Goal: Entertainment & Leisure: Browse casually

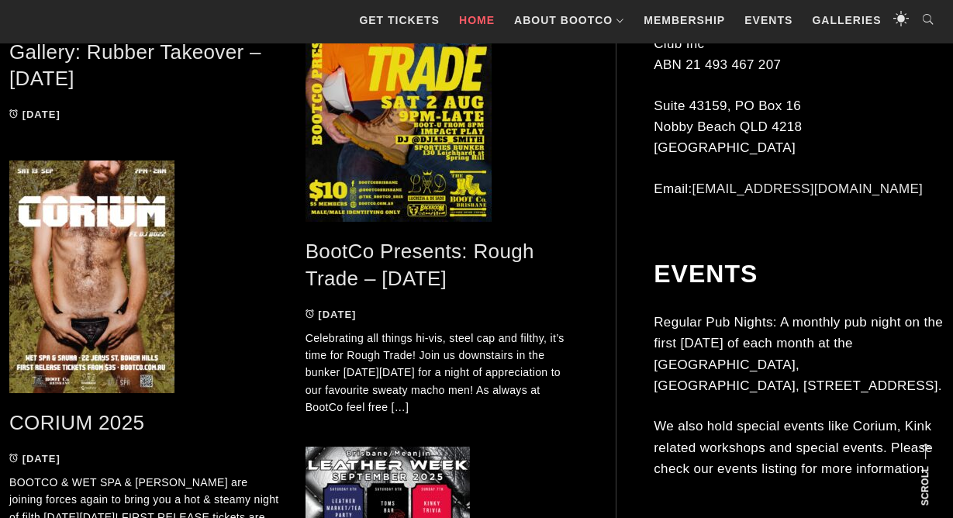
scroll to position [1373, 0]
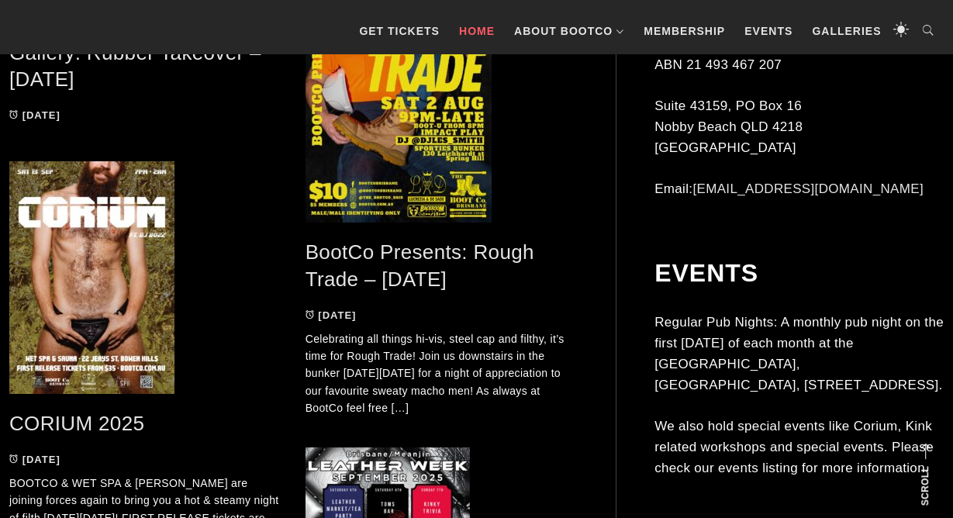
click at [381, 281] on link "BootCo Presents: Rough Trade – [DATE]" at bounding box center [419, 265] width 229 height 50
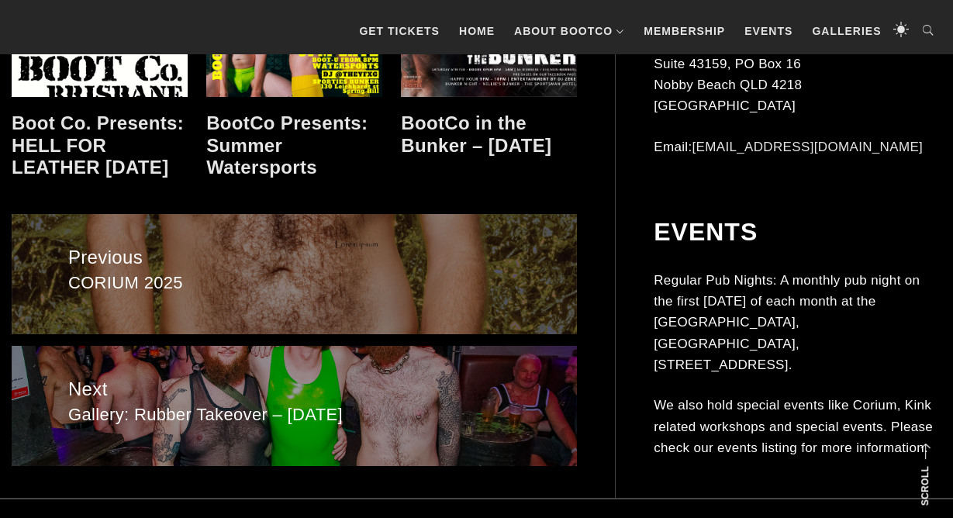
scroll to position [1838, 0]
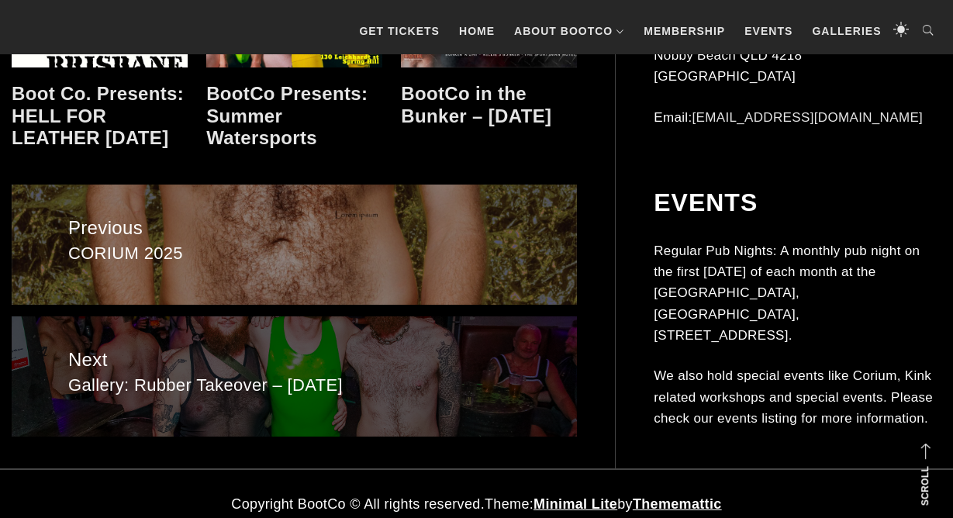
click at [109, 352] on span "Next" at bounding box center [294, 359] width 453 height 29
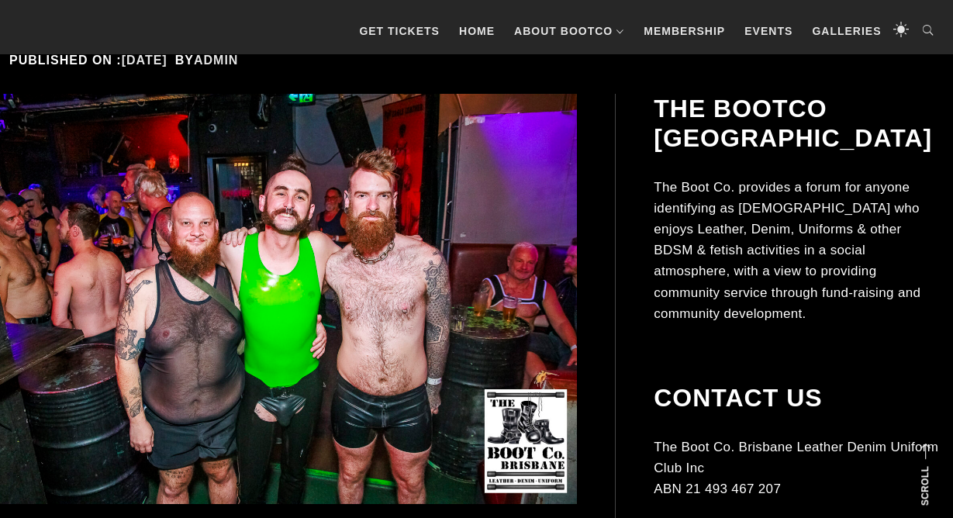
scroll to position [359, 0]
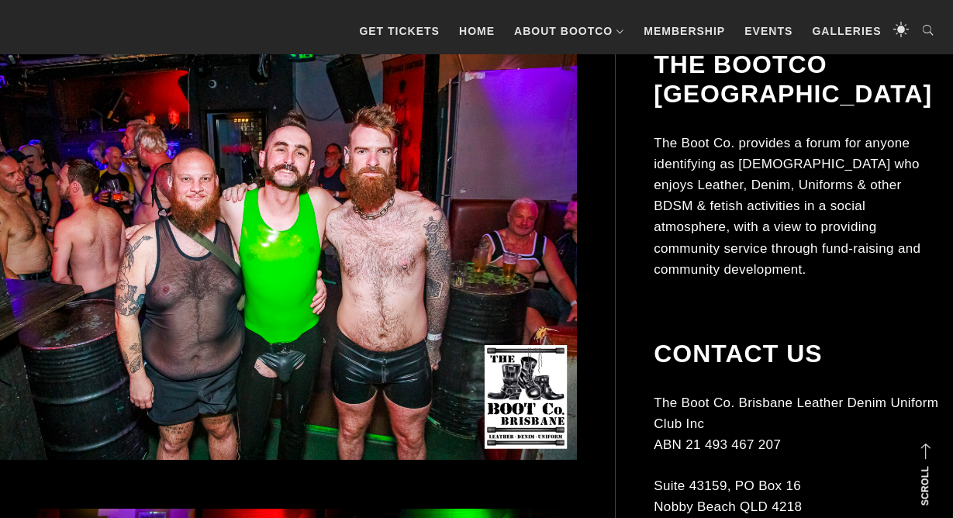
click at [368, 228] on img at bounding box center [269, 255] width 615 height 410
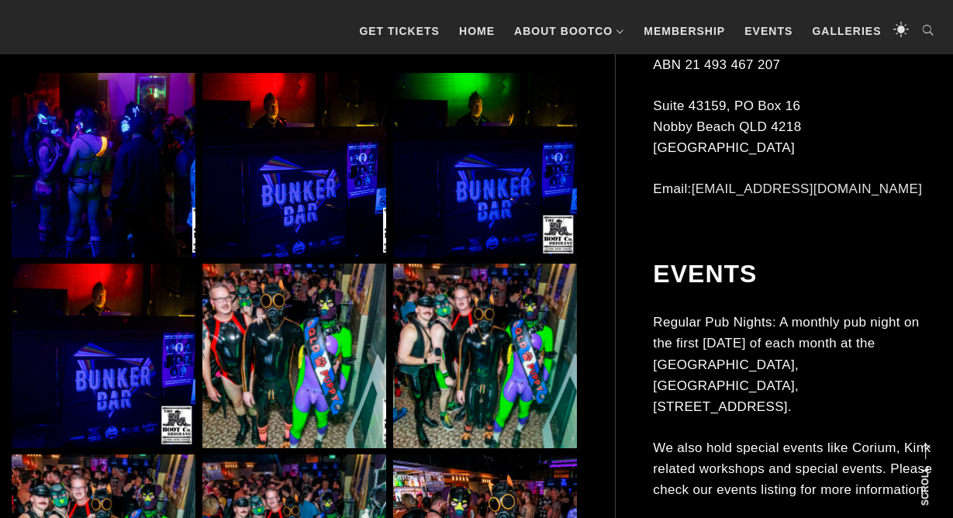
scroll to position [837, 0]
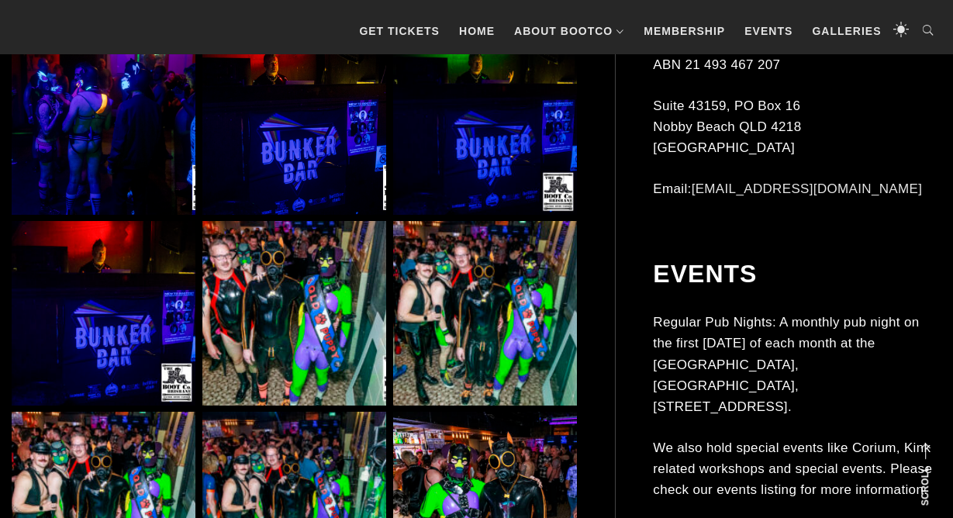
click at [321, 272] on img at bounding box center [294, 313] width 184 height 184
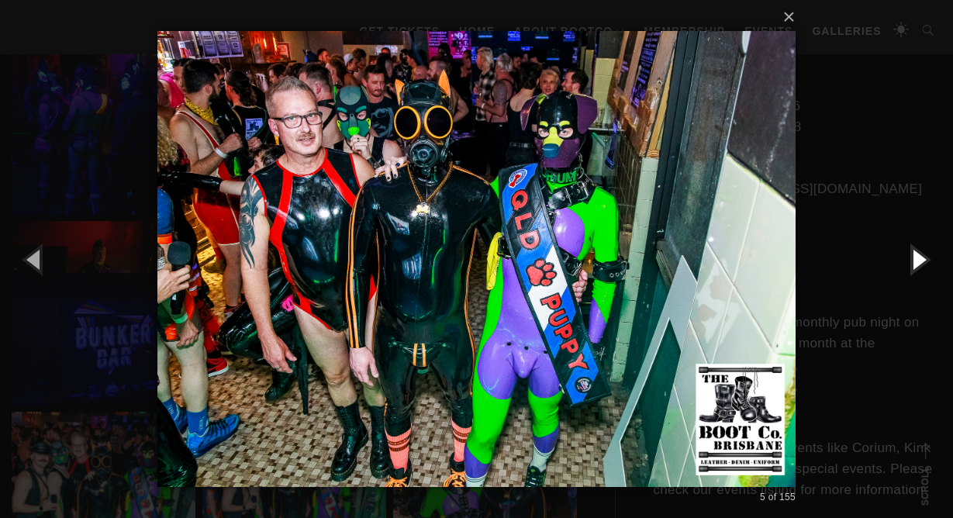
click at [924, 252] on button "button" at bounding box center [918, 258] width 70 height 85
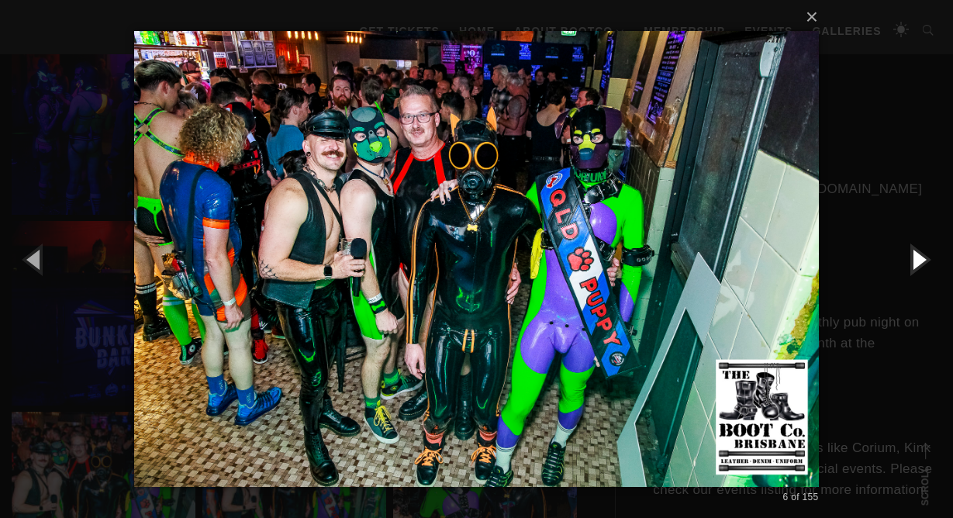
click at [918, 257] on button "button" at bounding box center [918, 258] width 70 height 85
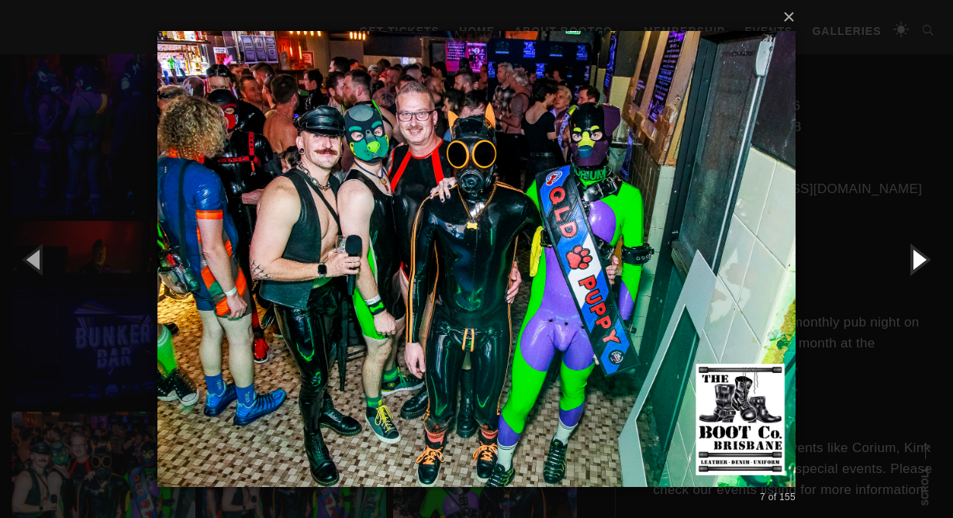
click at [918, 257] on button "button" at bounding box center [918, 258] width 70 height 85
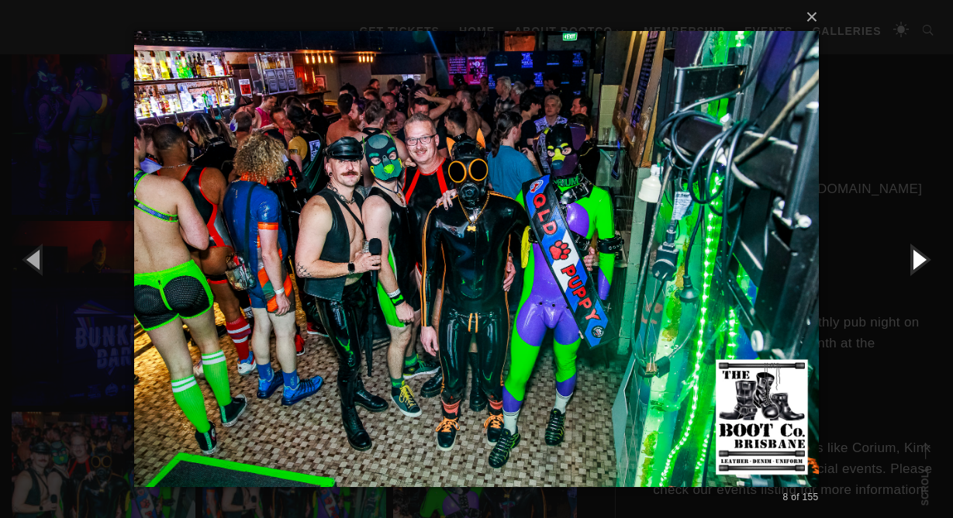
click at [918, 257] on button "button" at bounding box center [918, 258] width 70 height 85
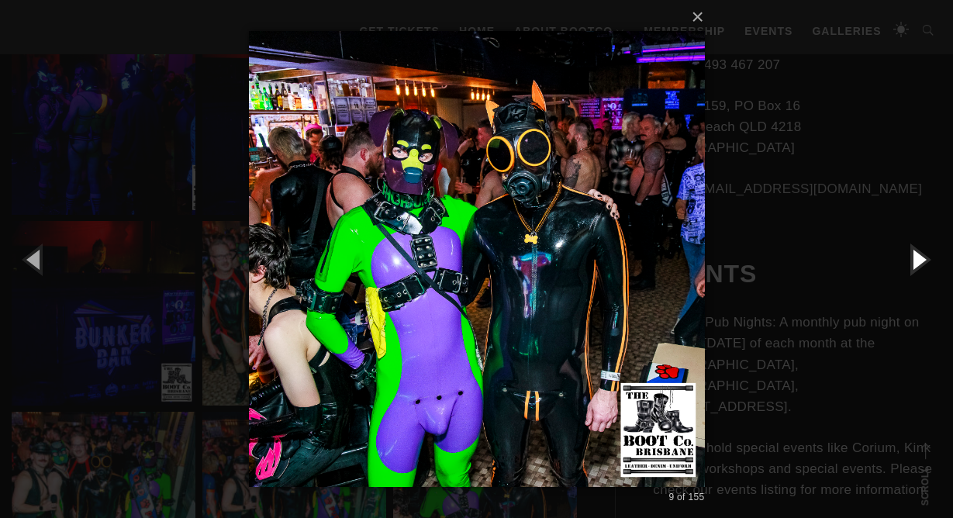
click at [918, 257] on button "button" at bounding box center [918, 258] width 70 height 85
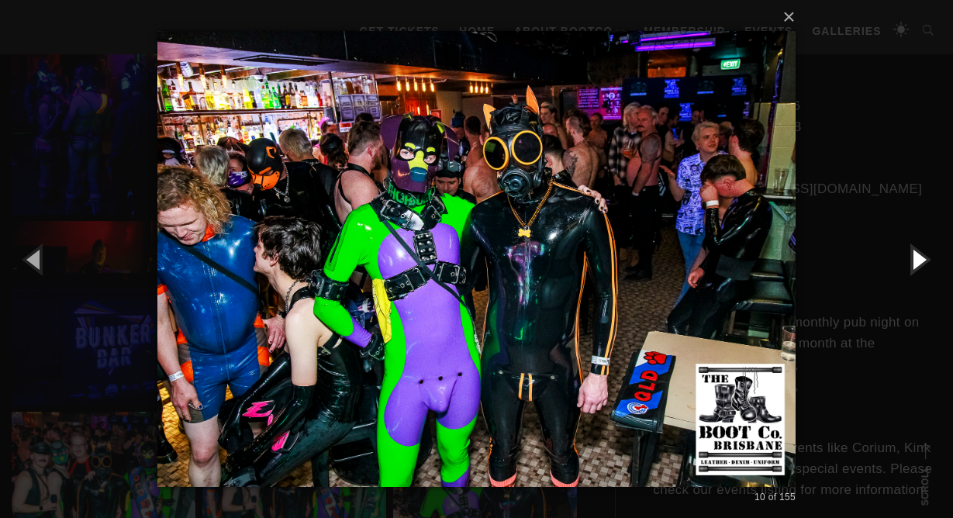
click at [918, 257] on button "button" at bounding box center [918, 258] width 70 height 85
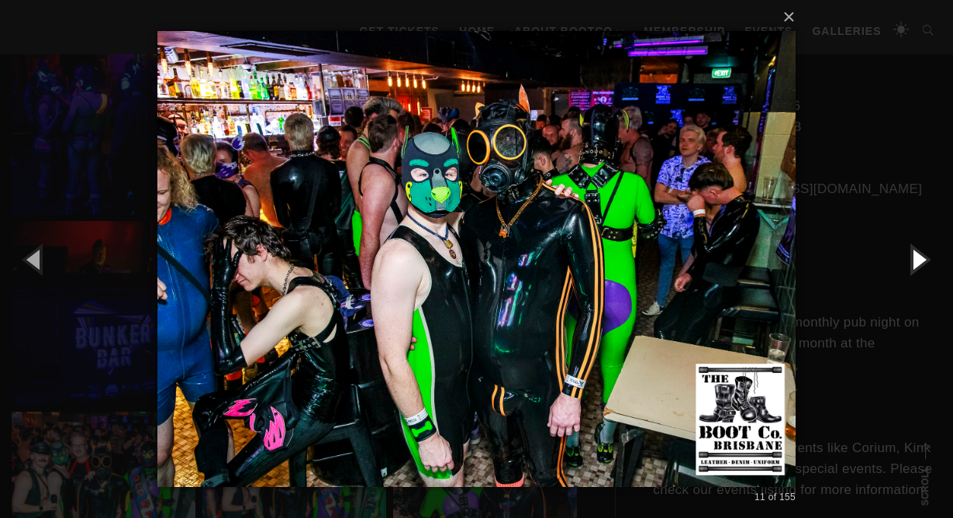
click at [918, 257] on button "button" at bounding box center [918, 258] width 70 height 85
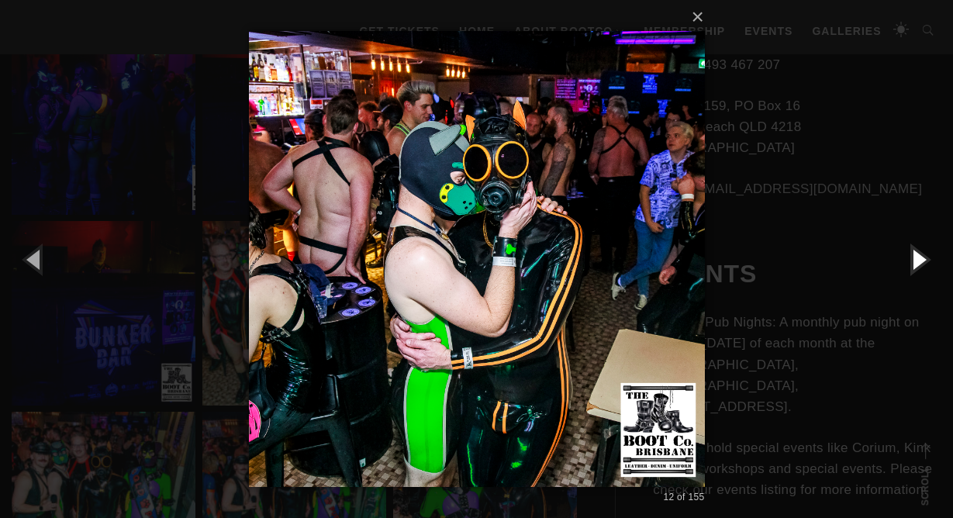
click at [918, 256] on button "button" at bounding box center [918, 258] width 70 height 85
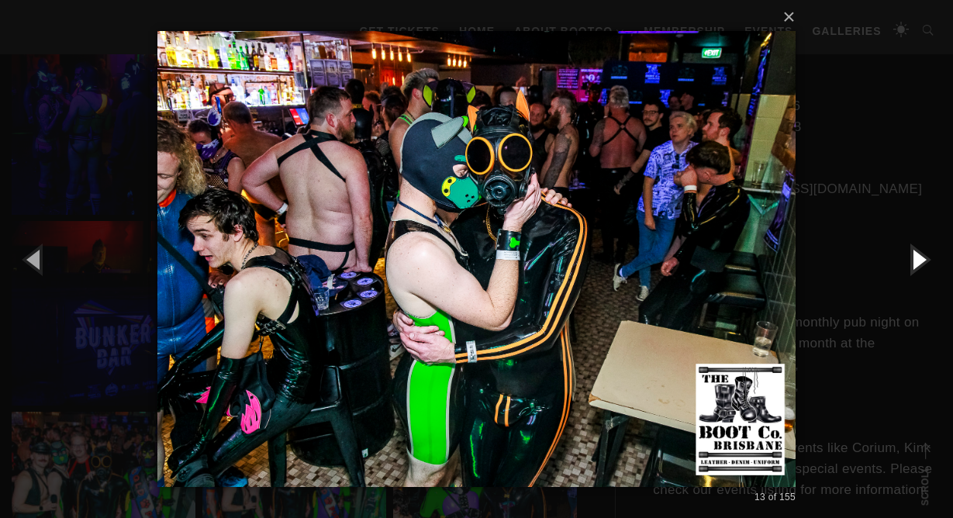
click at [918, 256] on button "button" at bounding box center [918, 258] width 70 height 85
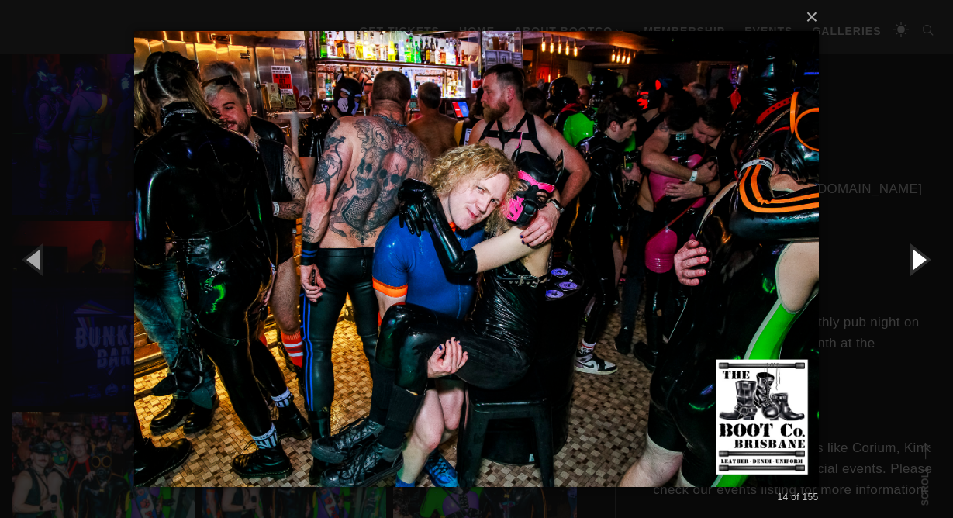
click at [918, 256] on button "button" at bounding box center [918, 258] width 70 height 85
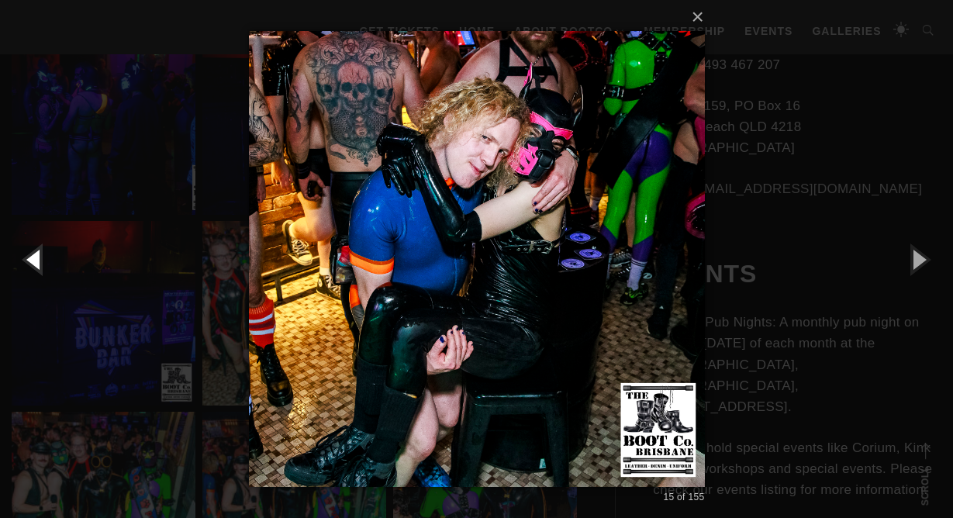
click at [37, 261] on button "button" at bounding box center [35, 258] width 70 height 85
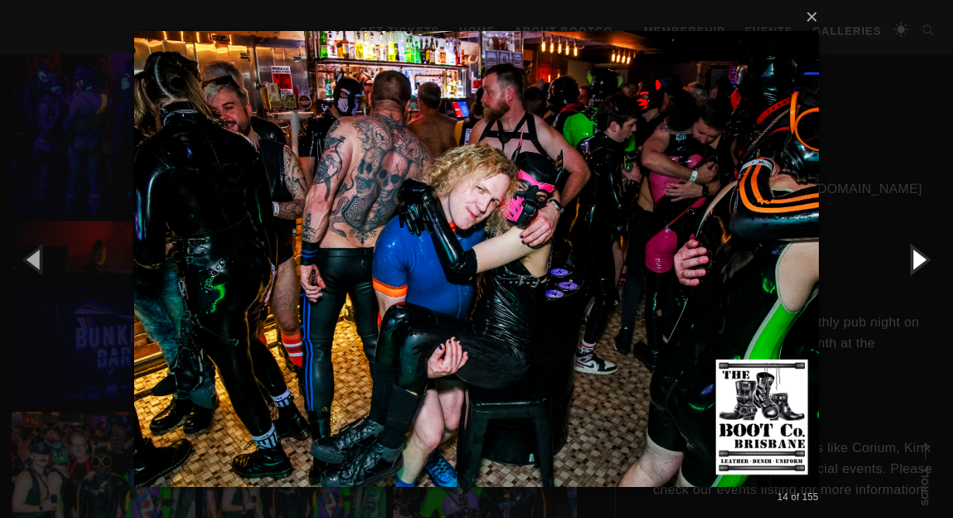
click at [916, 258] on button "button" at bounding box center [918, 258] width 70 height 85
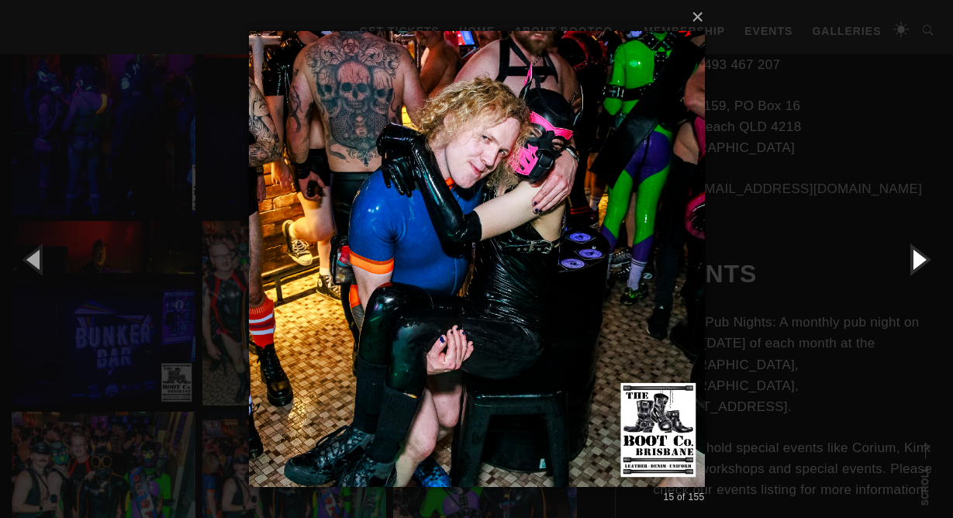
click at [916, 258] on button "button" at bounding box center [918, 258] width 70 height 85
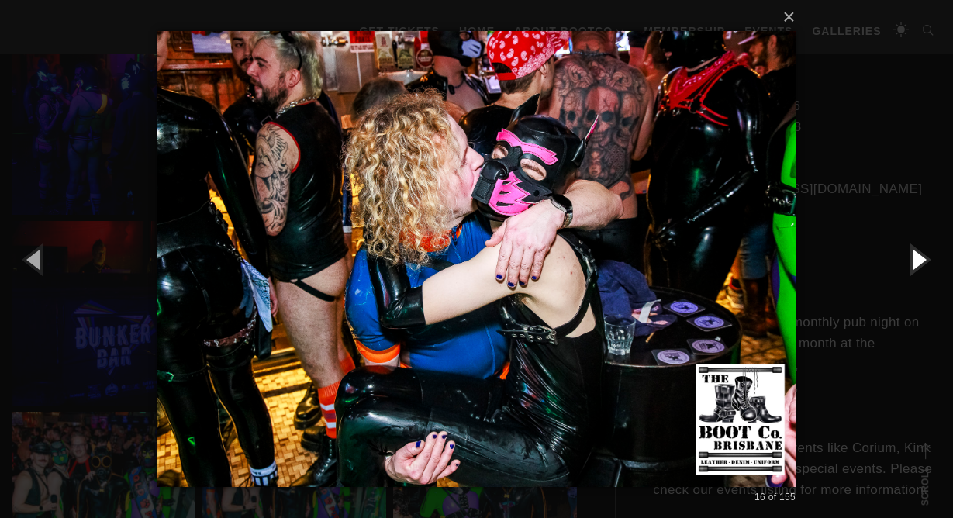
click at [916, 257] on button "button" at bounding box center [918, 258] width 70 height 85
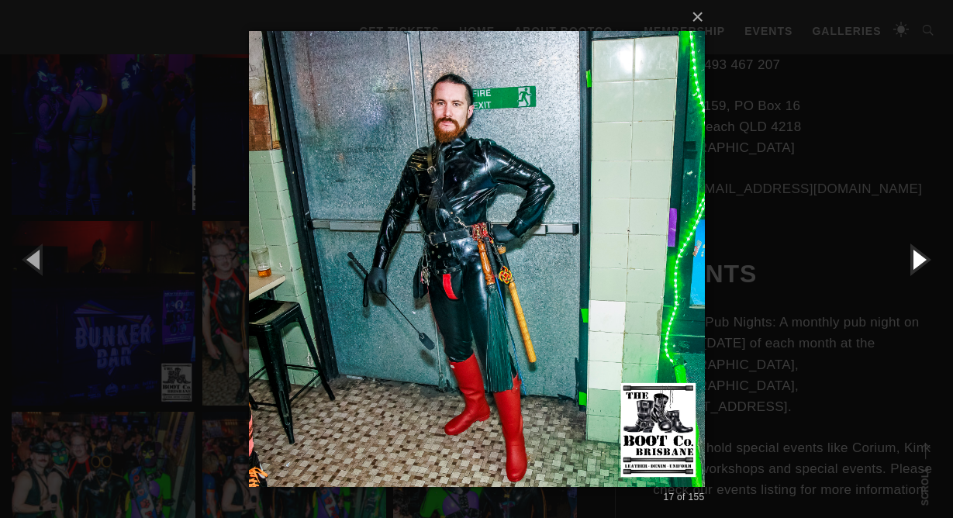
click at [916, 257] on button "button" at bounding box center [918, 258] width 70 height 85
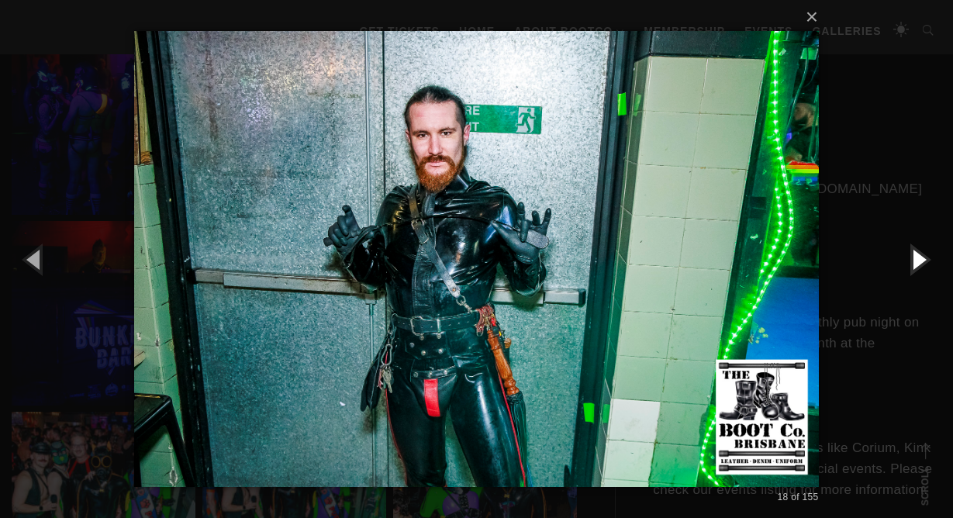
click at [916, 257] on button "button" at bounding box center [918, 258] width 70 height 85
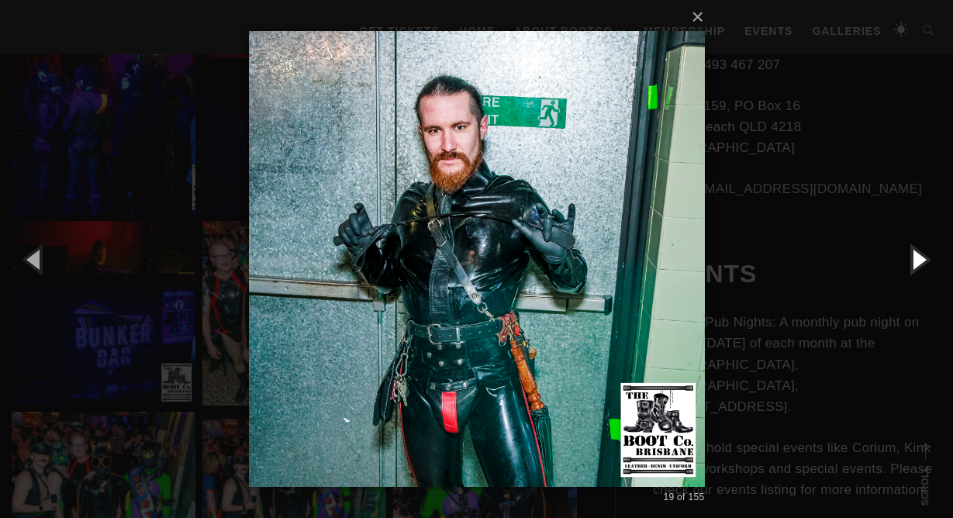
click at [916, 257] on button "button" at bounding box center [918, 258] width 70 height 85
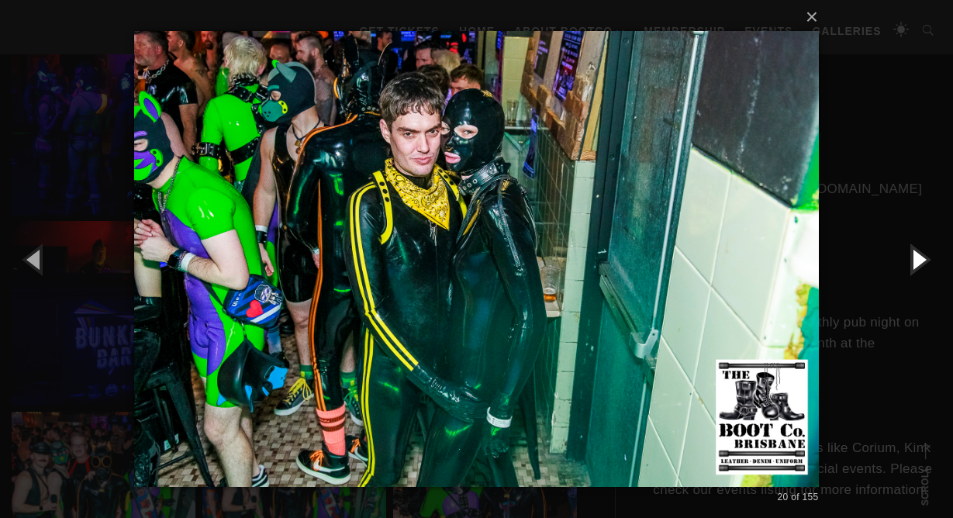
click at [916, 257] on button "button" at bounding box center [918, 258] width 70 height 85
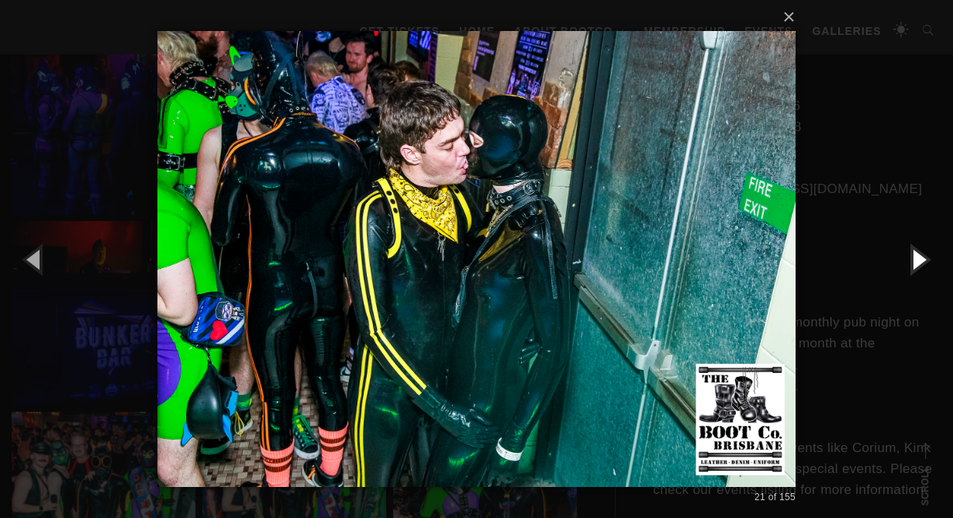
click at [916, 257] on button "button" at bounding box center [918, 258] width 70 height 85
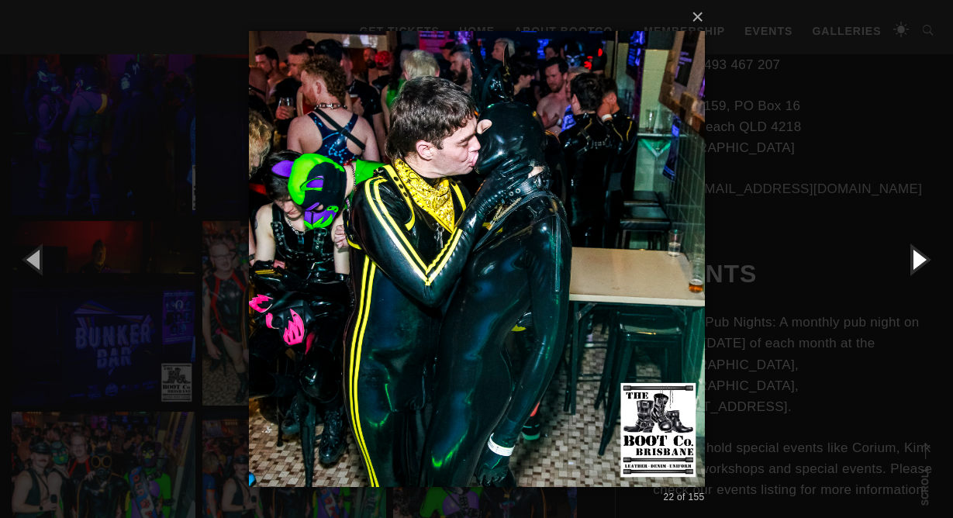
click at [916, 257] on button "button" at bounding box center [918, 258] width 70 height 85
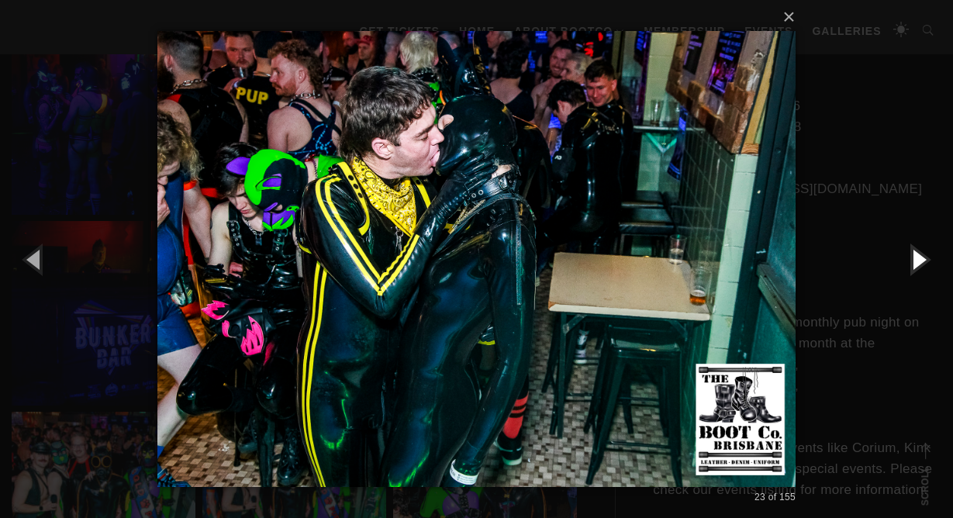
click at [916, 257] on button "button" at bounding box center [918, 258] width 70 height 85
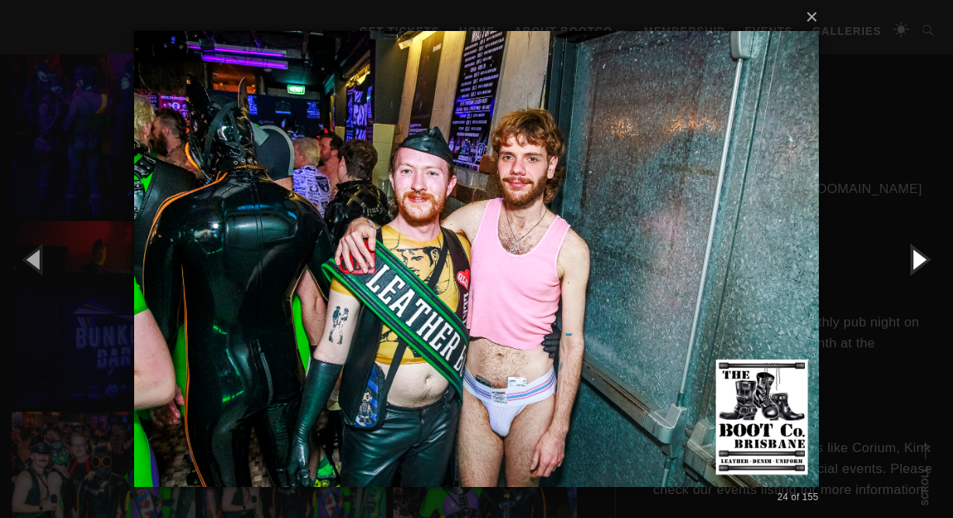
click at [916, 257] on button "button" at bounding box center [918, 258] width 70 height 85
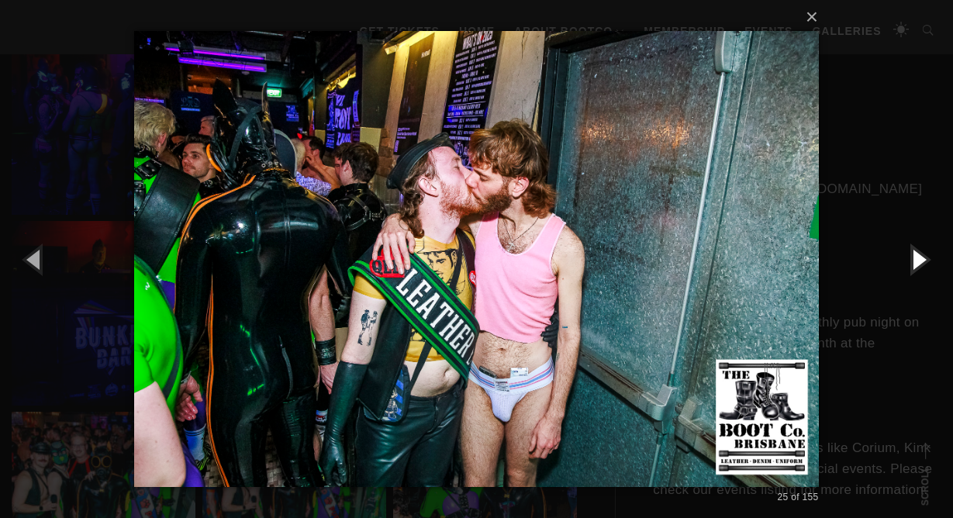
click at [916, 257] on button "button" at bounding box center [918, 258] width 70 height 85
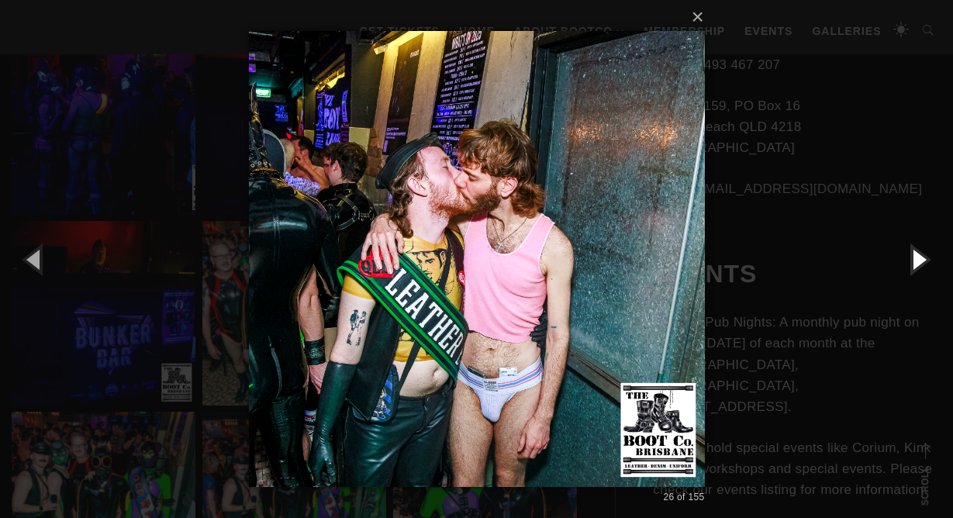
click at [916, 257] on button "button" at bounding box center [918, 258] width 70 height 85
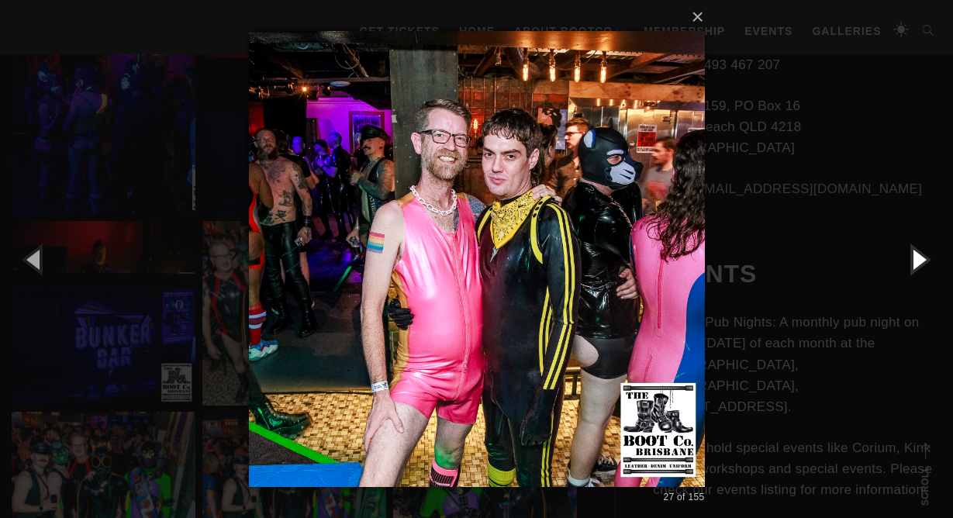
click at [916, 257] on button "button" at bounding box center [918, 258] width 70 height 85
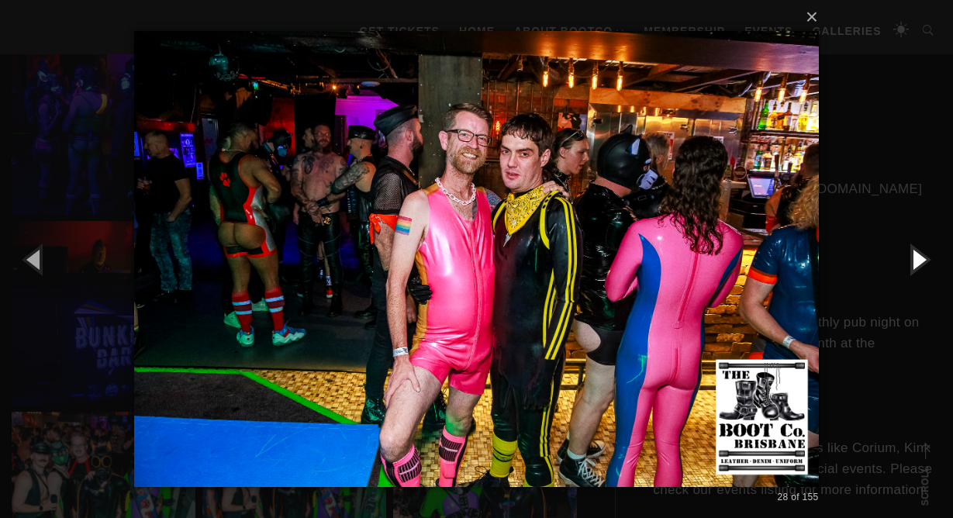
click at [916, 257] on button "button" at bounding box center [918, 258] width 70 height 85
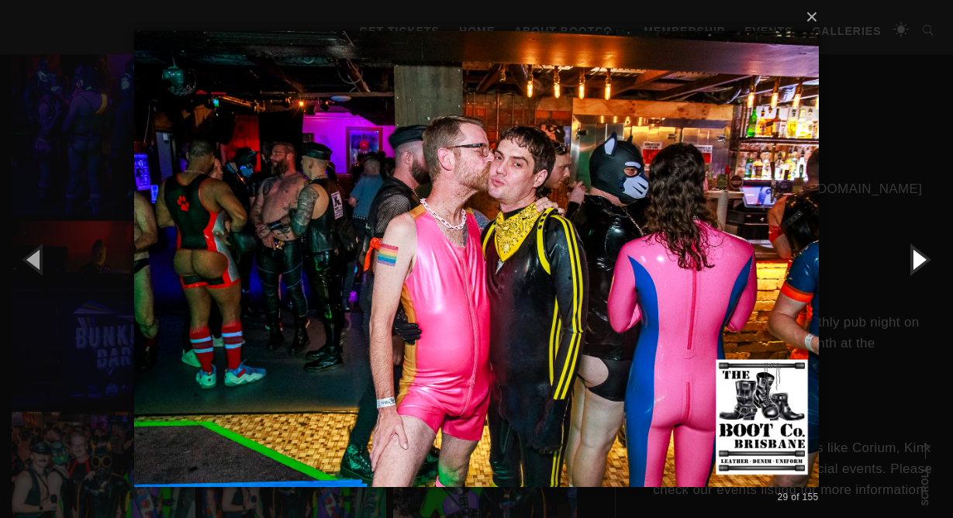
click at [916, 256] on button "button" at bounding box center [918, 258] width 70 height 85
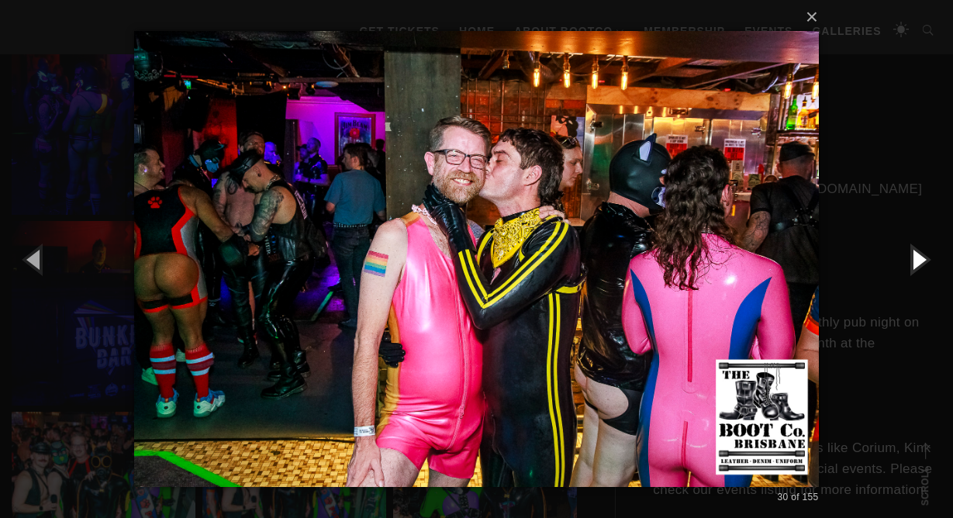
click at [916, 256] on button "button" at bounding box center [918, 258] width 70 height 85
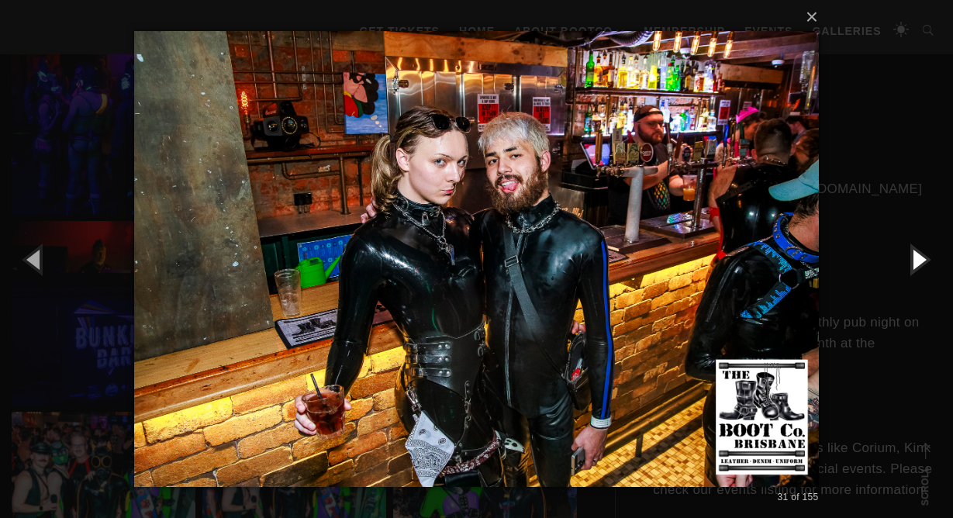
click at [916, 256] on button "button" at bounding box center [918, 258] width 70 height 85
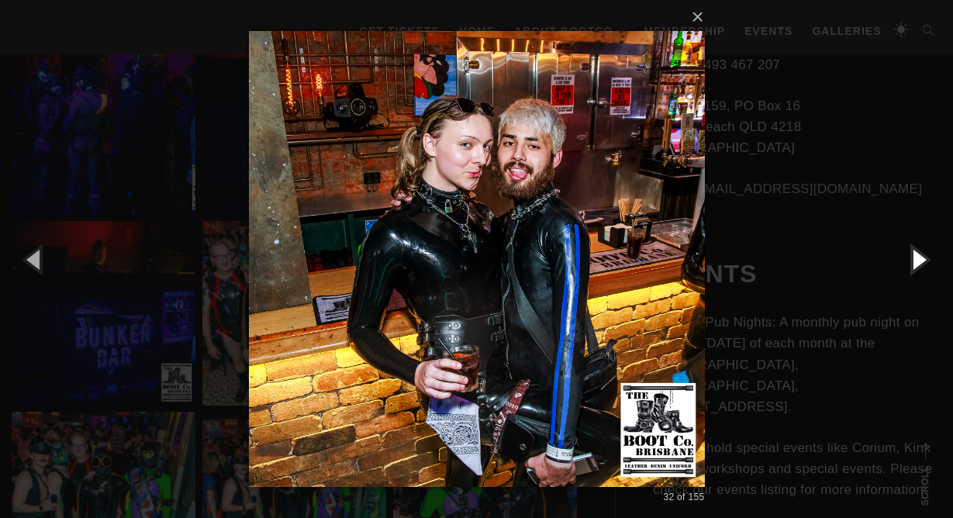
click at [916, 256] on button "button" at bounding box center [918, 258] width 70 height 85
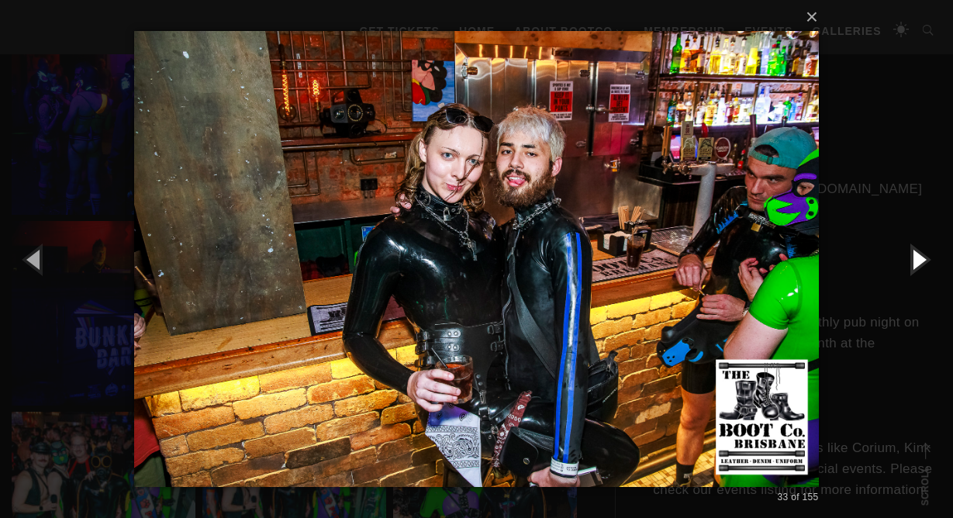
click at [916, 256] on button "button" at bounding box center [918, 258] width 70 height 85
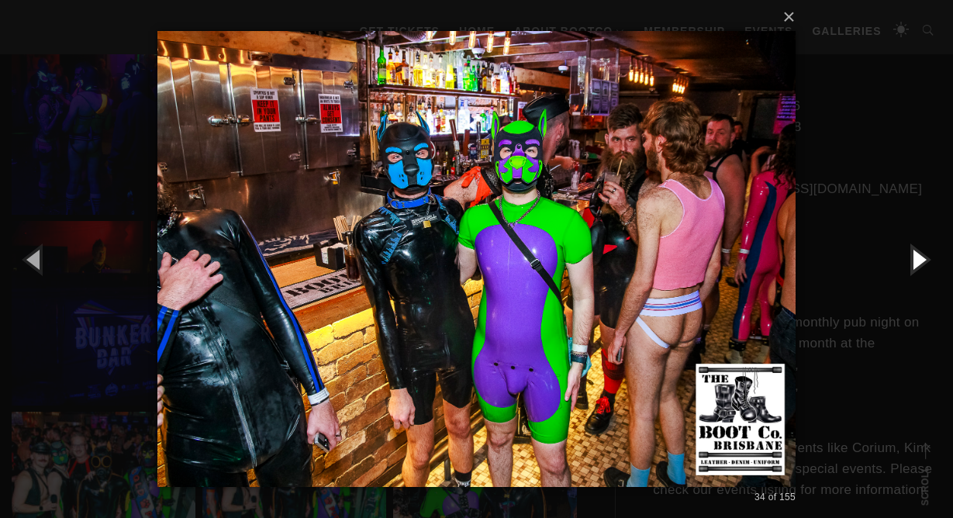
click at [916, 256] on button "button" at bounding box center [918, 258] width 70 height 85
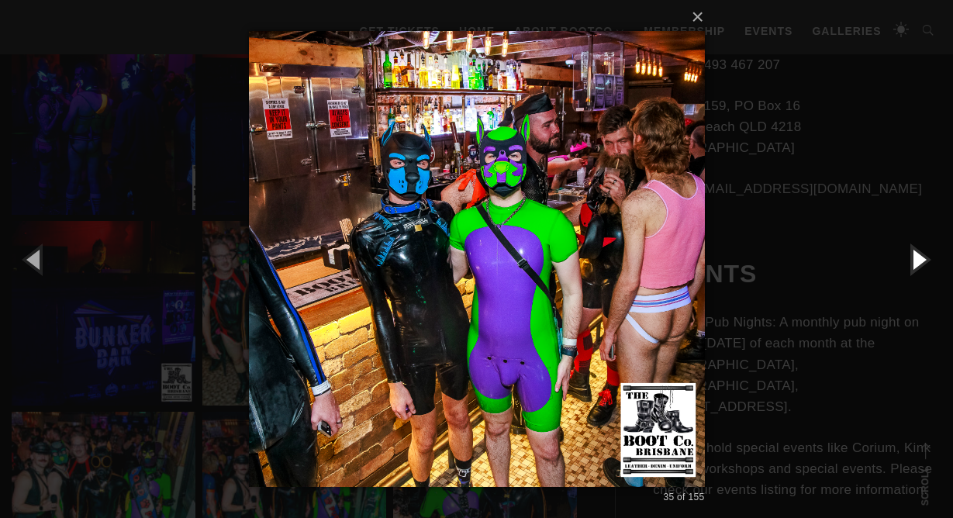
click at [916, 256] on button "button" at bounding box center [918, 258] width 70 height 85
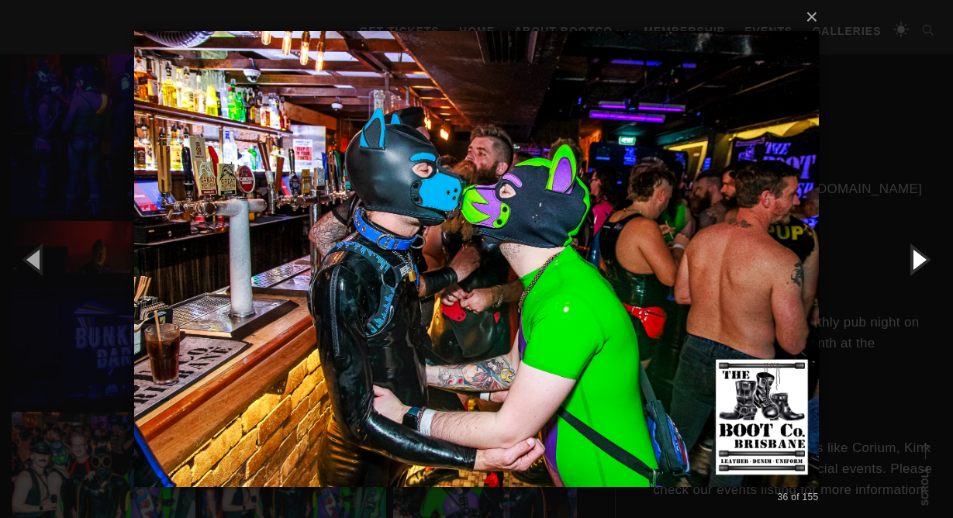
click at [916, 256] on button "button" at bounding box center [918, 258] width 70 height 85
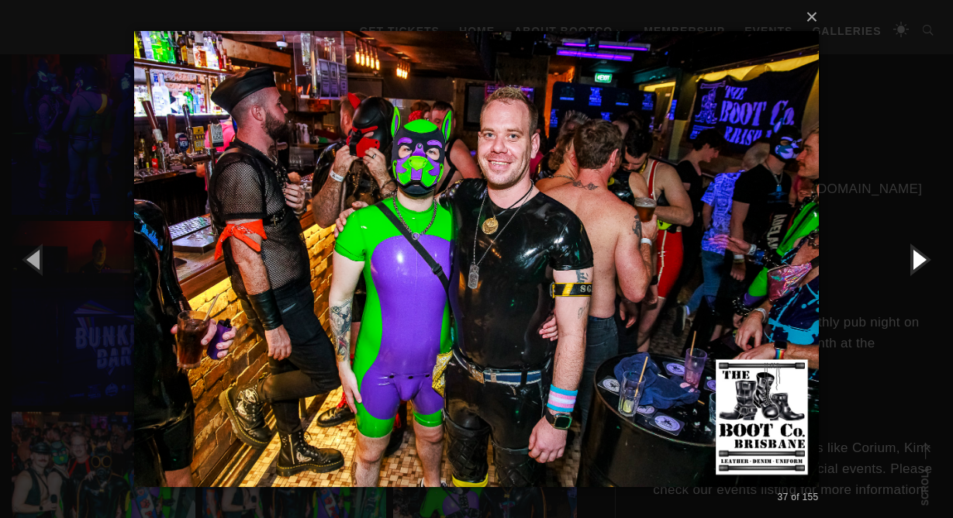
click at [916, 256] on button "button" at bounding box center [918, 258] width 70 height 85
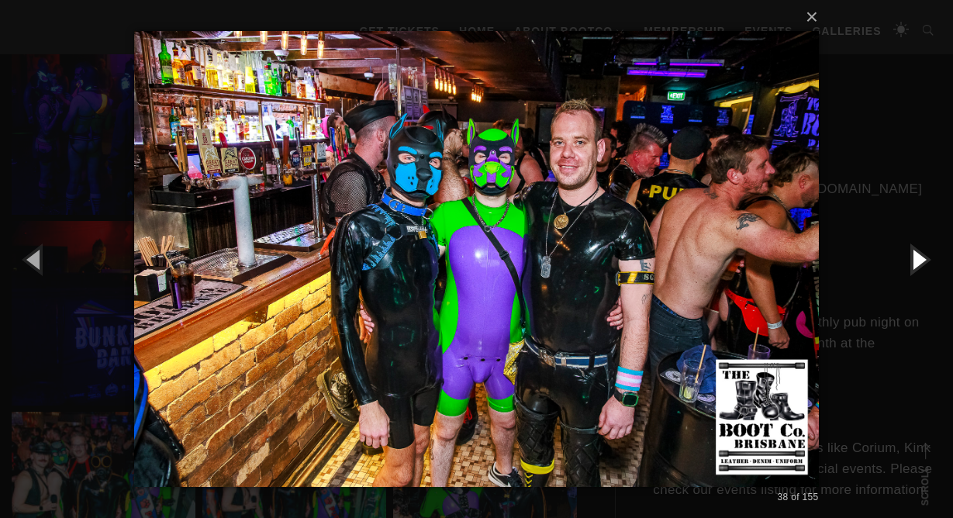
click at [916, 256] on button "button" at bounding box center [918, 258] width 70 height 85
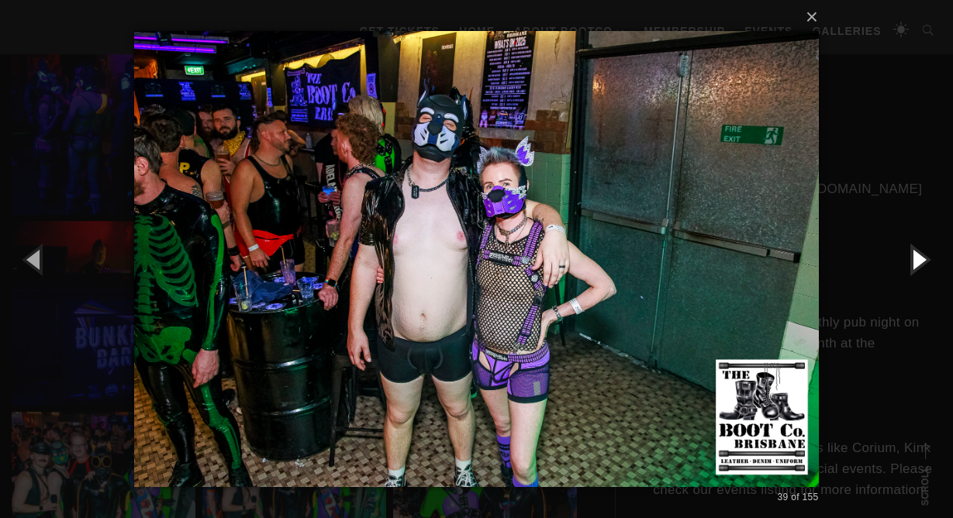
click at [916, 256] on button "button" at bounding box center [918, 258] width 70 height 85
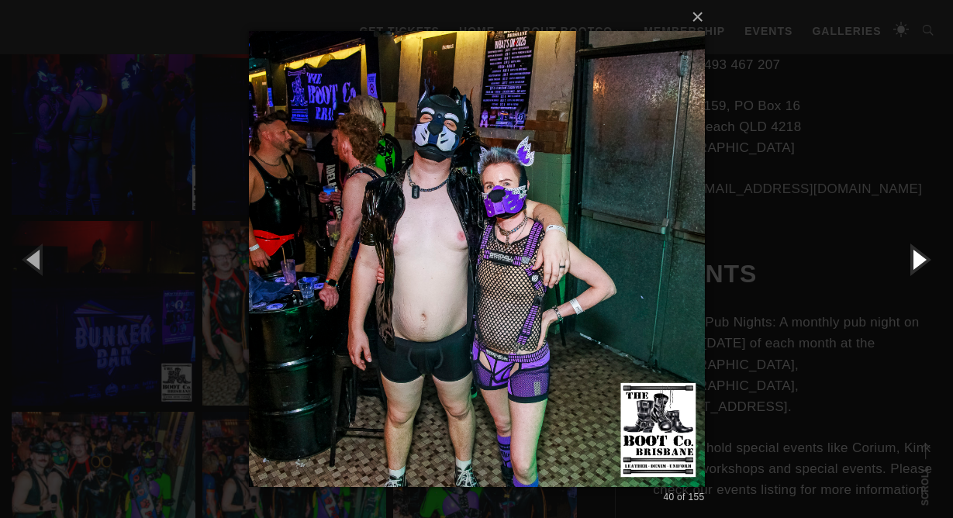
click at [916, 256] on button "button" at bounding box center [918, 258] width 70 height 85
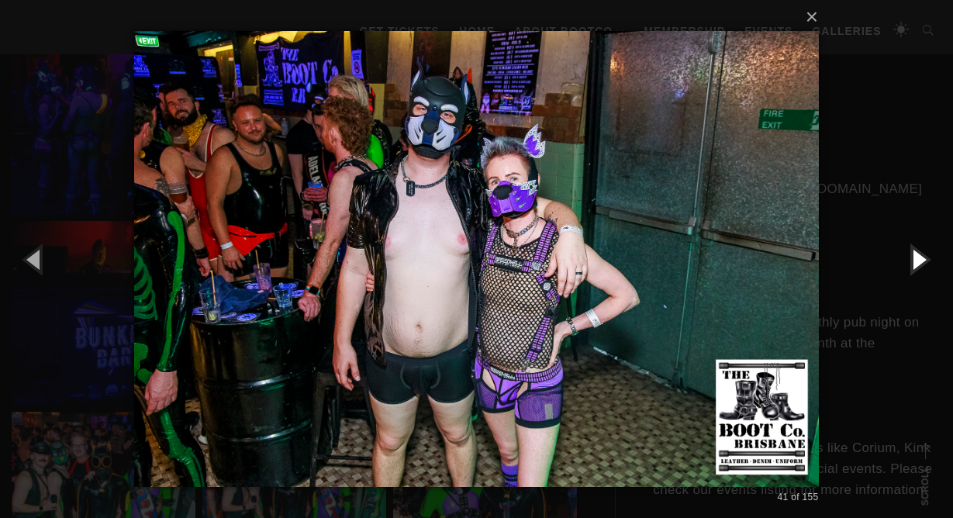
click at [916, 256] on button "button" at bounding box center [918, 258] width 70 height 85
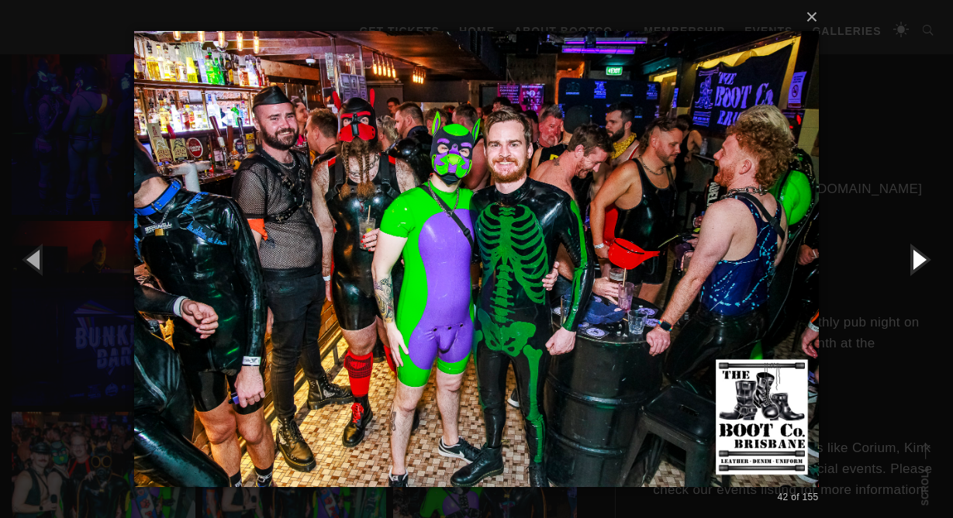
click at [916, 256] on button "button" at bounding box center [918, 258] width 70 height 85
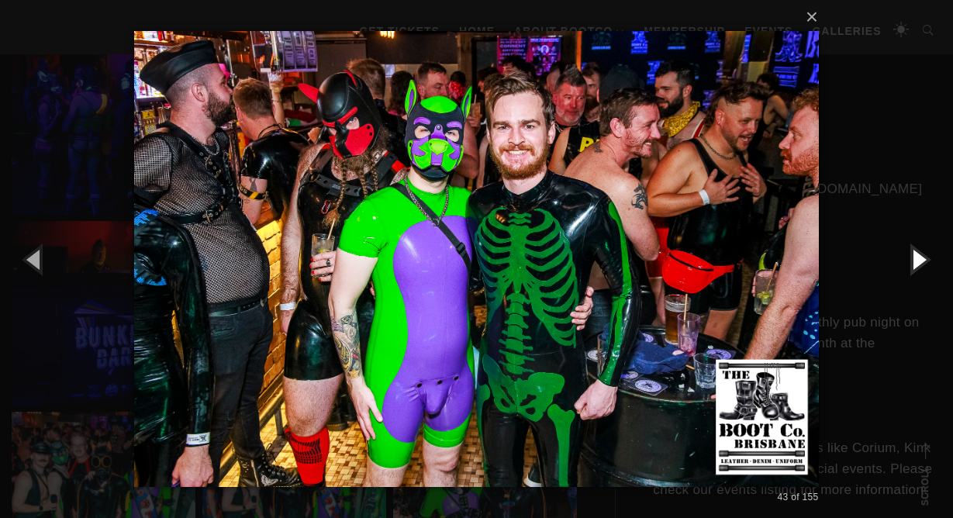
click at [916, 256] on button "button" at bounding box center [918, 258] width 70 height 85
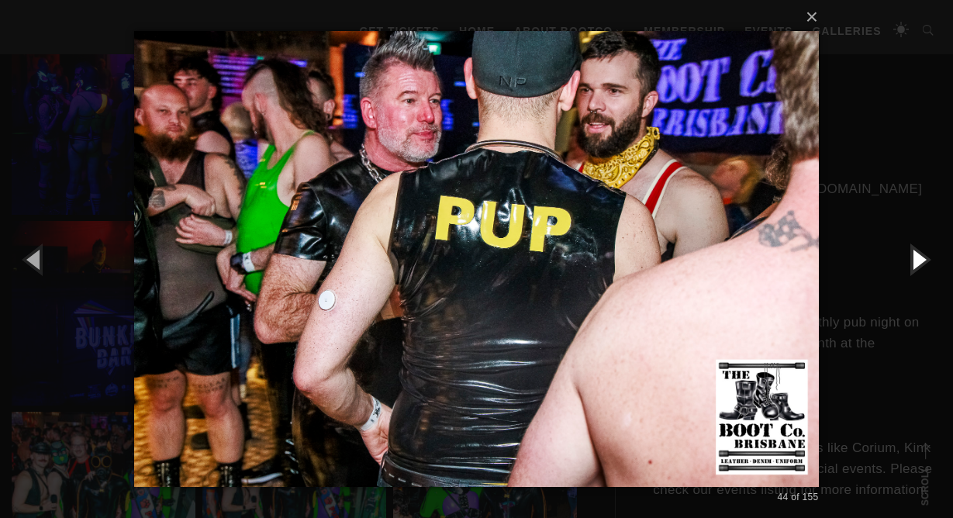
click at [916, 256] on button "button" at bounding box center [918, 258] width 70 height 85
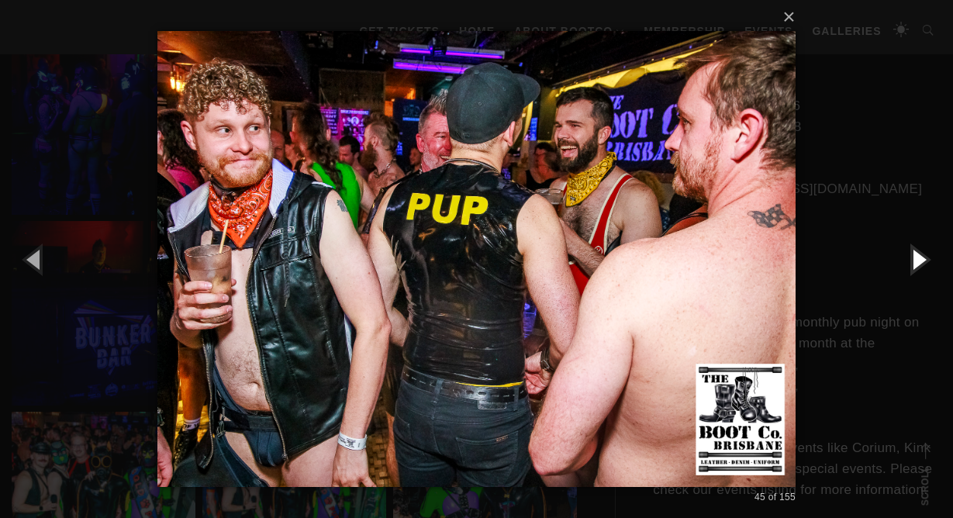
click at [916, 256] on button "button" at bounding box center [918, 258] width 70 height 85
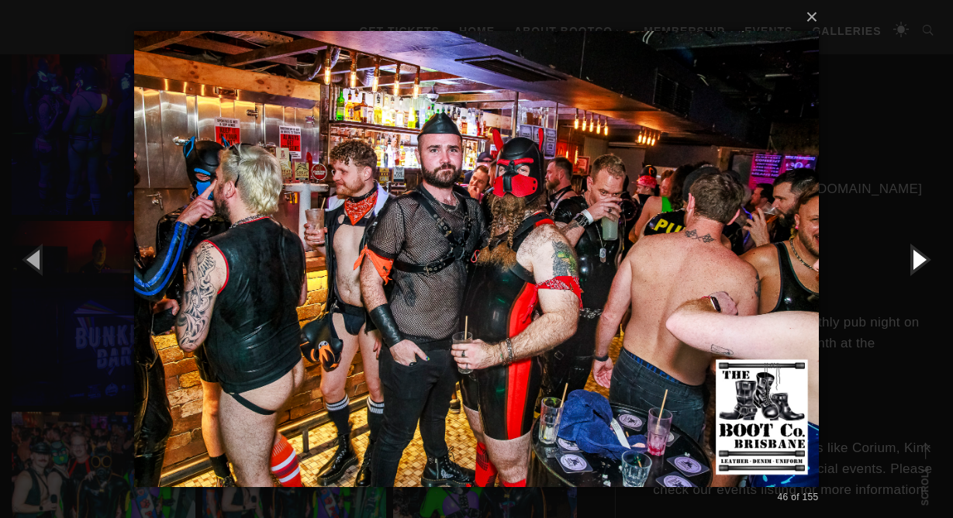
click at [916, 256] on button "button" at bounding box center [918, 258] width 70 height 85
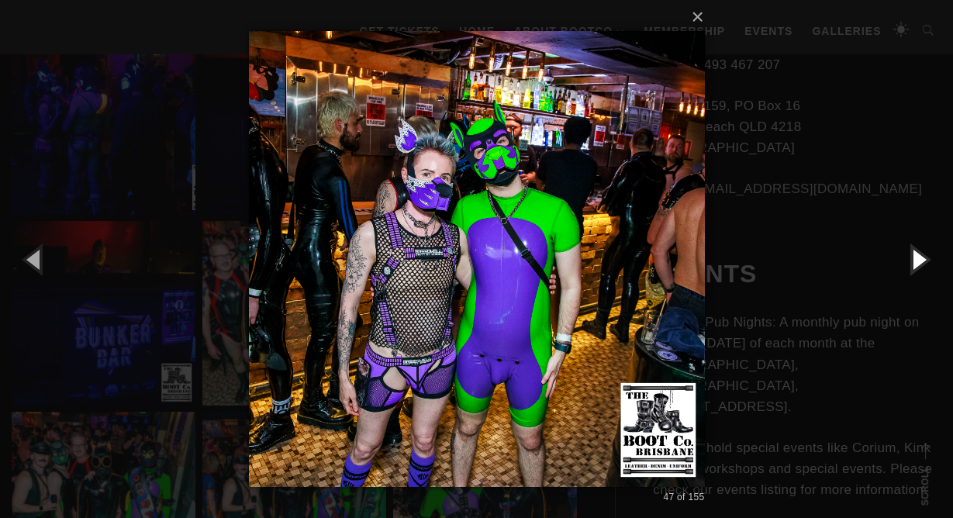
click at [916, 256] on button "button" at bounding box center [918, 258] width 70 height 85
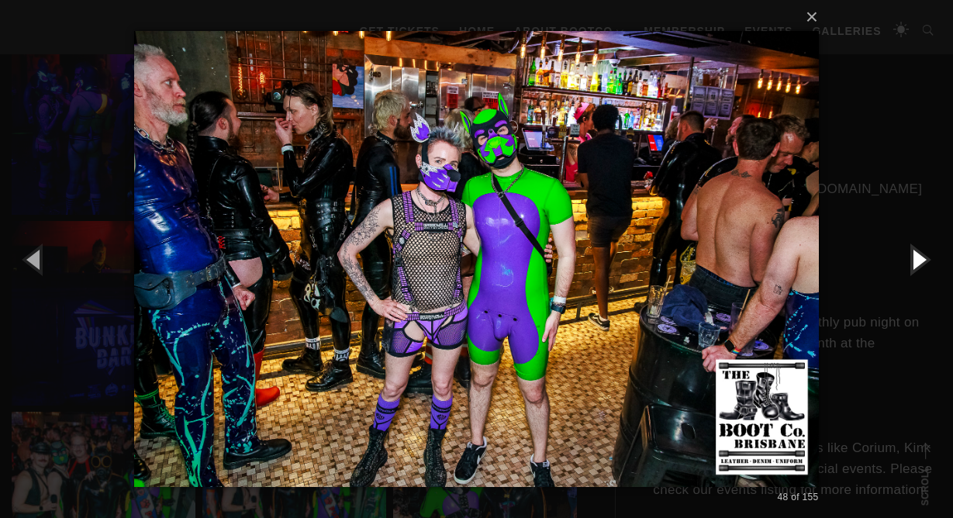
click at [916, 256] on button "button" at bounding box center [918, 258] width 70 height 85
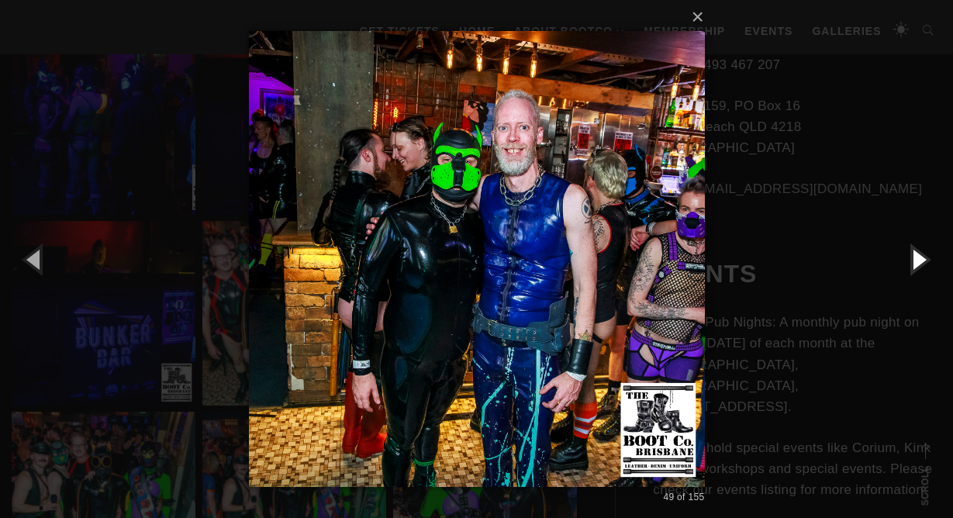
click at [916, 256] on button "button" at bounding box center [918, 258] width 70 height 85
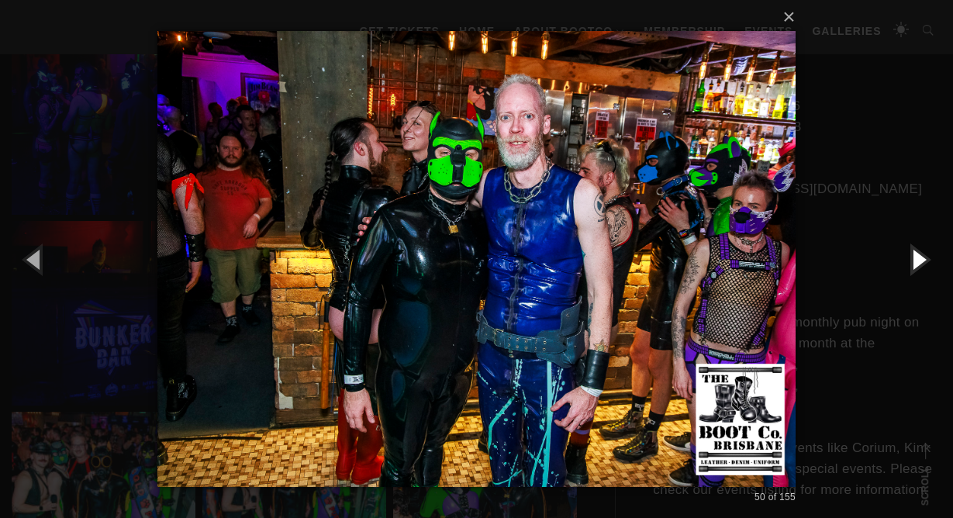
click at [916, 256] on button "button" at bounding box center [918, 258] width 70 height 85
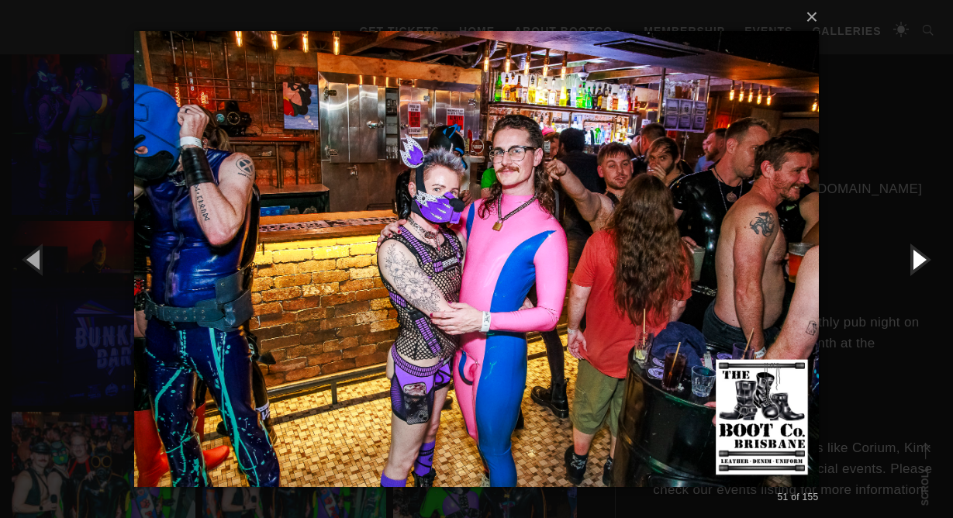
click at [916, 256] on button "button" at bounding box center [918, 258] width 70 height 85
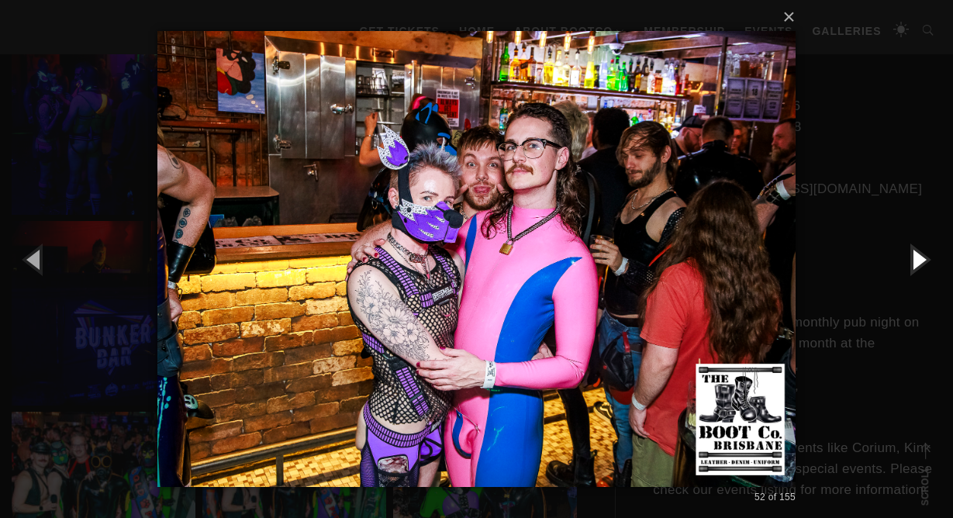
click at [916, 256] on button "button" at bounding box center [918, 258] width 70 height 85
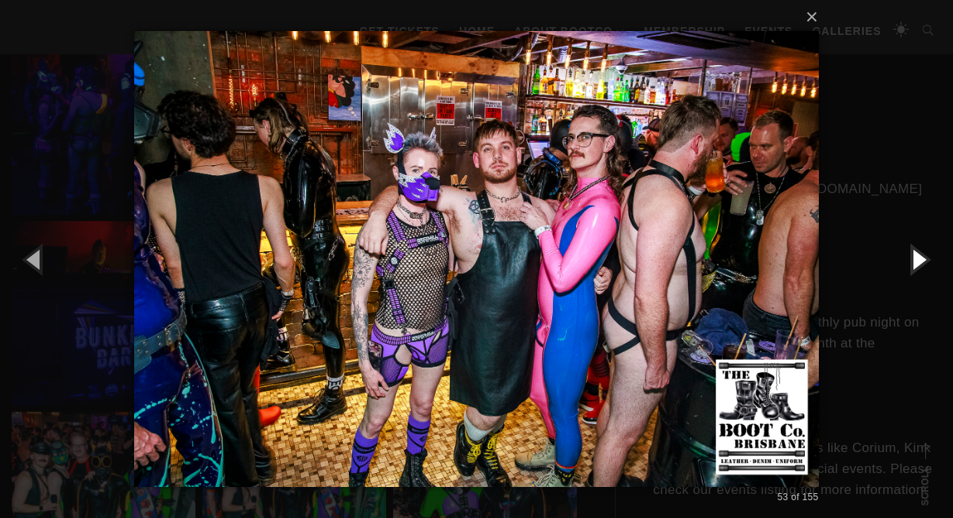
click at [916, 256] on button "button" at bounding box center [918, 258] width 70 height 85
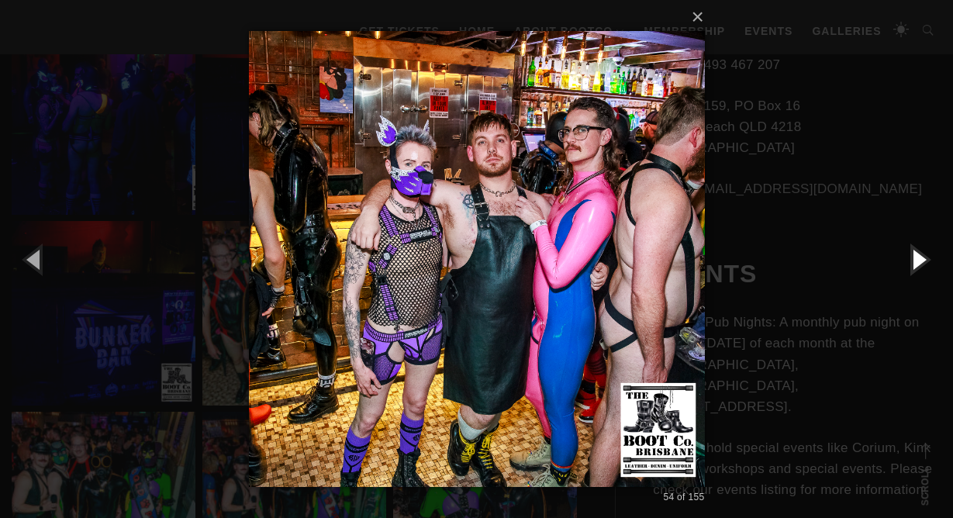
click at [916, 256] on button "button" at bounding box center [918, 258] width 70 height 85
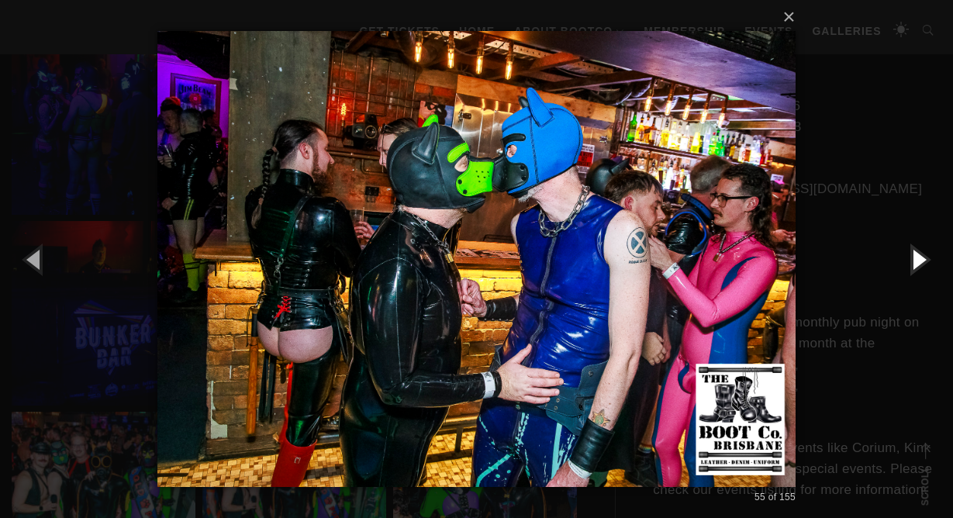
click at [916, 256] on button "button" at bounding box center [918, 258] width 70 height 85
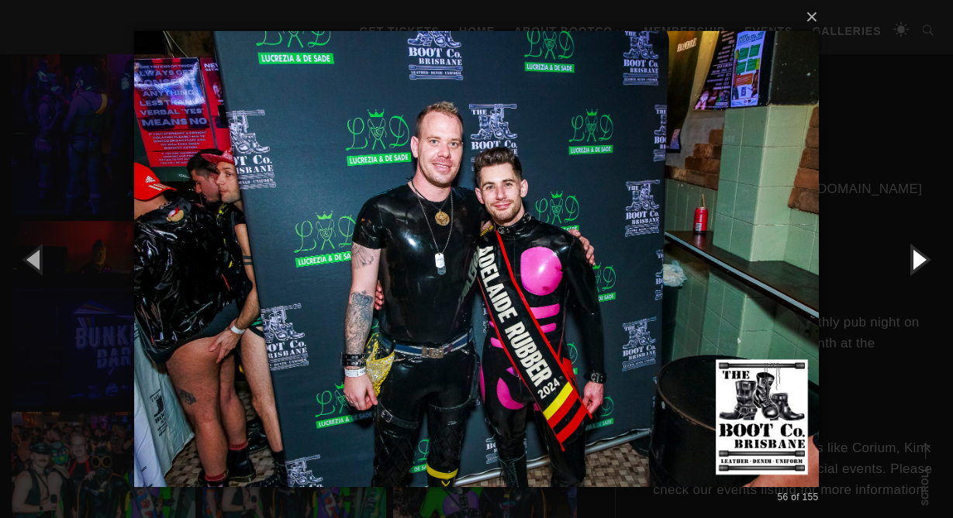
click at [916, 256] on button "button" at bounding box center [918, 258] width 70 height 85
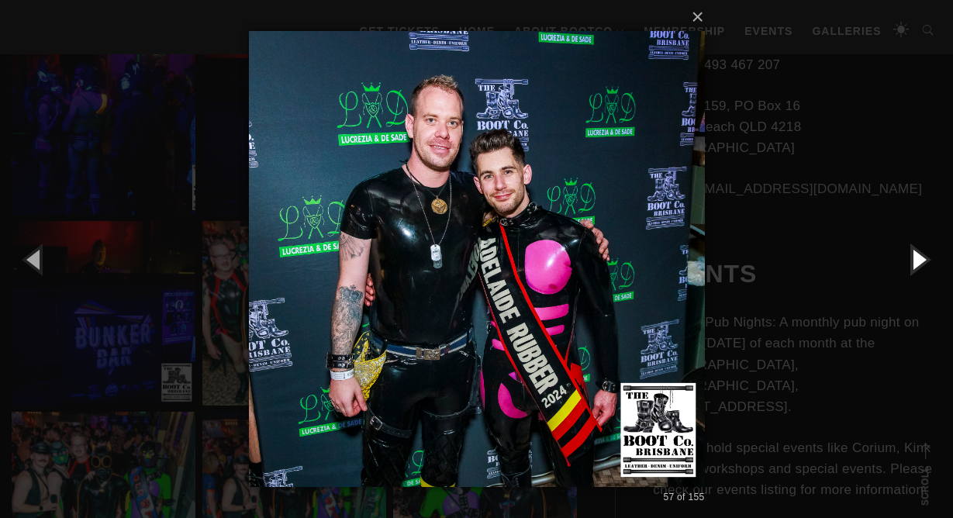
click at [916, 256] on button "button" at bounding box center [918, 258] width 70 height 85
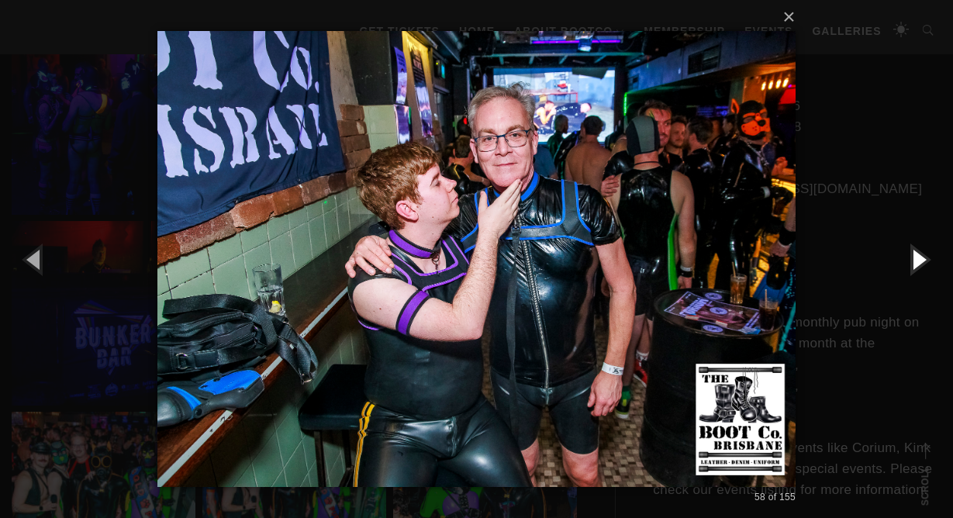
click at [916, 256] on button "button" at bounding box center [918, 258] width 70 height 85
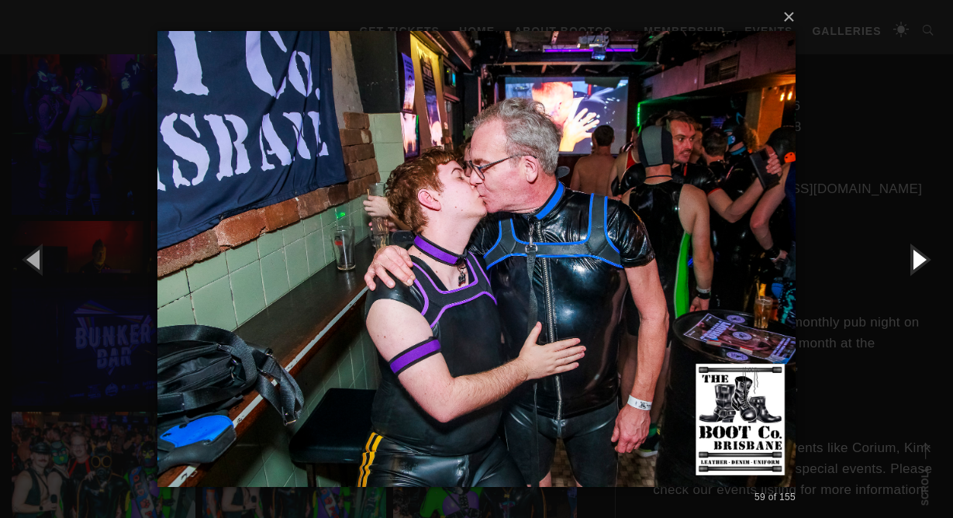
click at [916, 256] on button "button" at bounding box center [918, 258] width 70 height 85
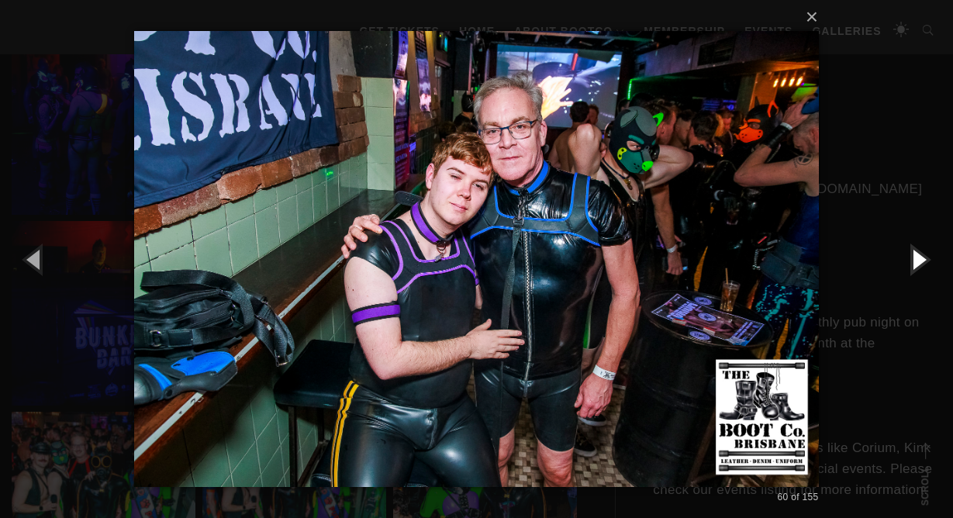
click at [916, 256] on button "button" at bounding box center [918, 258] width 70 height 85
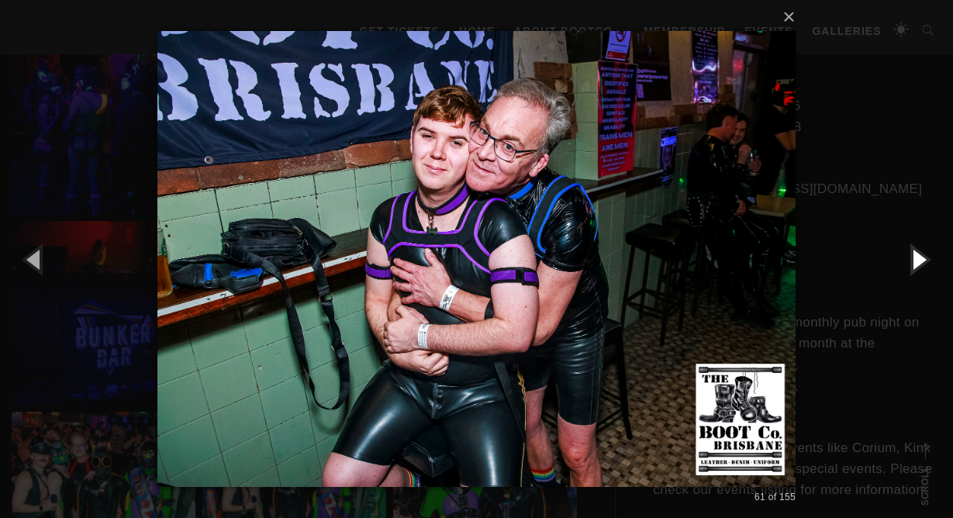
click at [916, 256] on button "button" at bounding box center [918, 258] width 70 height 85
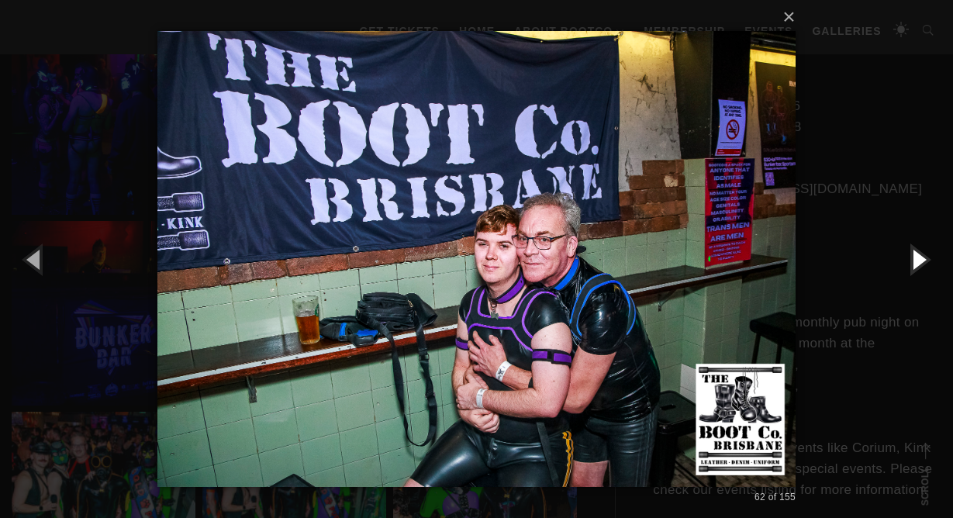
click at [916, 256] on button "button" at bounding box center [918, 258] width 70 height 85
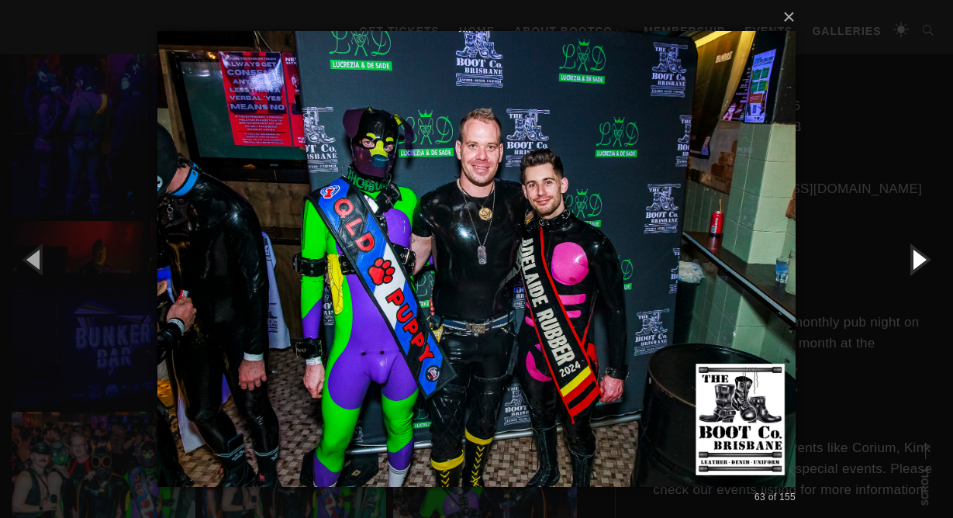
click at [916, 256] on button "button" at bounding box center [918, 258] width 70 height 85
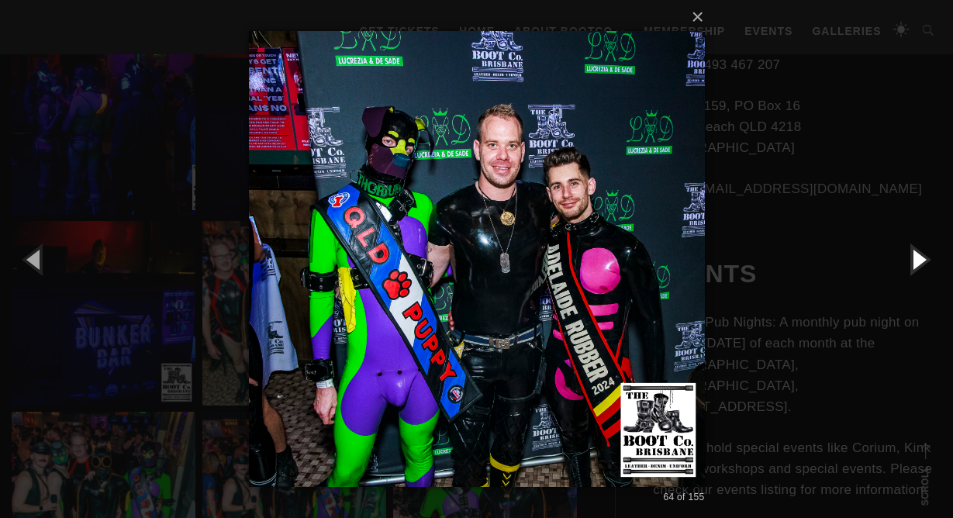
click at [916, 256] on button "button" at bounding box center [918, 258] width 70 height 85
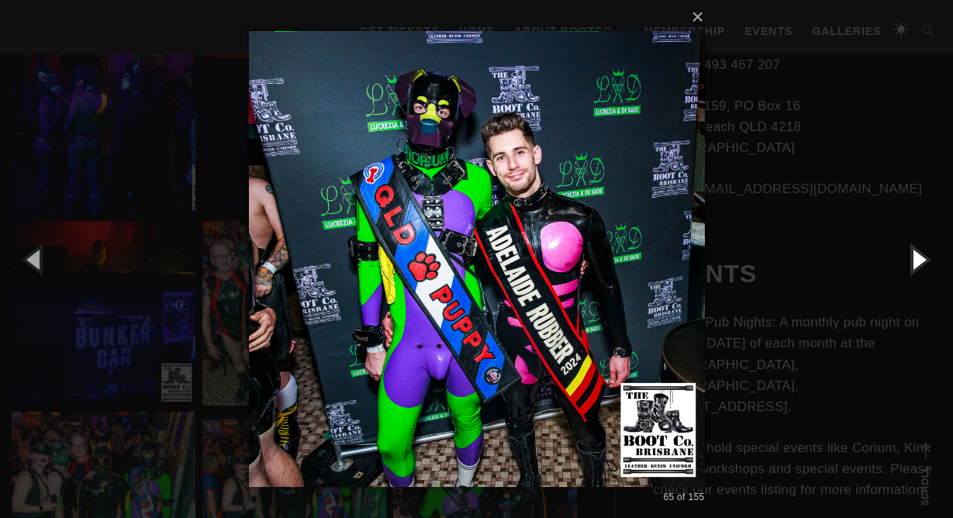
click at [916, 256] on button "button" at bounding box center [918, 258] width 70 height 85
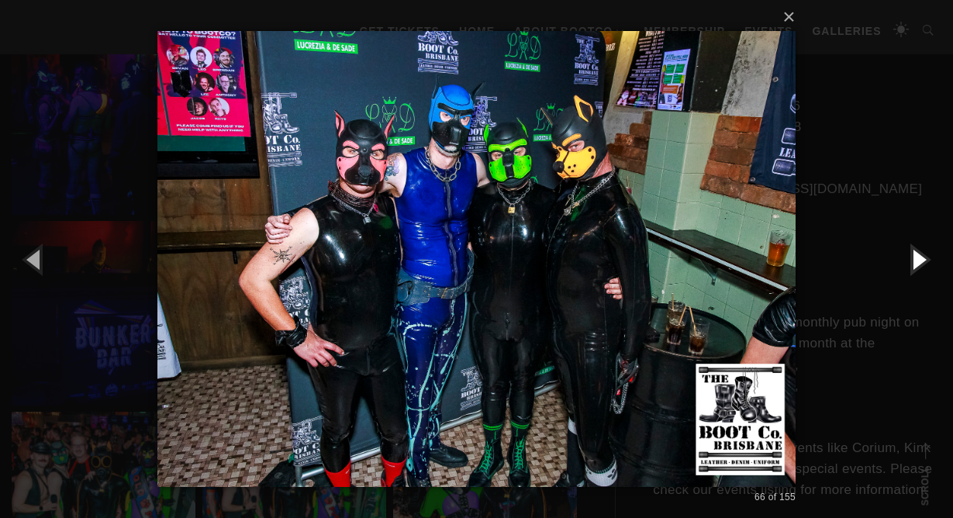
click at [916, 256] on button "button" at bounding box center [918, 258] width 70 height 85
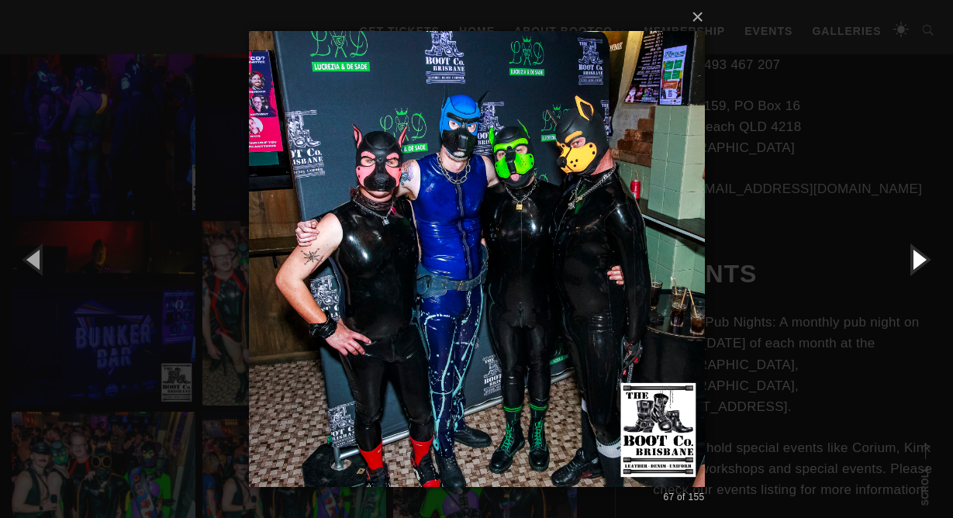
click at [916, 256] on button "button" at bounding box center [918, 258] width 70 height 85
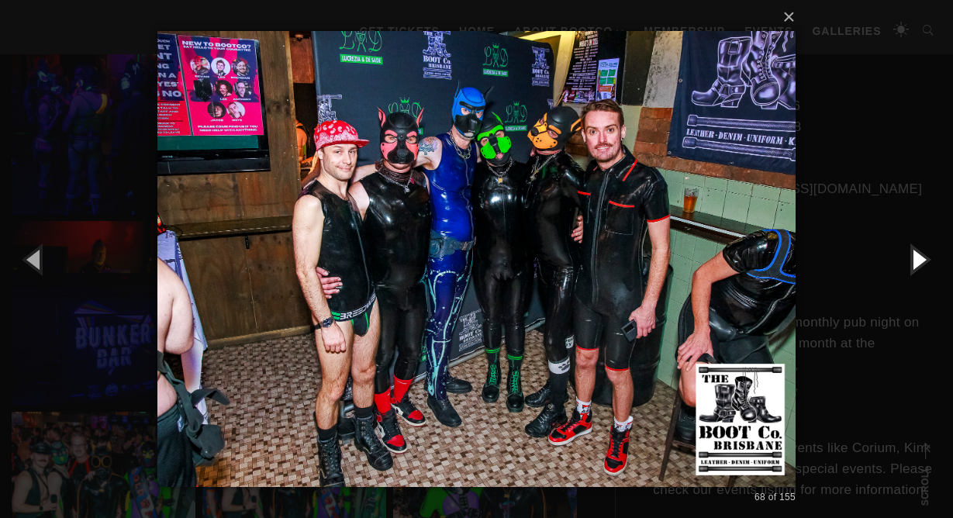
click at [916, 256] on button "button" at bounding box center [918, 258] width 70 height 85
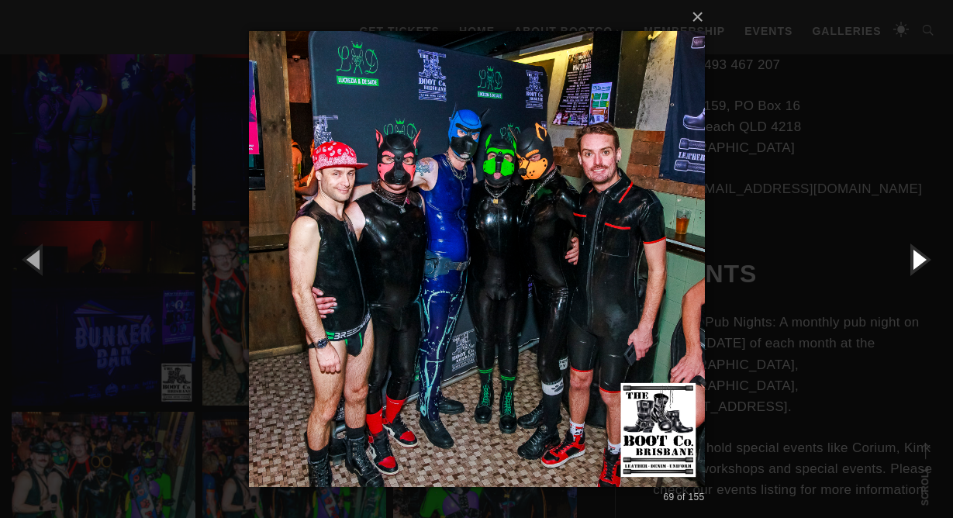
click at [916, 256] on button "button" at bounding box center [918, 258] width 70 height 85
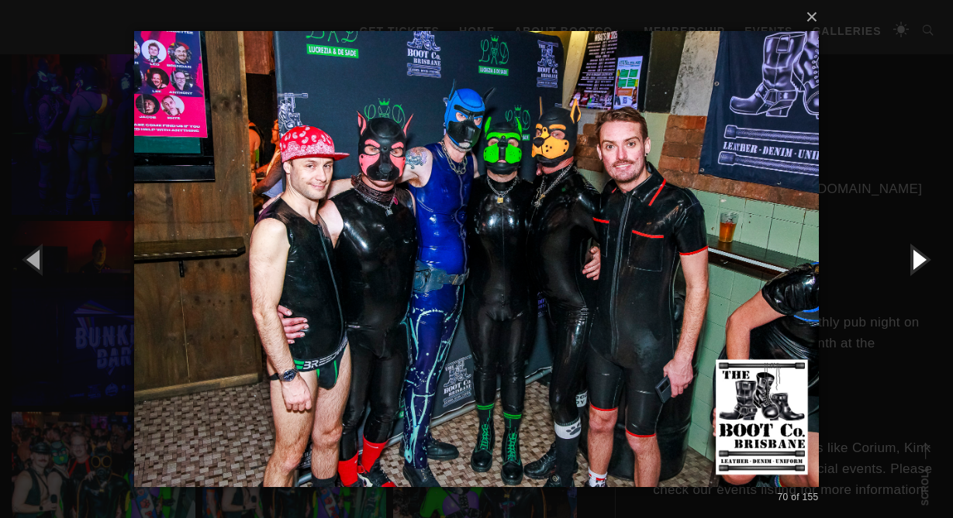
click at [916, 256] on button "button" at bounding box center [918, 258] width 70 height 85
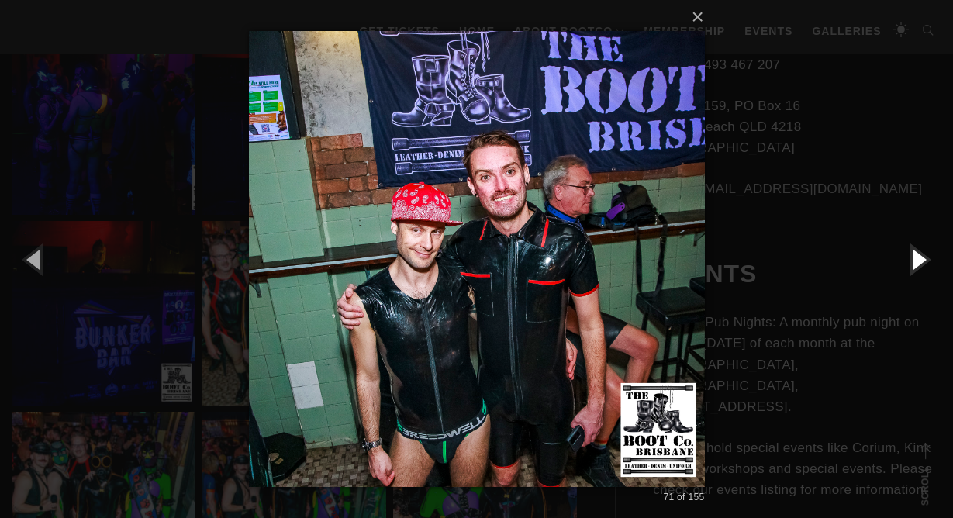
click at [916, 256] on button "button" at bounding box center [918, 258] width 70 height 85
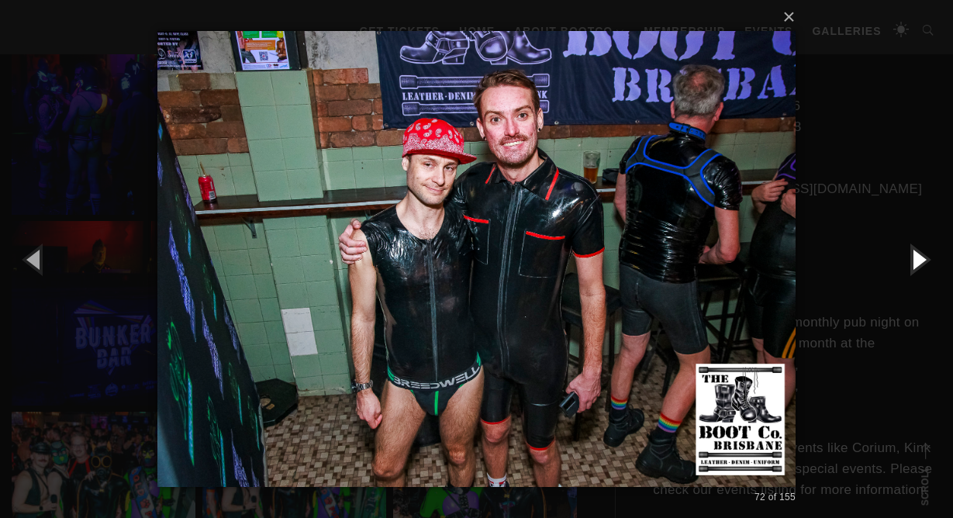
click at [916, 256] on button "button" at bounding box center [918, 258] width 70 height 85
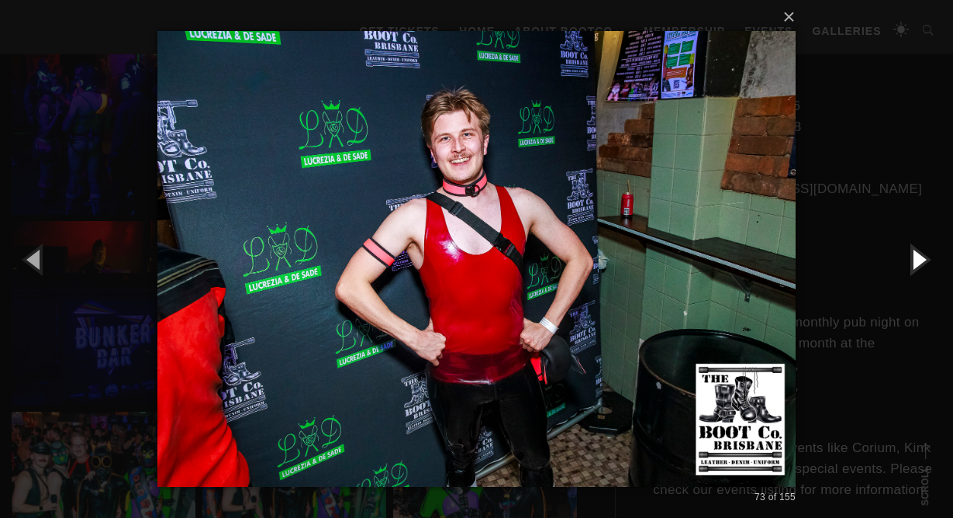
click at [916, 256] on button "button" at bounding box center [918, 258] width 70 height 85
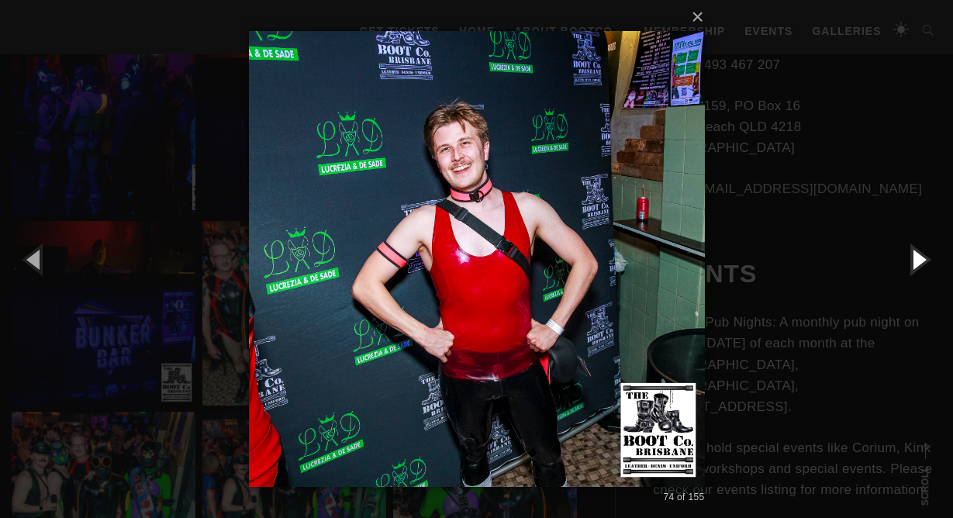
click at [916, 256] on button "button" at bounding box center [918, 258] width 70 height 85
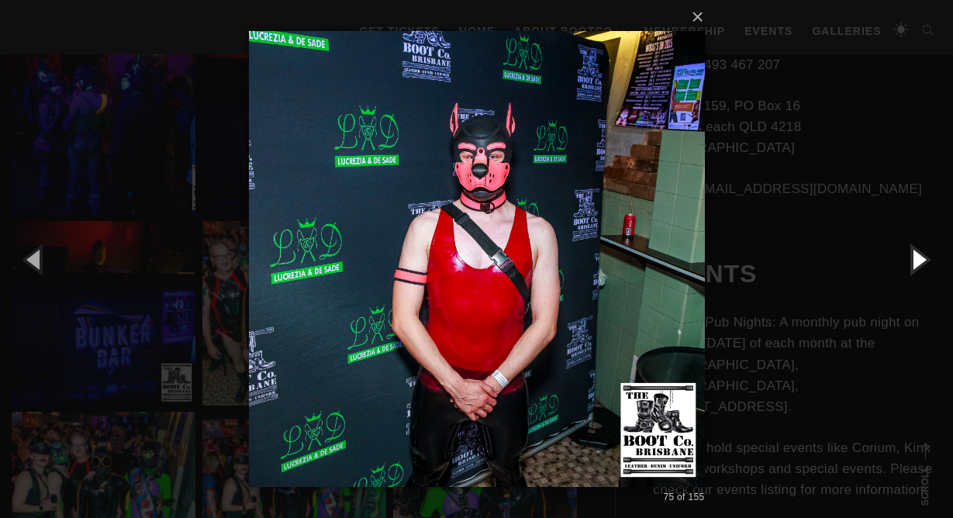
click at [916, 256] on button "button" at bounding box center [918, 258] width 70 height 85
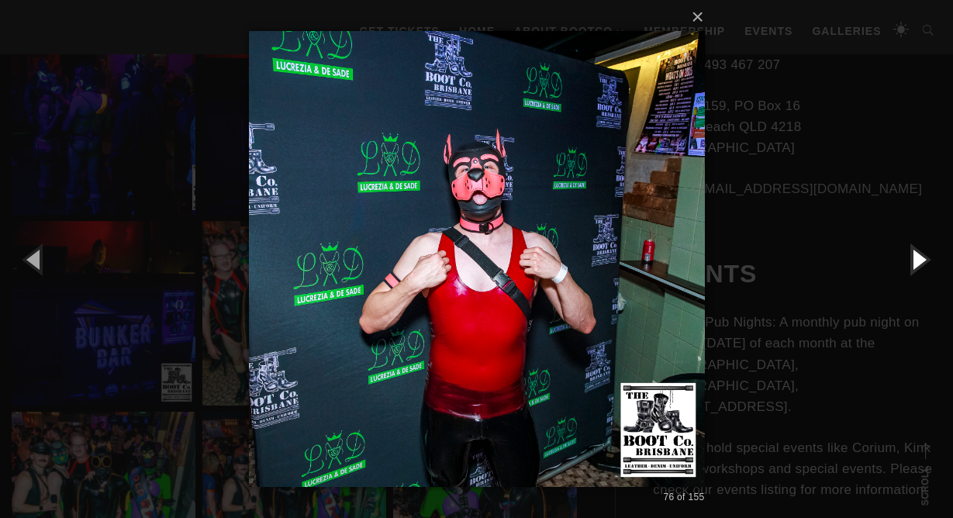
click at [916, 256] on button "button" at bounding box center [918, 258] width 70 height 85
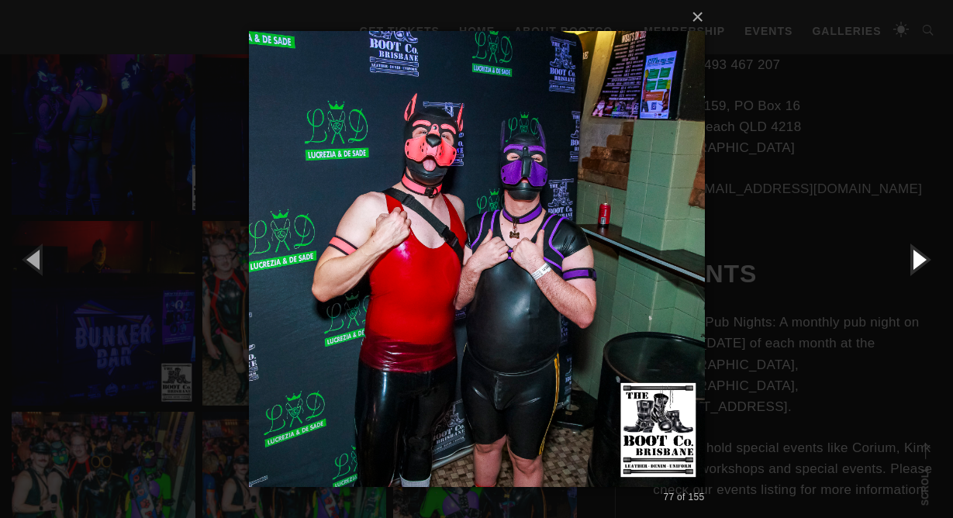
click at [916, 256] on button "button" at bounding box center [918, 258] width 70 height 85
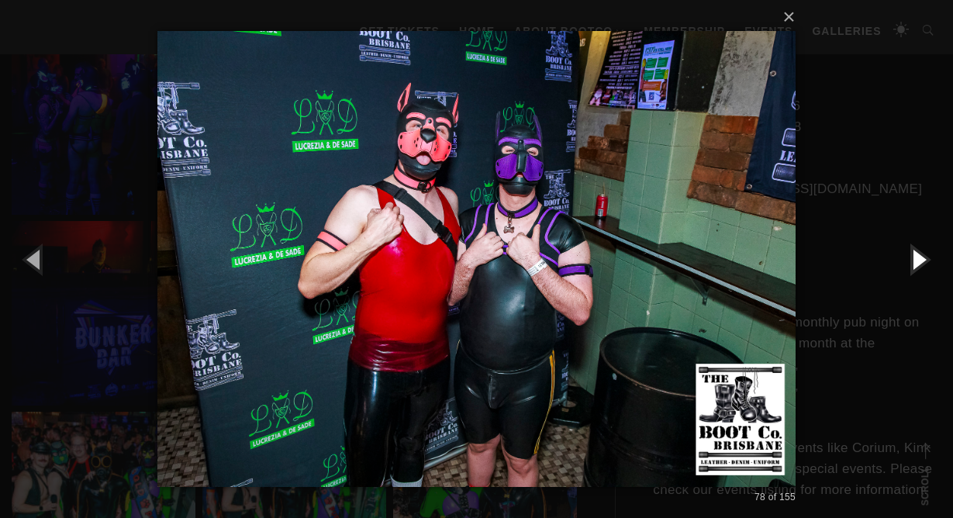
click at [916, 256] on button "button" at bounding box center [918, 258] width 70 height 85
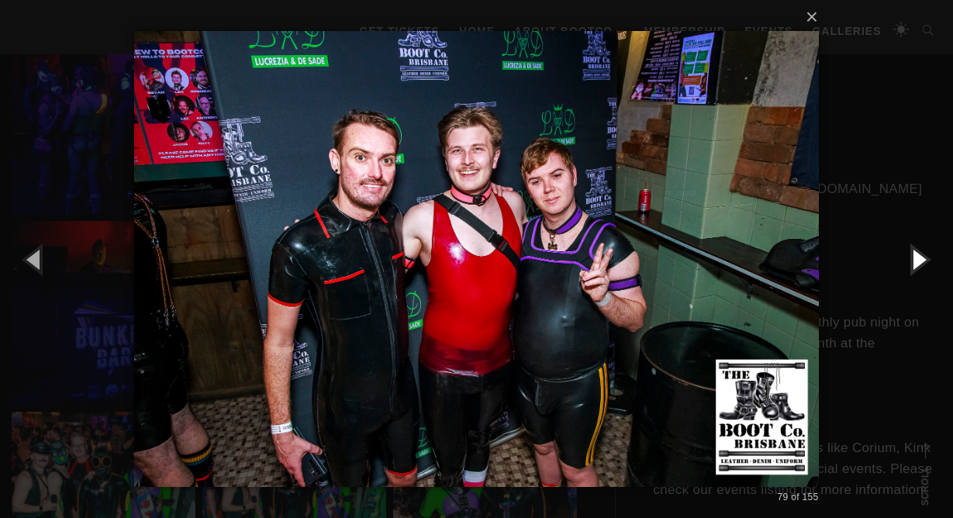
click at [916, 256] on button "button" at bounding box center [918, 258] width 70 height 85
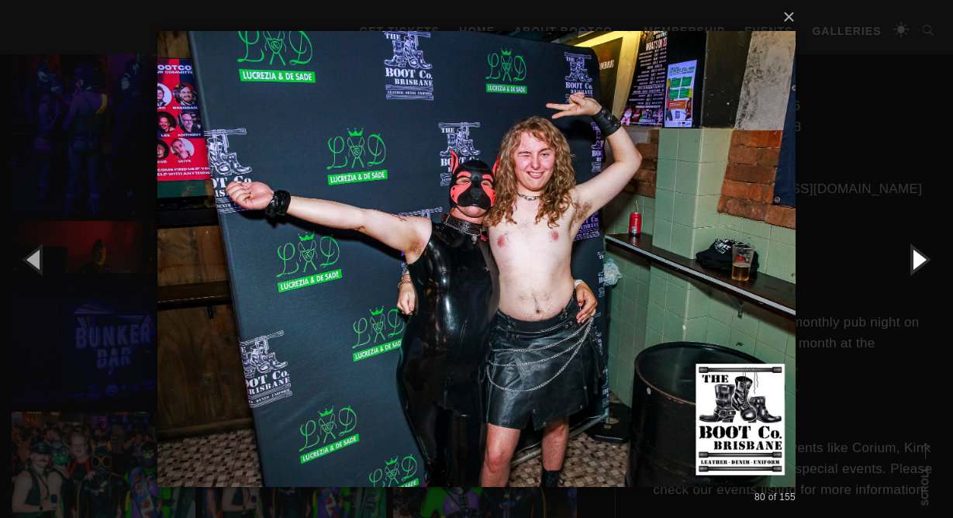
click at [916, 256] on button "button" at bounding box center [918, 258] width 70 height 85
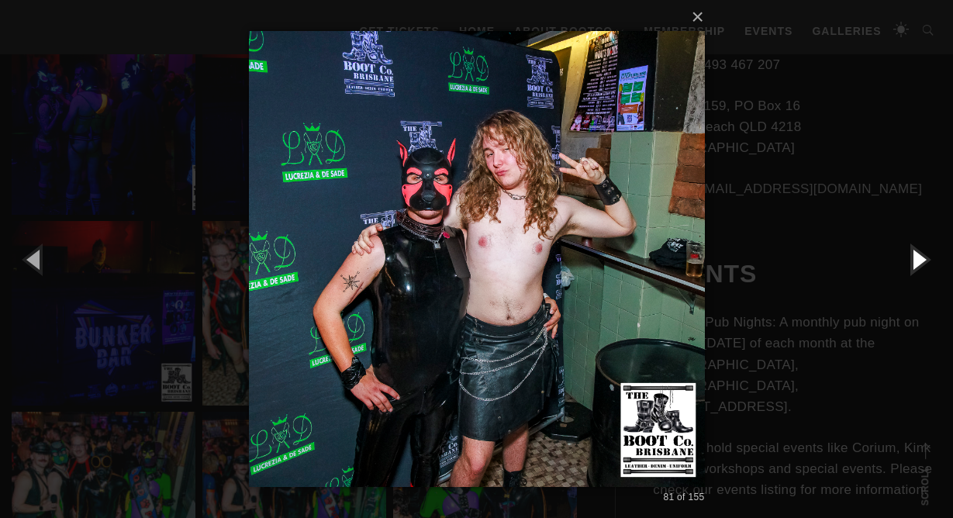
click at [916, 256] on button "button" at bounding box center [918, 258] width 70 height 85
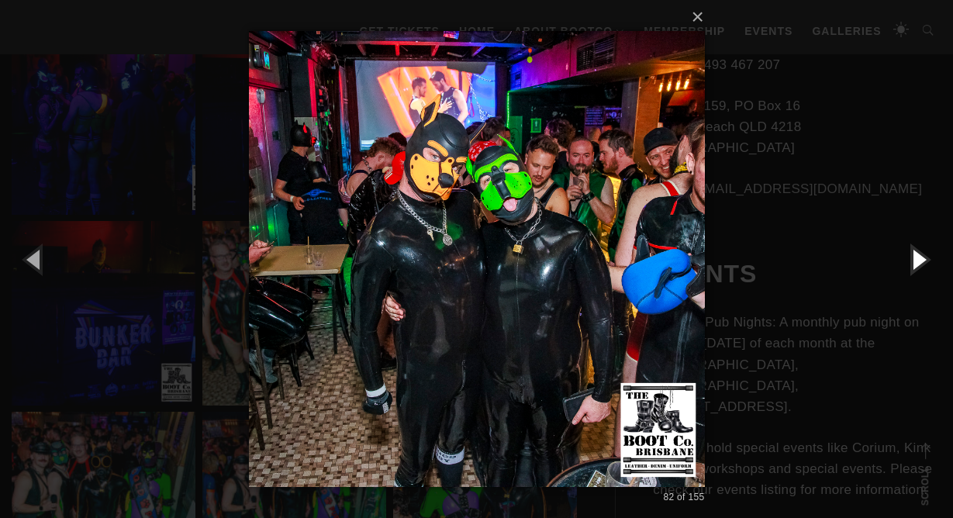
click at [916, 256] on button "button" at bounding box center [918, 258] width 70 height 85
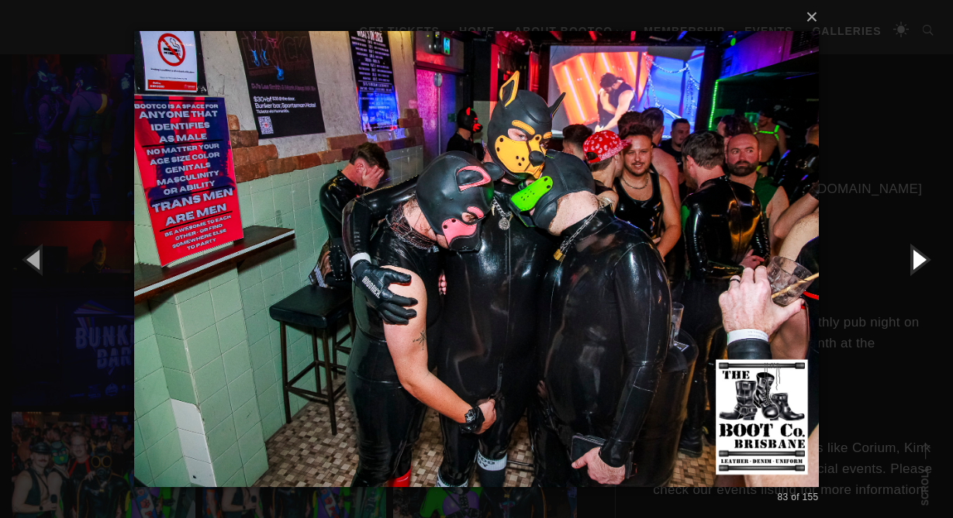
click at [916, 256] on button "button" at bounding box center [918, 258] width 70 height 85
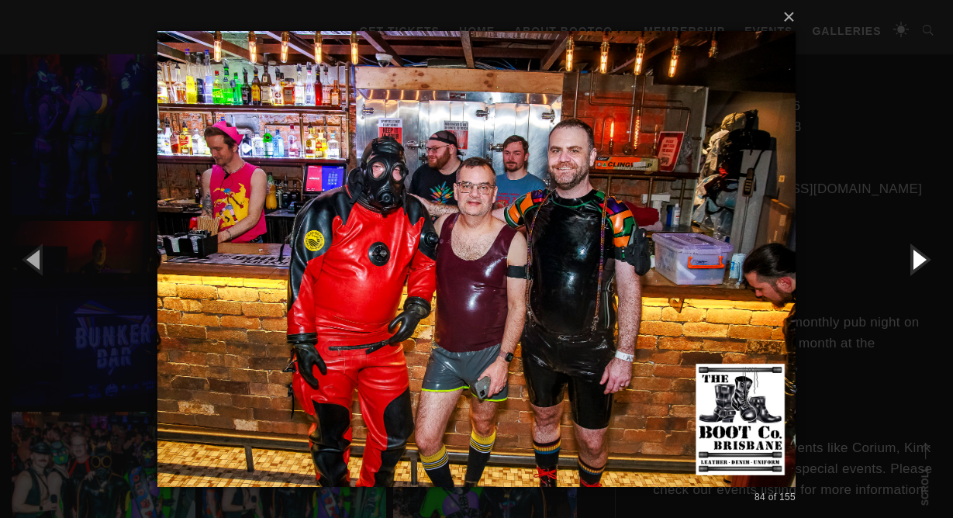
click at [916, 256] on button "button" at bounding box center [918, 258] width 70 height 85
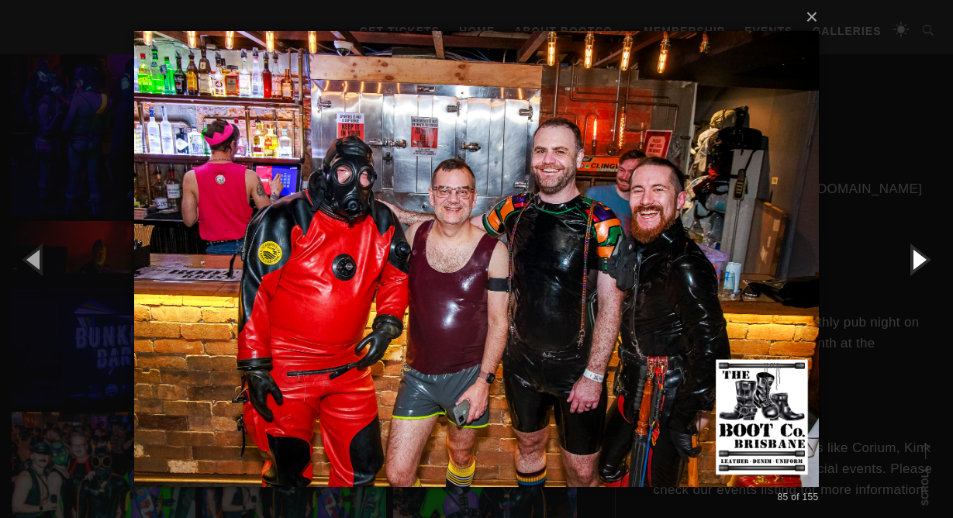
click at [916, 256] on button "button" at bounding box center [918, 258] width 70 height 85
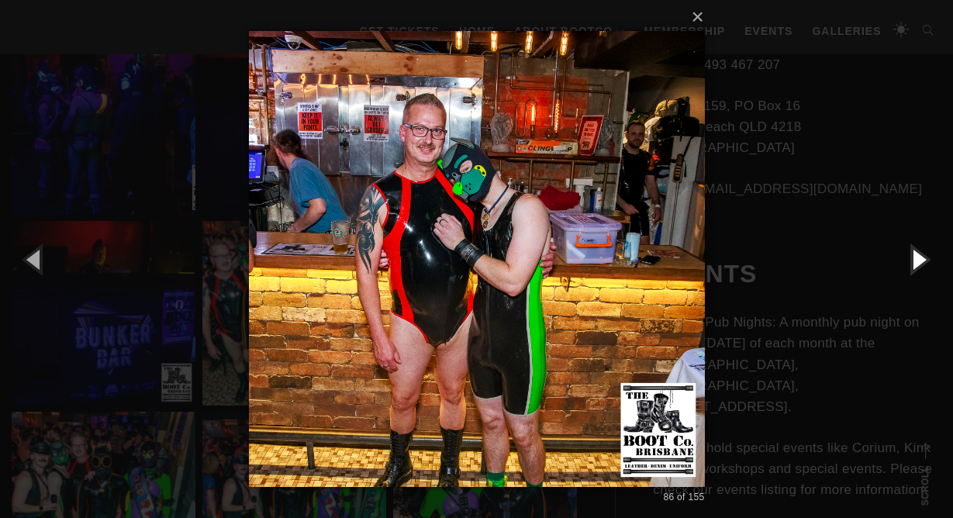
click at [916, 256] on button "button" at bounding box center [918, 258] width 70 height 85
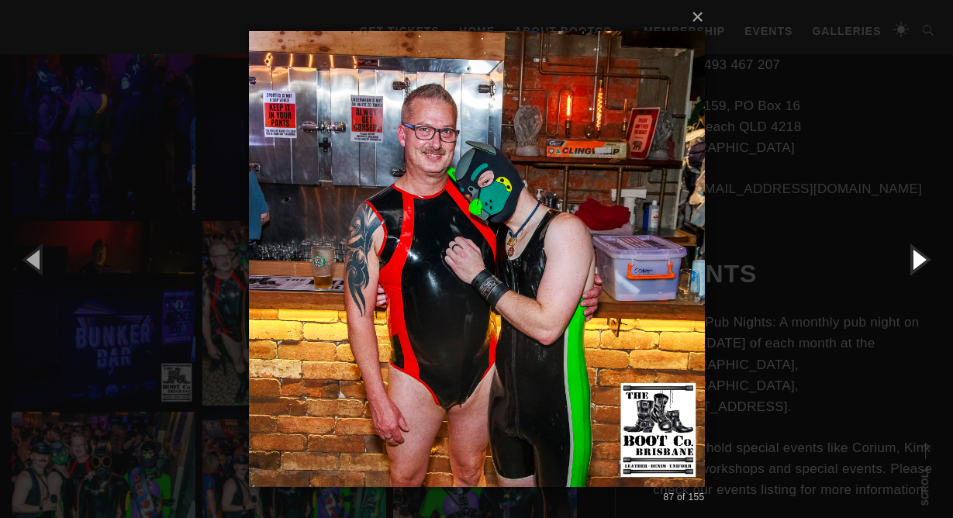
click at [916, 256] on button "button" at bounding box center [918, 258] width 70 height 85
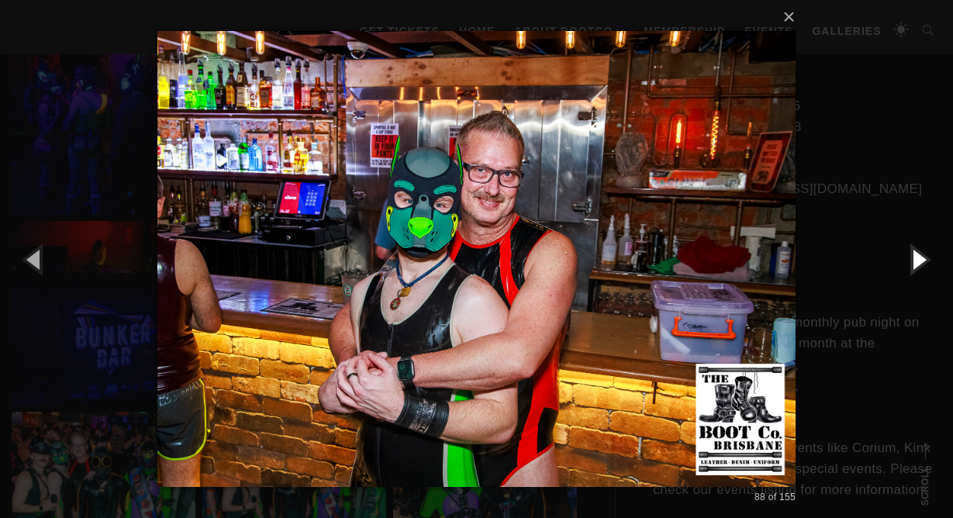
click at [916, 256] on button "button" at bounding box center [918, 258] width 70 height 85
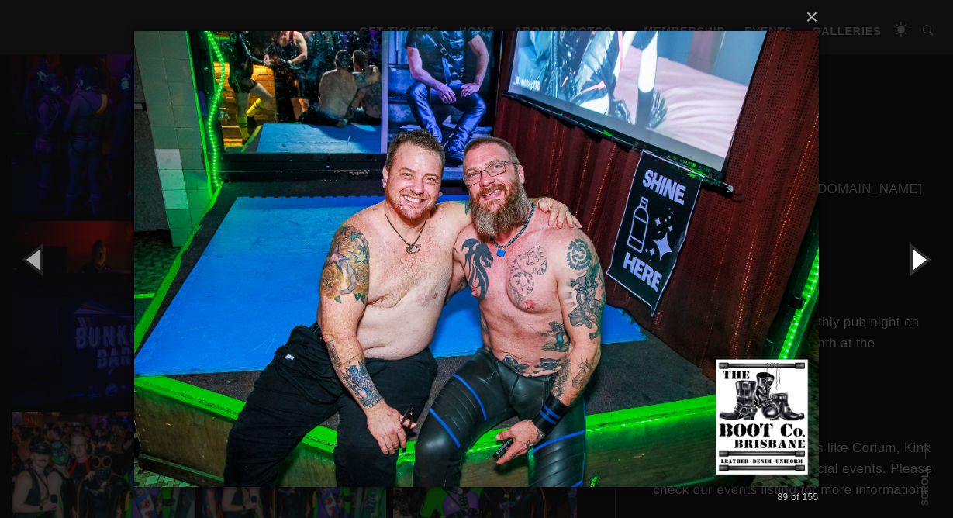
click at [916, 256] on button "button" at bounding box center [918, 258] width 70 height 85
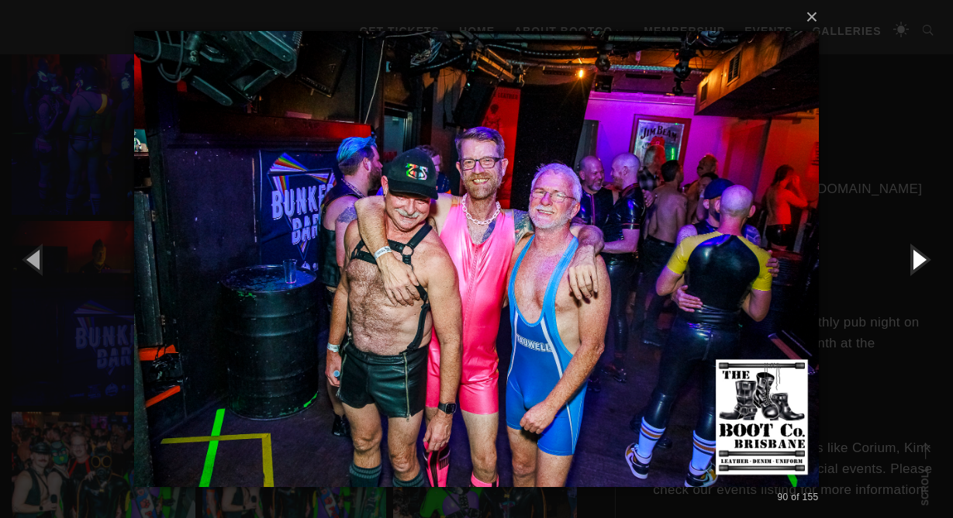
click at [916, 255] on button "button" at bounding box center [918, 258] width 70 height 85
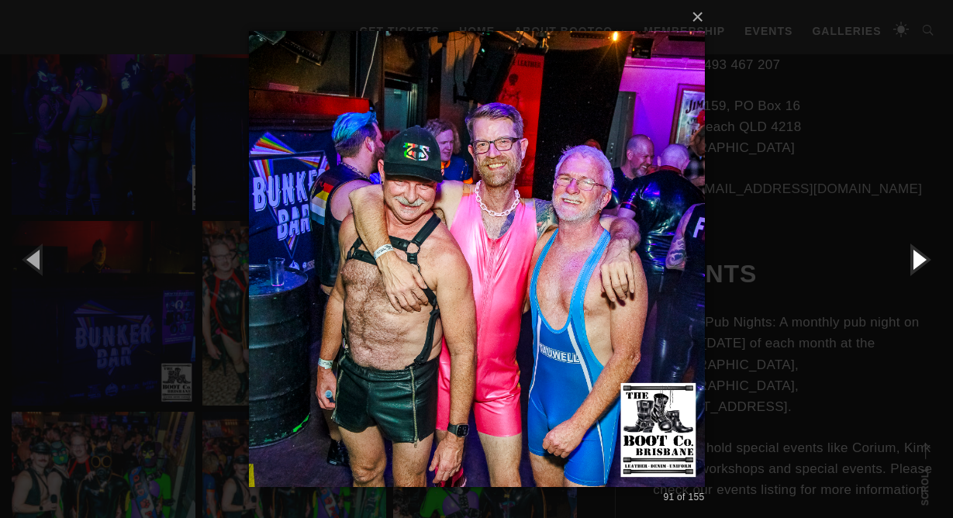
click at [916, 255] on button "button" at bounding box center [918, 258] width 70 height 85
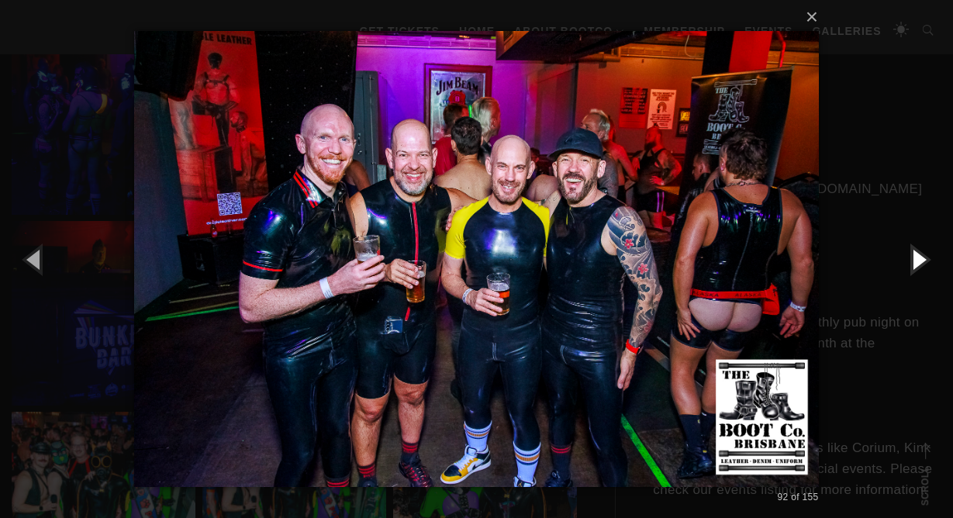
click at [916, 255] on button "button" at bounding box center [918, 258] width 70 height 85
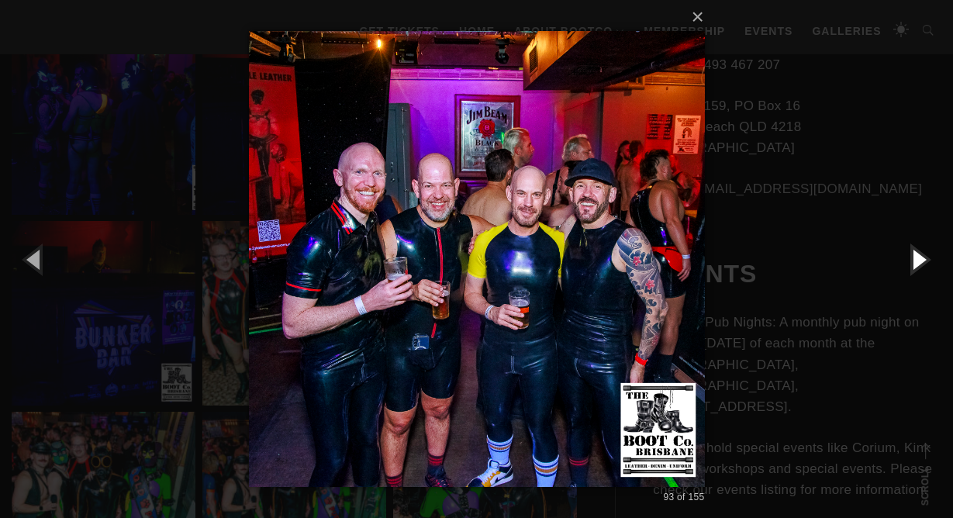
click at [916, 257] on button "button" at bounding box center [918, 258] width 70 height 85
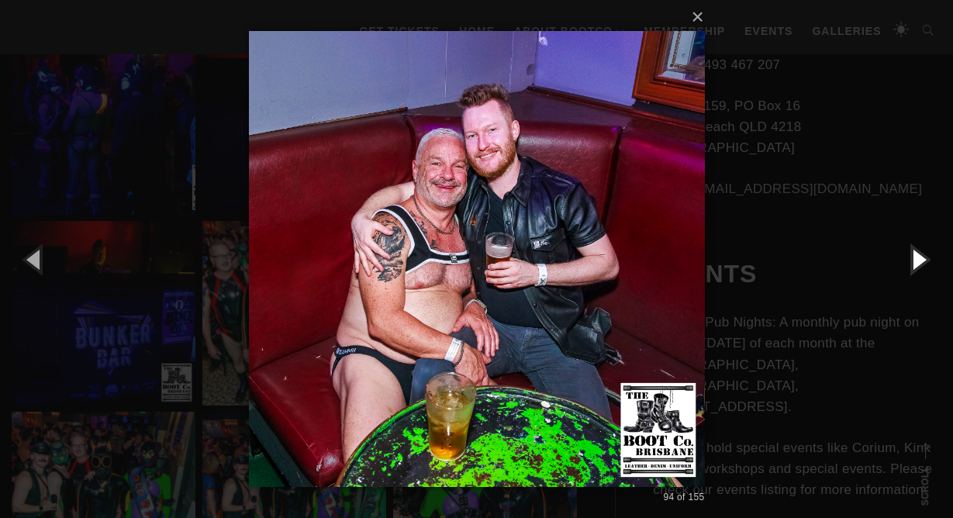
click at [916, 257] on button "button" at bounding box center [918, 258] width 70 height 85
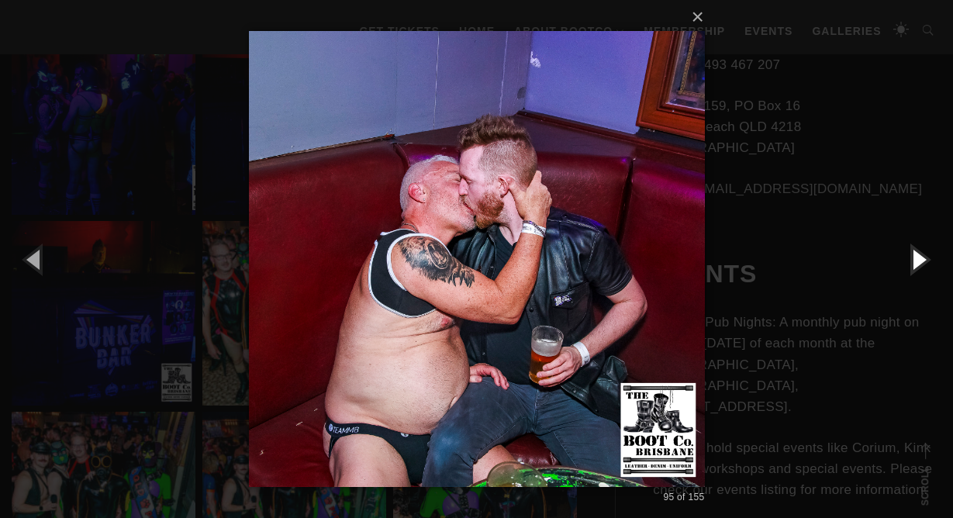
click at [916, 257] on button "button" at bounding box center [918, 258] width 70 height 85
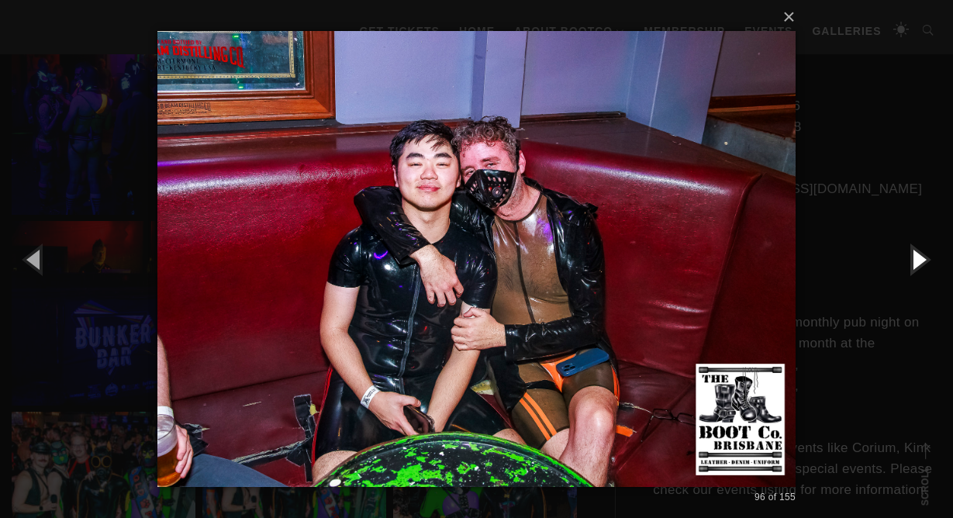
click at [916, 257] on button "button" at bounding box center [918, 258] width 70 height 85
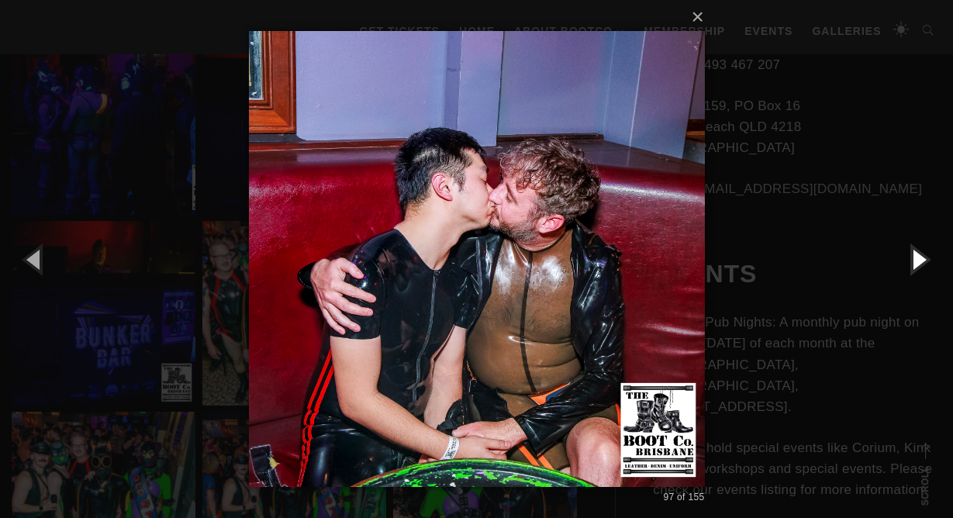
click at [916, 257] on button "button" at bounding box center [918, 258] width 70 height 85
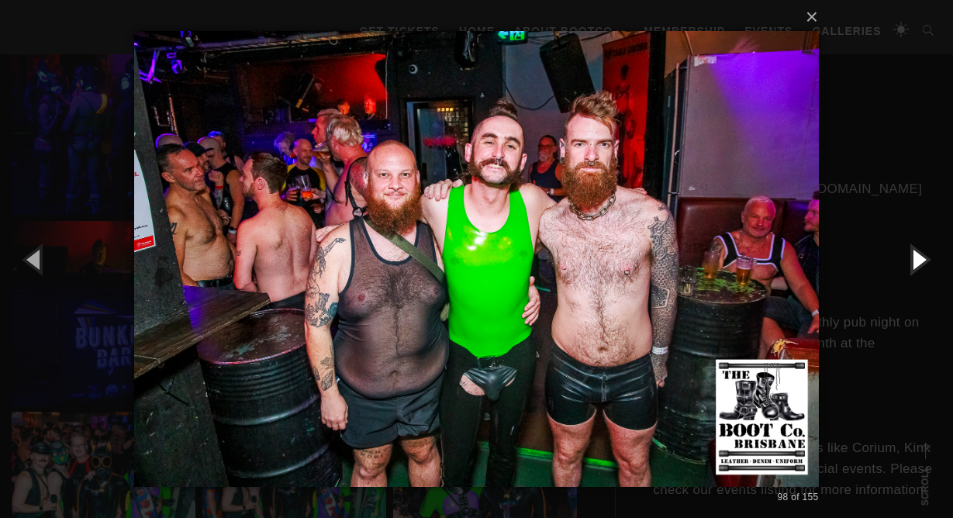
click at [916, 257] on button "button" at bounding box center [918, 258] width 70 height 85
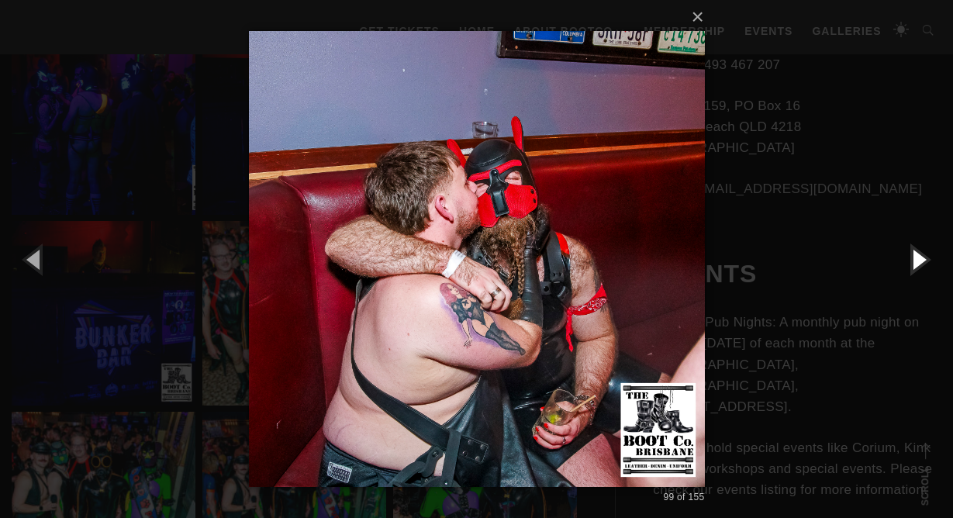
click at [916, 257] on button "button" at bounding box center [918, 258] width 70 height 85
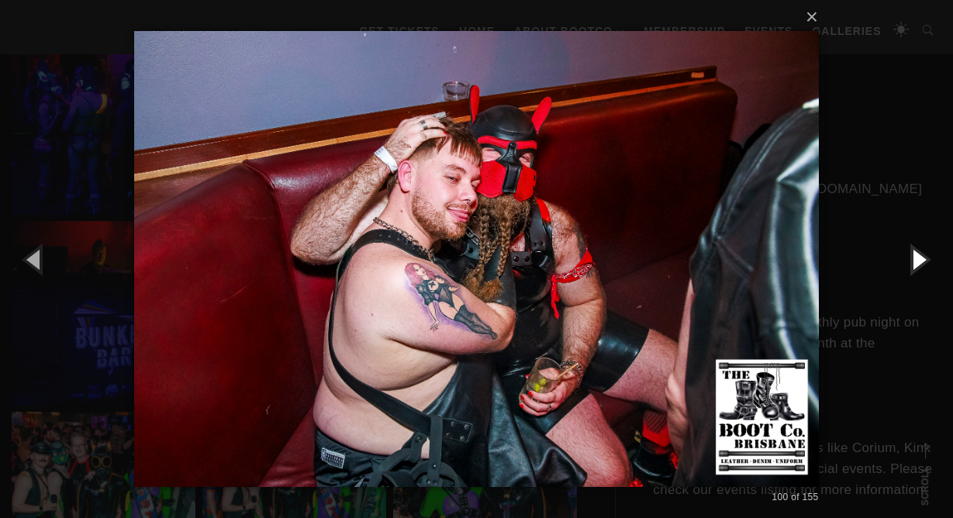
click at [916, 257] on button "button" at bounding box center [918, 258] width 70 height 85
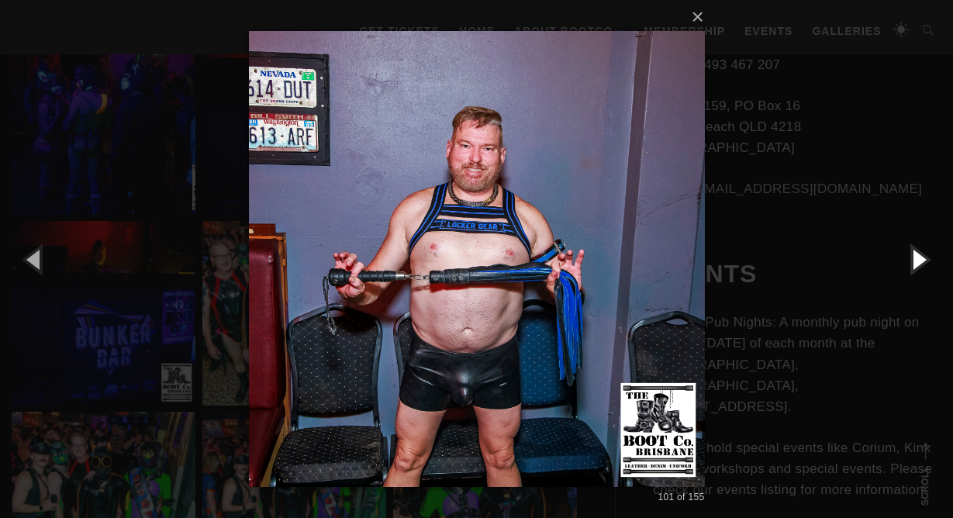
click at [916, 257] on button "button" at bounding box center [918, 258] width 70 height 85
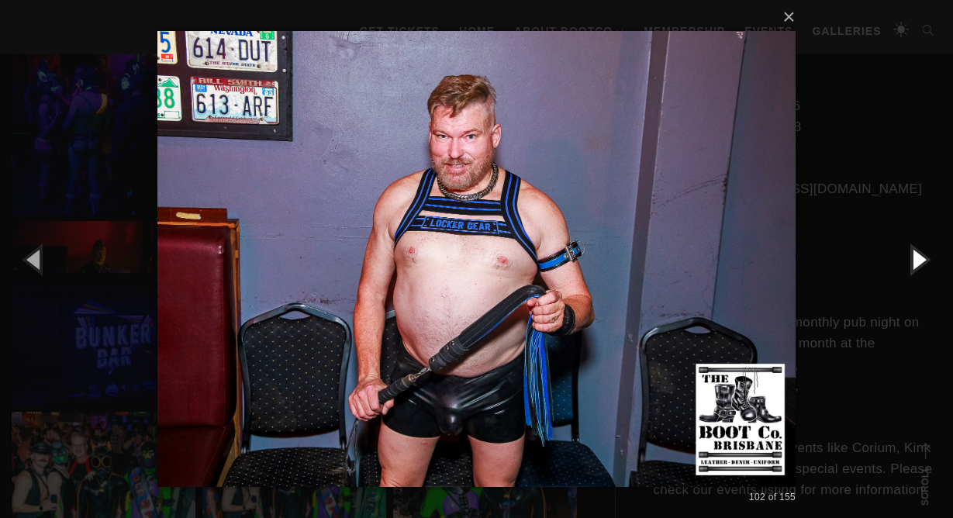
click at [916, 257] on button "button" at bounding box center [918, 258] width 70 height 85
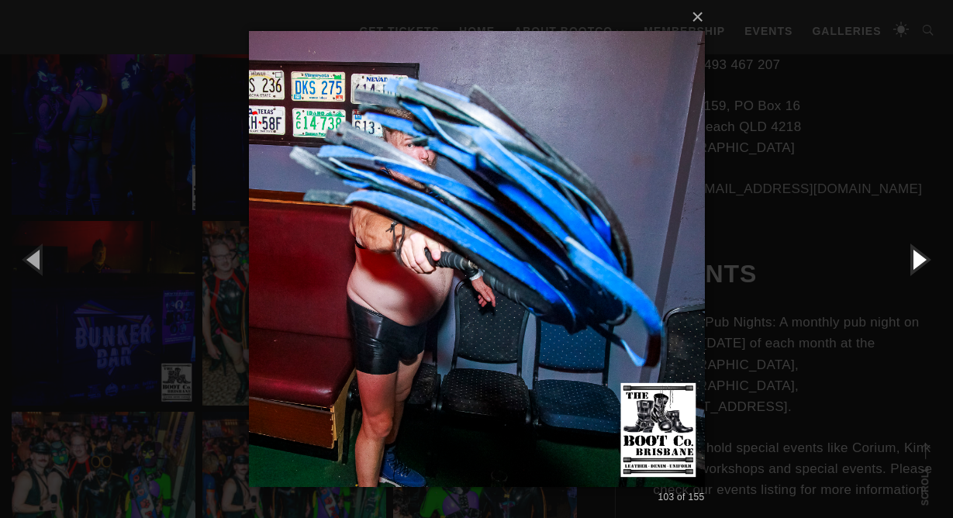
click at [916, 257] on button "button" at bounding box center [918, 258] width 70 height 85
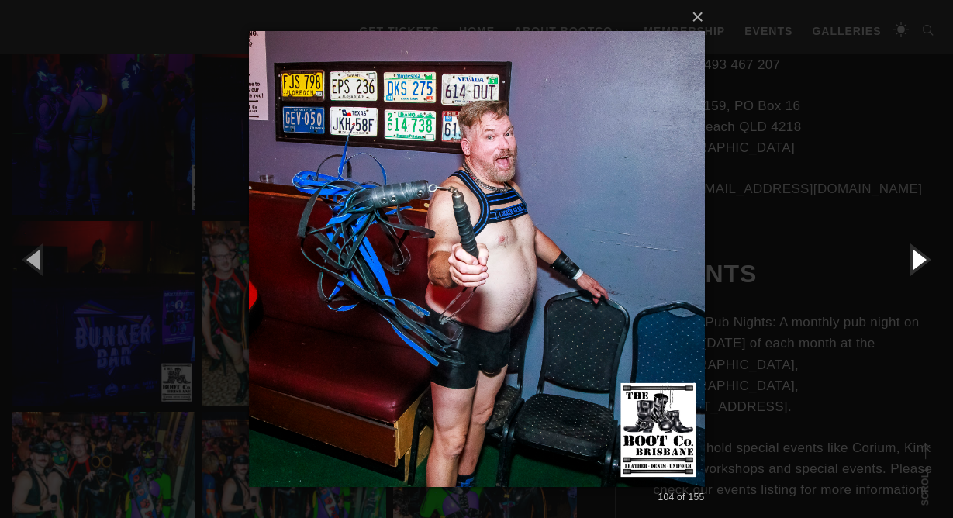
click at [916, 257] on button "button" at bounding box center [918, 258] width 70 height 85
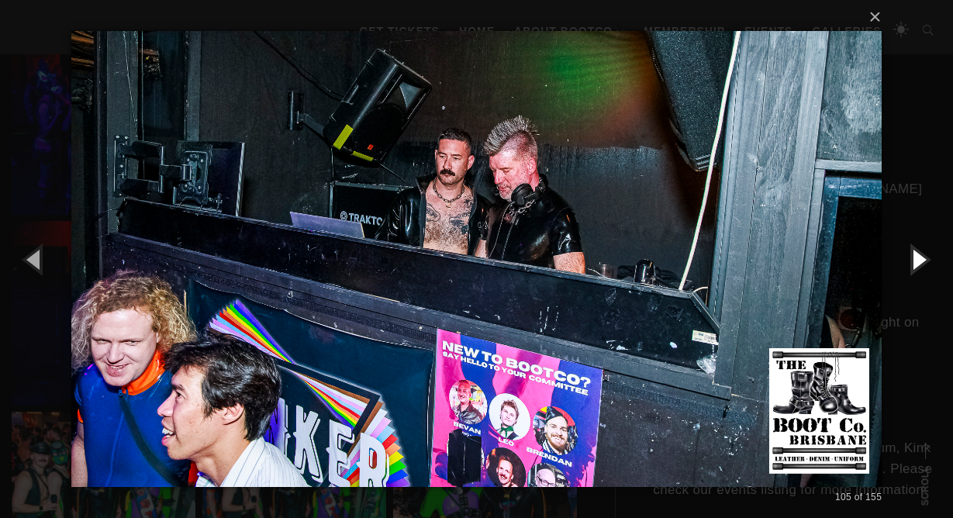
click at [916, 257] on button "button" at bounding box center [918, 258] width 70 height 85
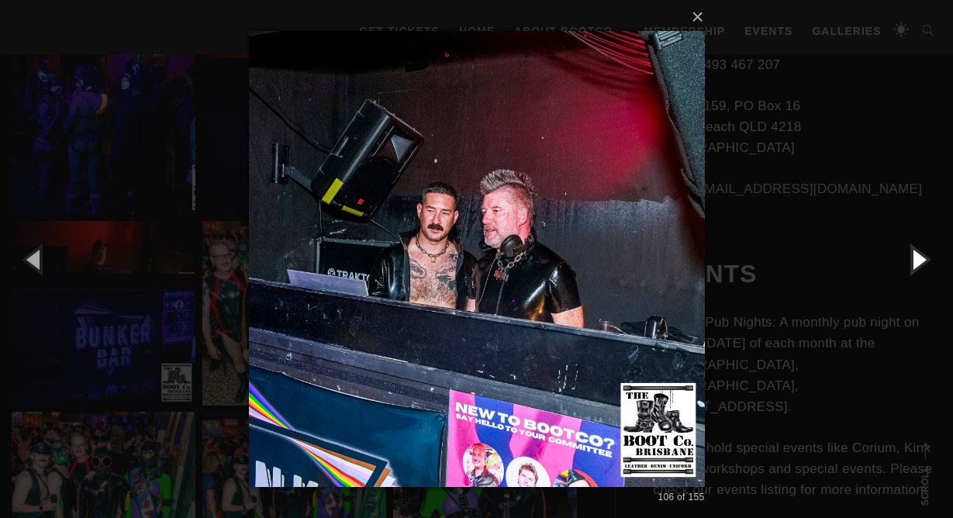
click at [916, 257] on button "button" at bounding box center [918, 258] width 70 height 85
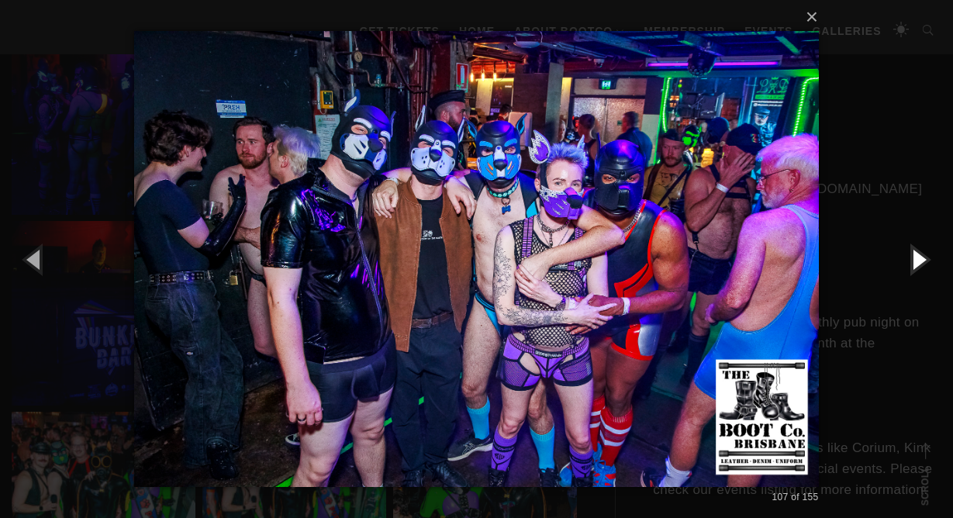
click at [916, 257] on button "button" at bounding box center [918, 258] width 70 height 85
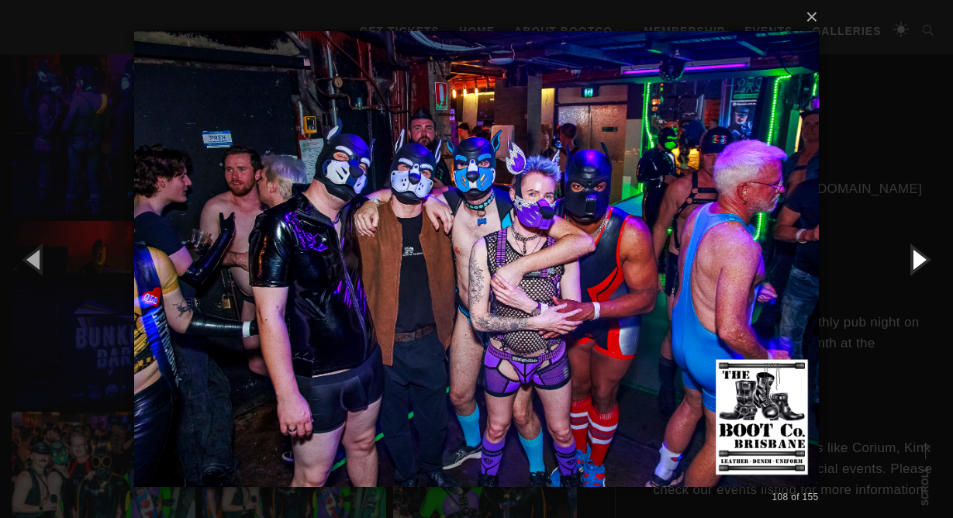
click at [916, 257] on button "button" at bounding box center [918, 258] width 70 height 85
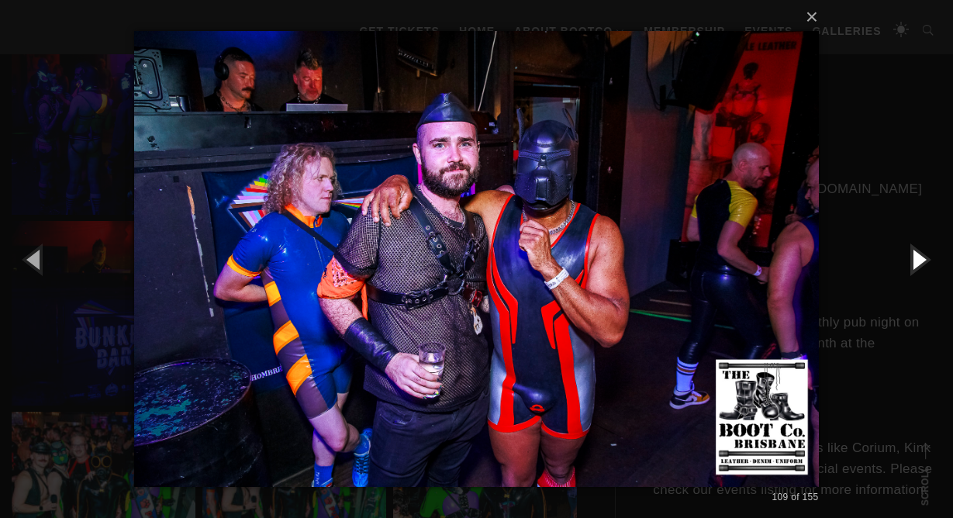
click at [916, 257] on button "button" at bounding box center [918, 258] width 70 height 85
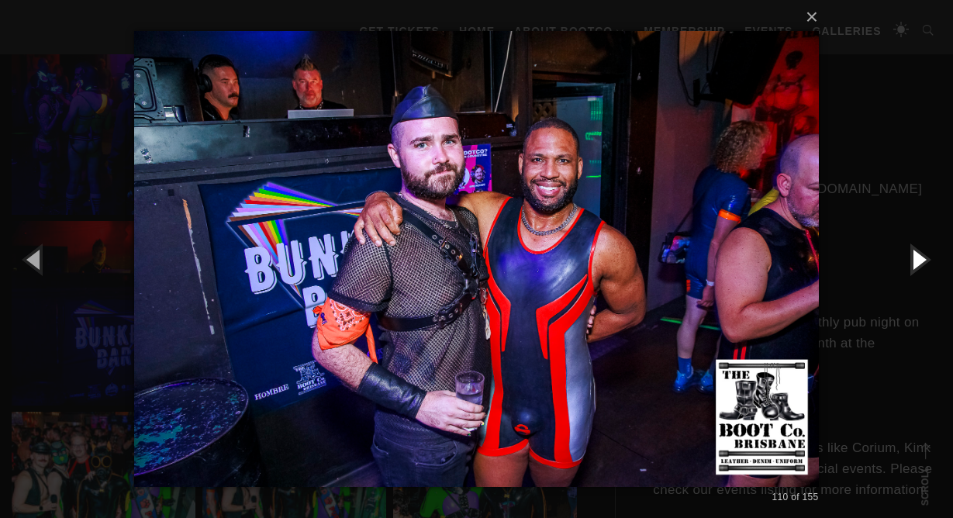
click at [916, 257] on button "button" at bounding box center [918, 258] width 70 height 85
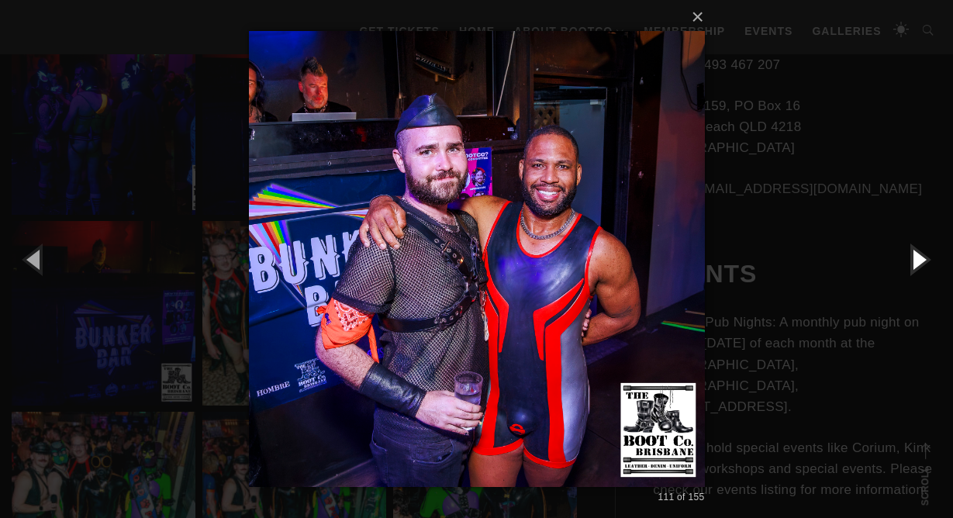
click at [916, 257] on button "button" at bounding box center [918, 258] width 70 height 85
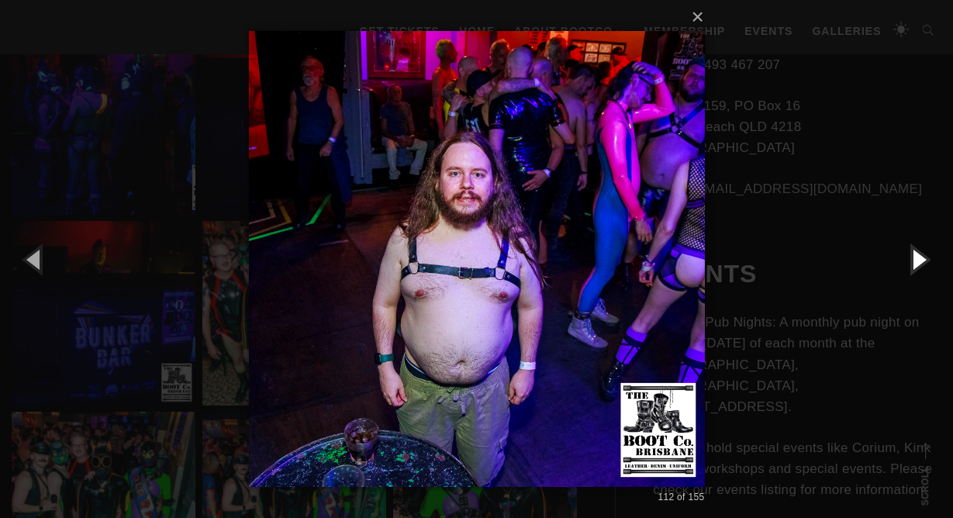
click at [916, 257] on button "button" at bounding box center [918, 258] width 70 height 85
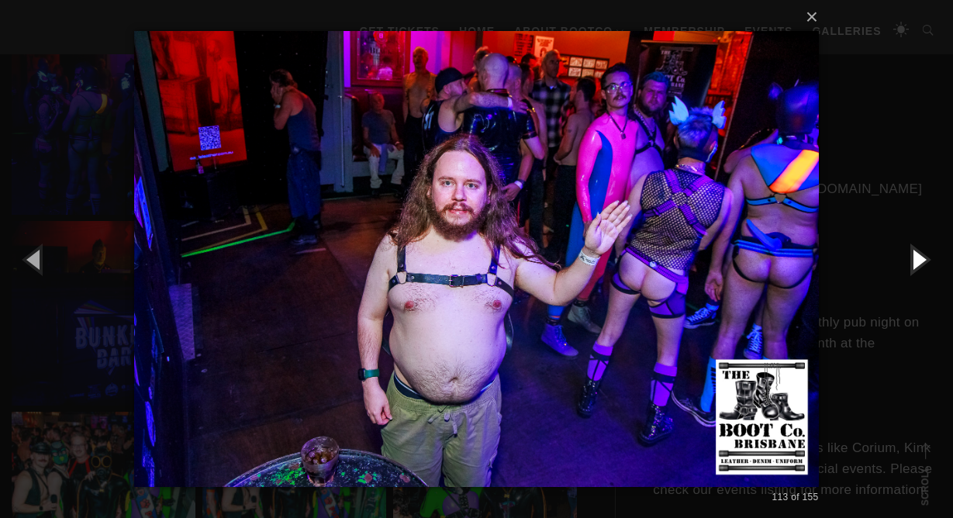
click at [917, 261] on button "button" at bounding box center [918, 258] width 70 height 85
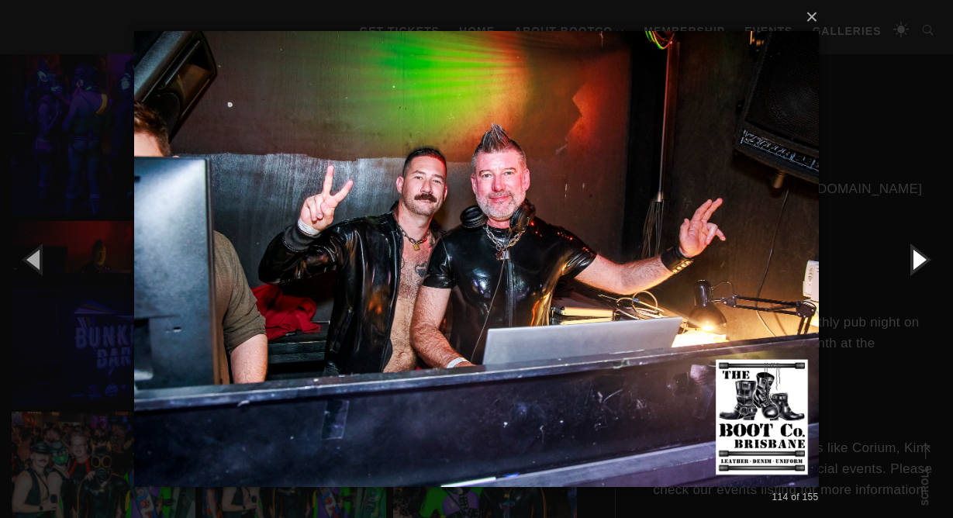
click at [917, 261] on button "button" at bounding box center [918, 258] width 70 height 85
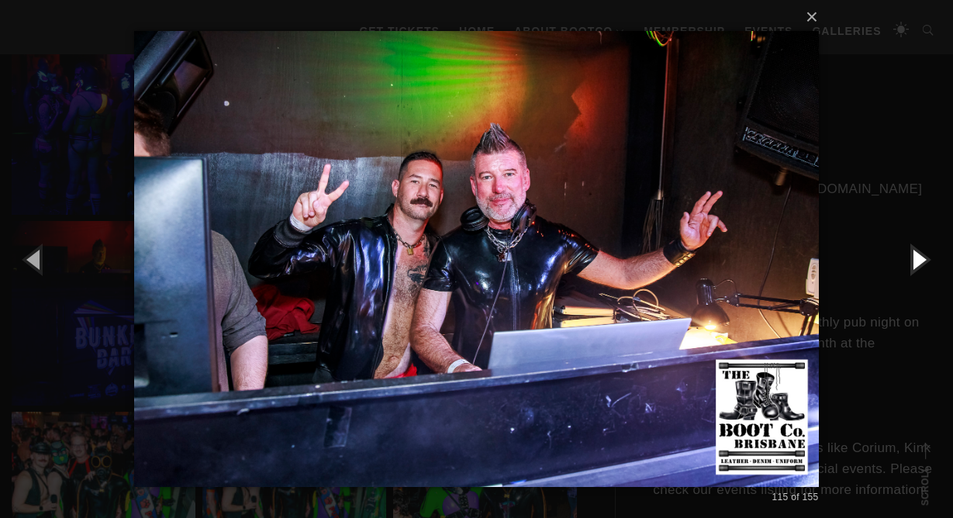
click at [917, 261] on button "button" at bounding box center [918, 258] width 70 height 85
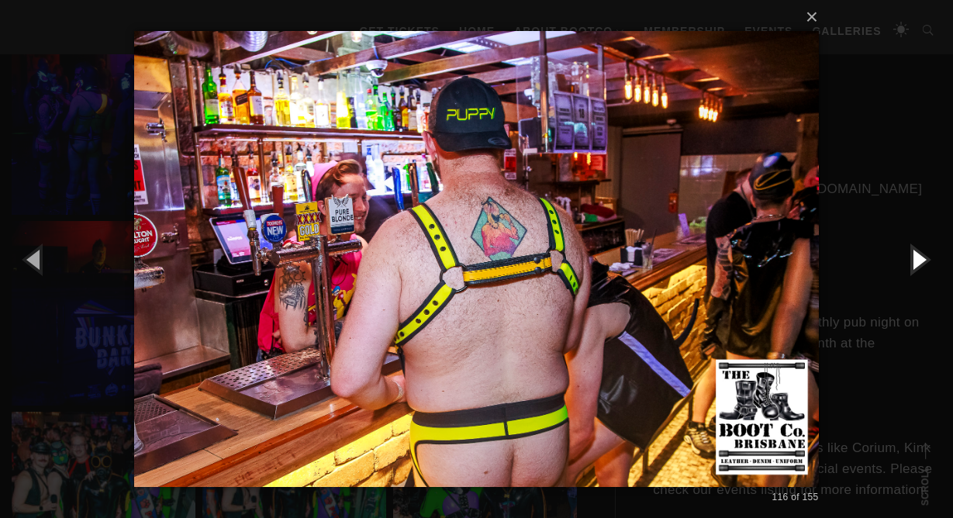
click at [917, 261] on button "button" at bounding box center [918, 258] width 70 height 85
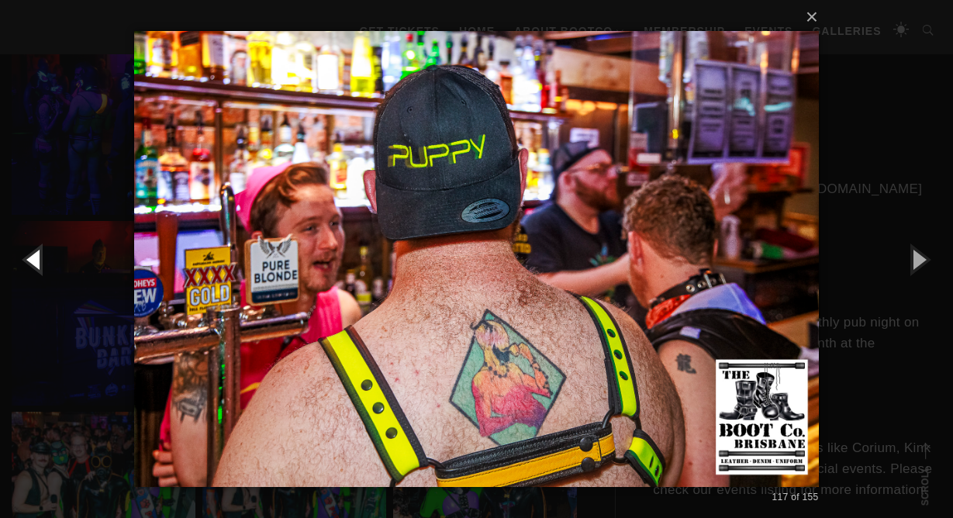
click at [33, 259] on button "button" at bounding box center [35, 258] width 70 height 85
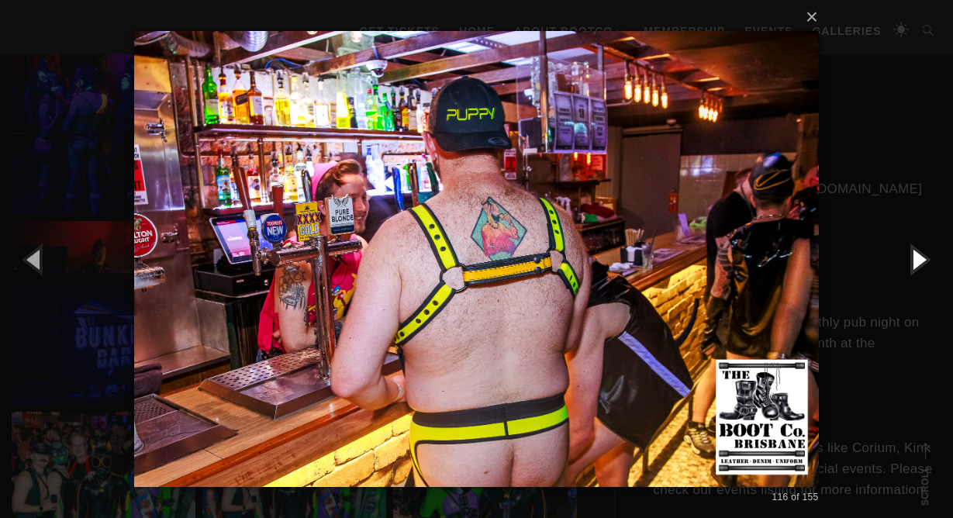
click at [918, 261] on button "button" at bounding box center [918, 258] width 70 height 85
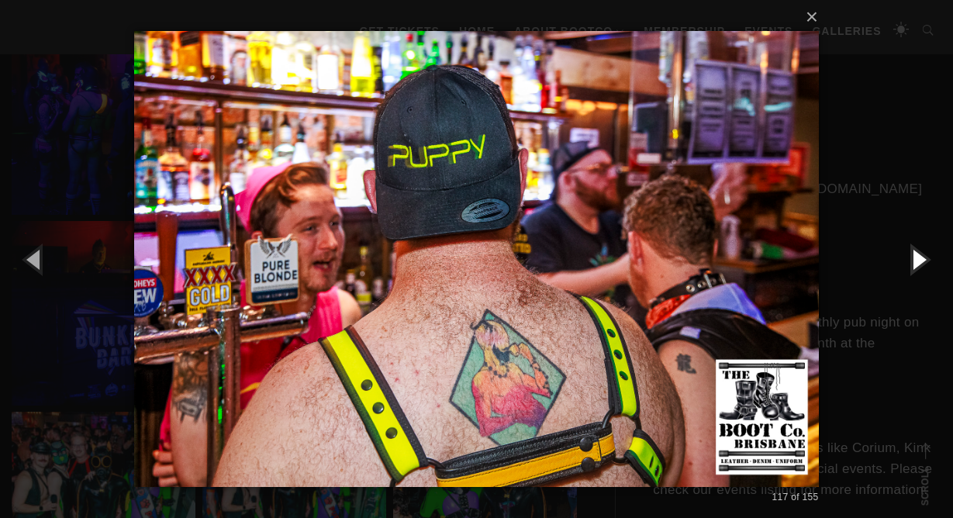
click at [918, 261] on button "button" at bounding box center [918, 258] width 70 height 85
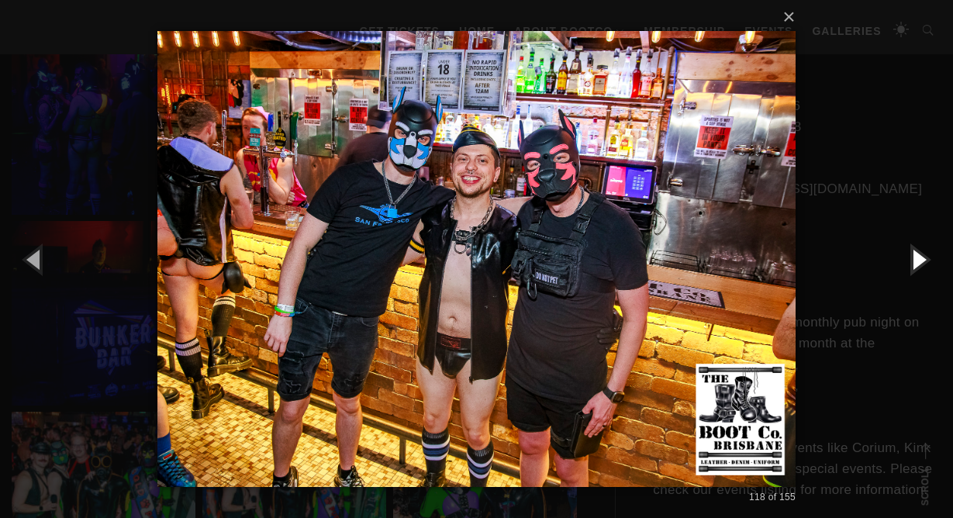
click at [918, 261] on button "button" at bounding box center [918, 258] width 70 height 85
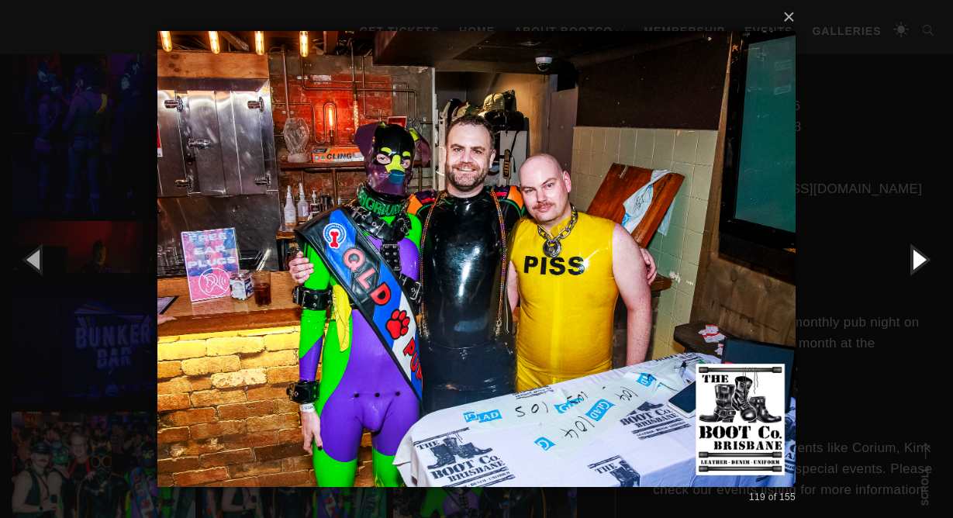
click at [918, 261] on button "button" at bounding box center [918, 258] width 70 height 85
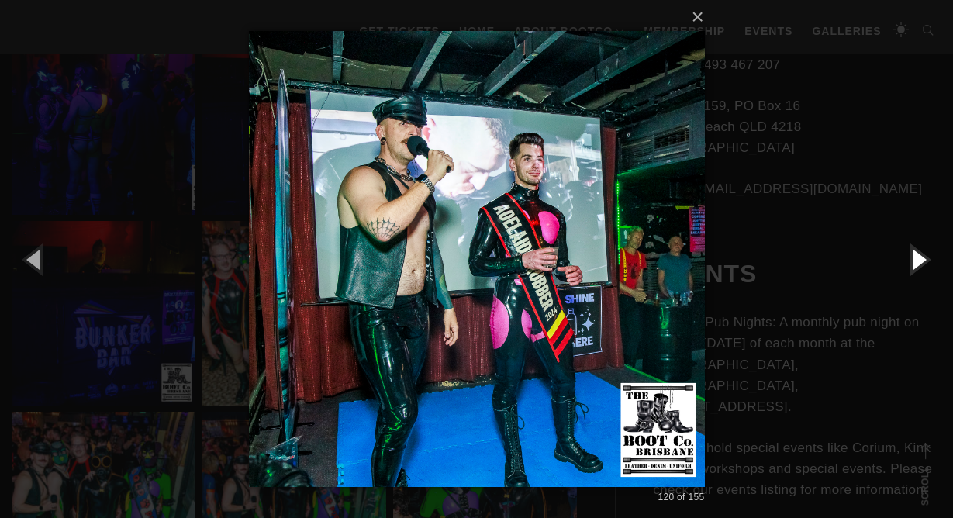
click at [918, 261] on button "button" at bounding box center [918, 258] width 70 height 85
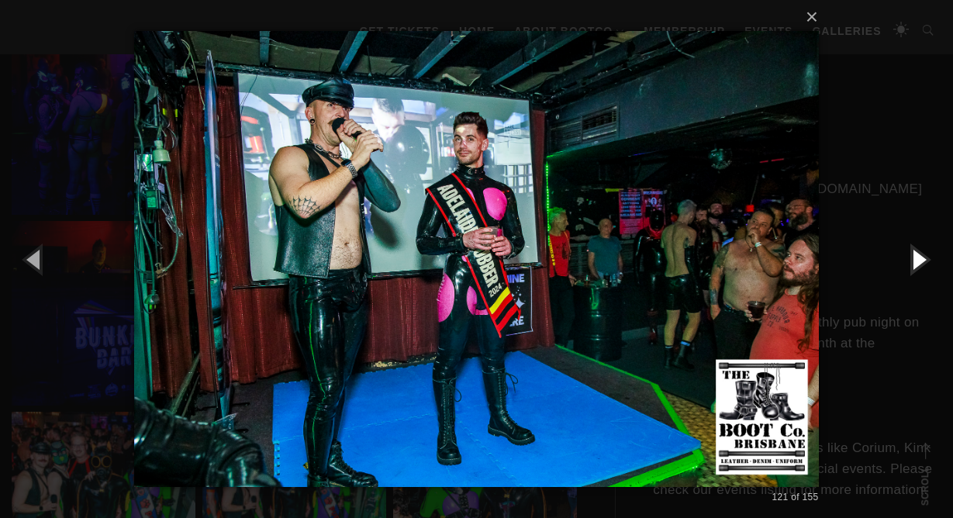
click at [918, 261] on button "button" at bounding box center [918, 258] width 70 height 85
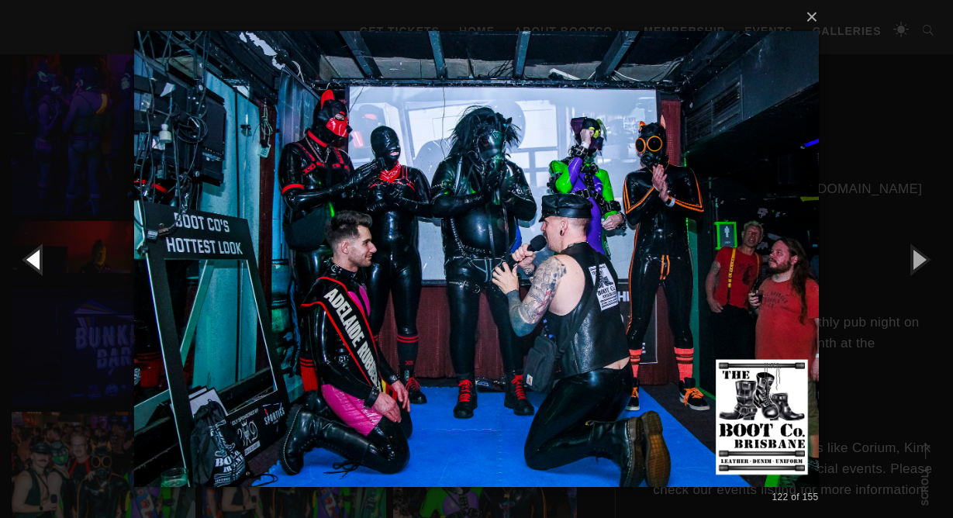
click at [37, 257] on button "button" at bounding box center [35, 258] width 70 height 85
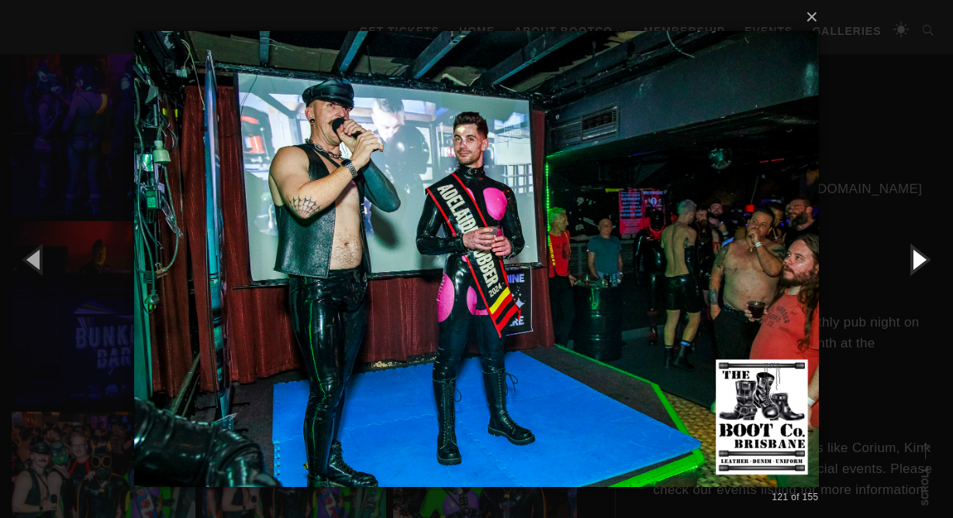
click at [918, 260] on button "button" at bounding box center [918, 258] width 70 height 85
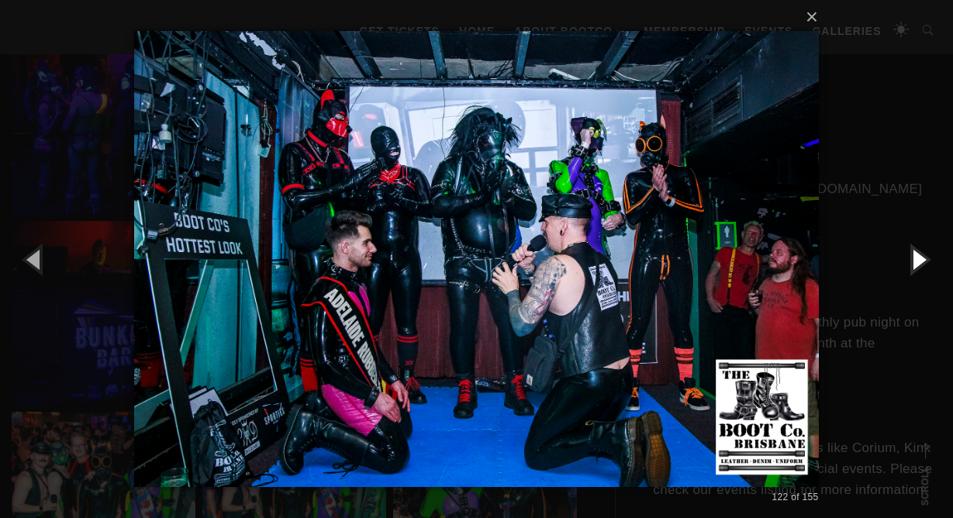
click at [918, 260] on button "button" at bounding box center [918, 258] width 70 height 85
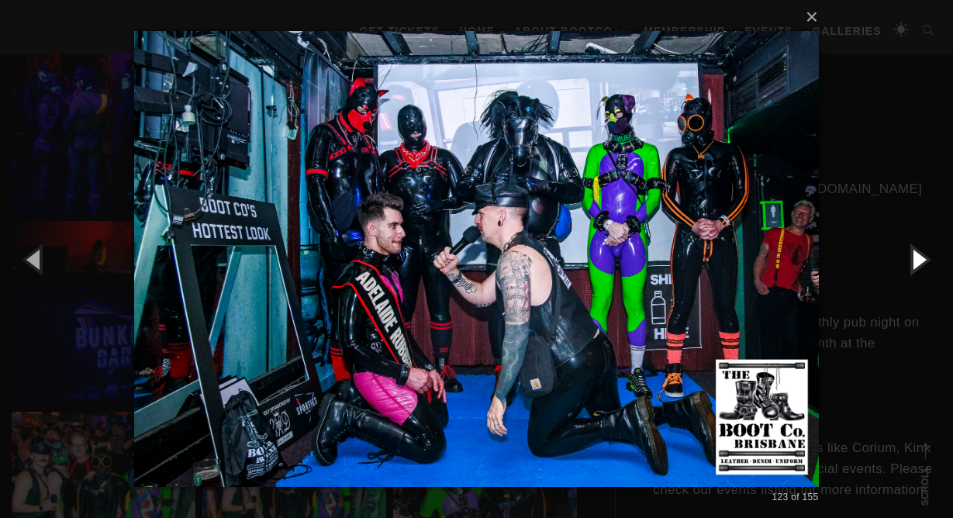
click at [918, 260] on button "button" at bounding box center [918, 258] width 70 height 85
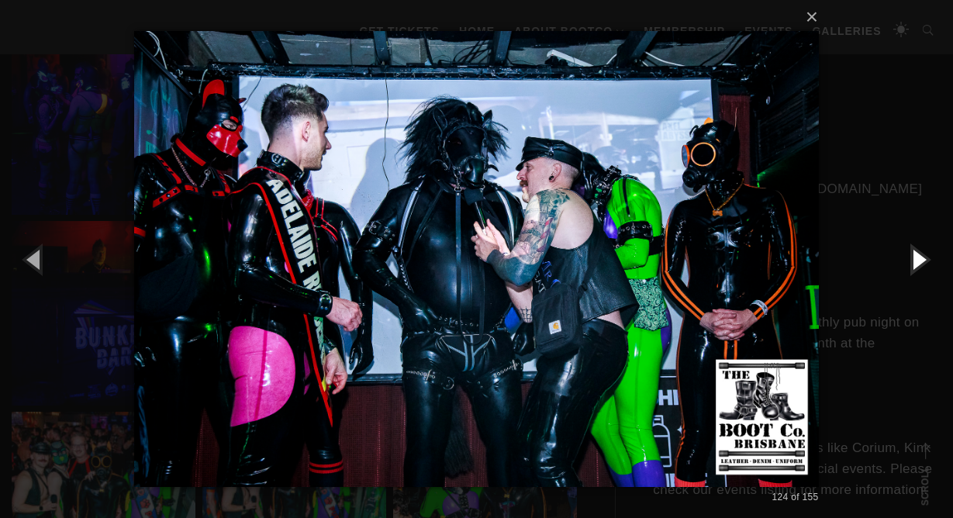
click at [918, 260] on button "button" at bounding box center [918, 258] width 70 height 85
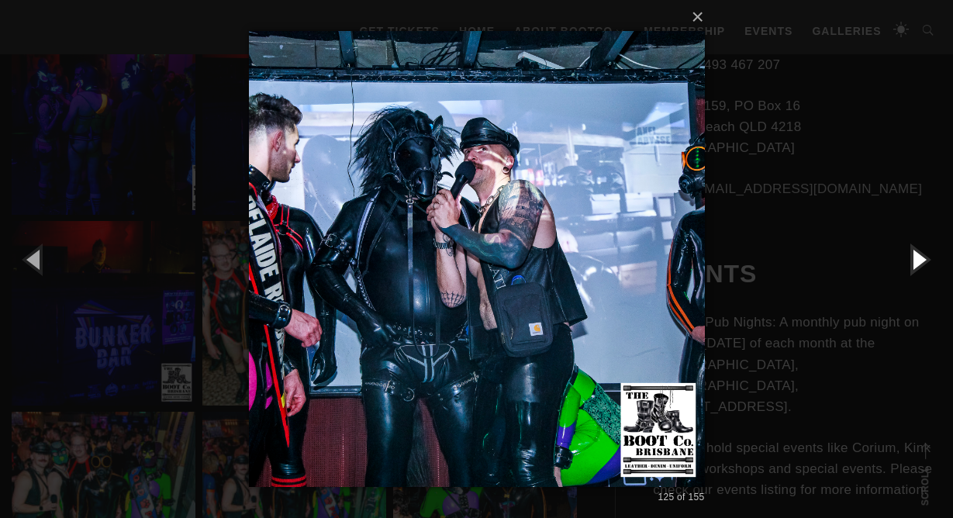
click at [918, 260] on button "button" at bounding box center [918, 258] width 70 height 85
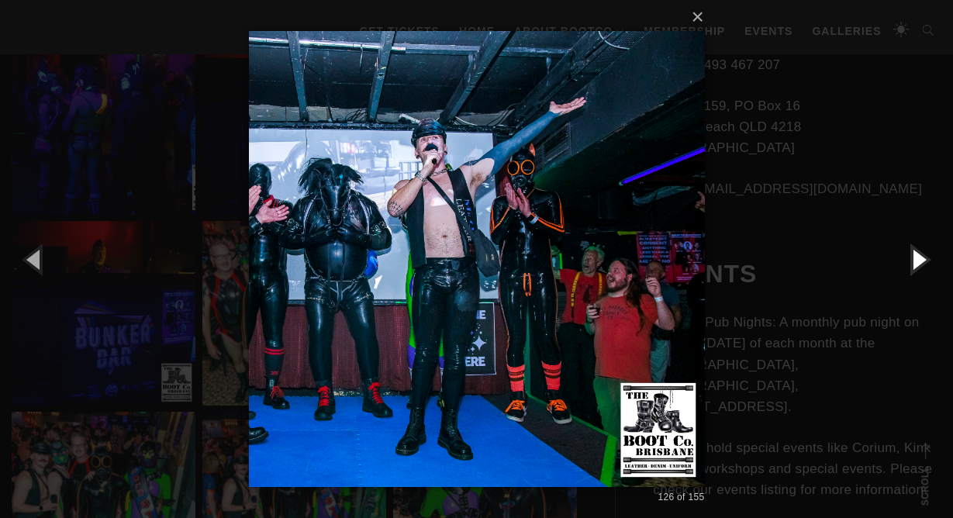
click at [918, 260] on button "button" at bounding box center [918, 258] width 70 height 85
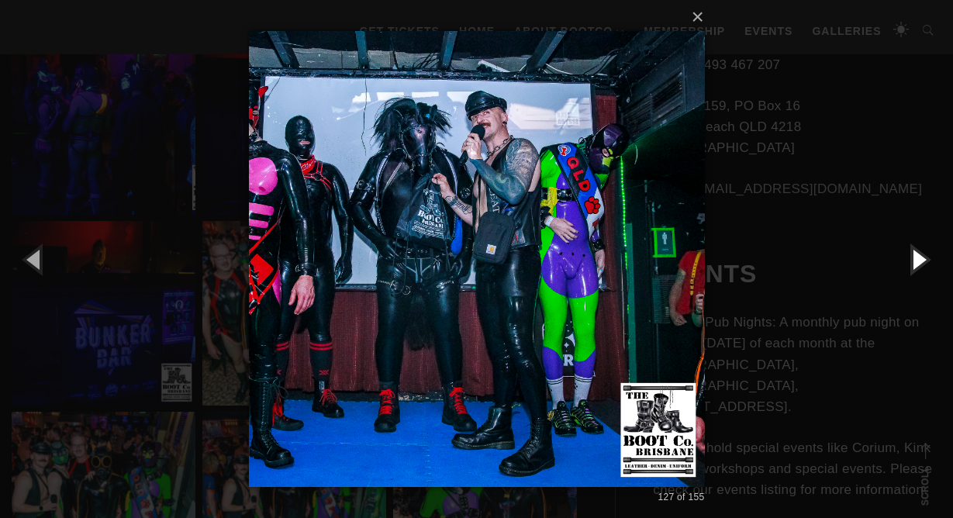
click at [918, 260] on button "button" at bounding box center [918, 258] width 70 height 85
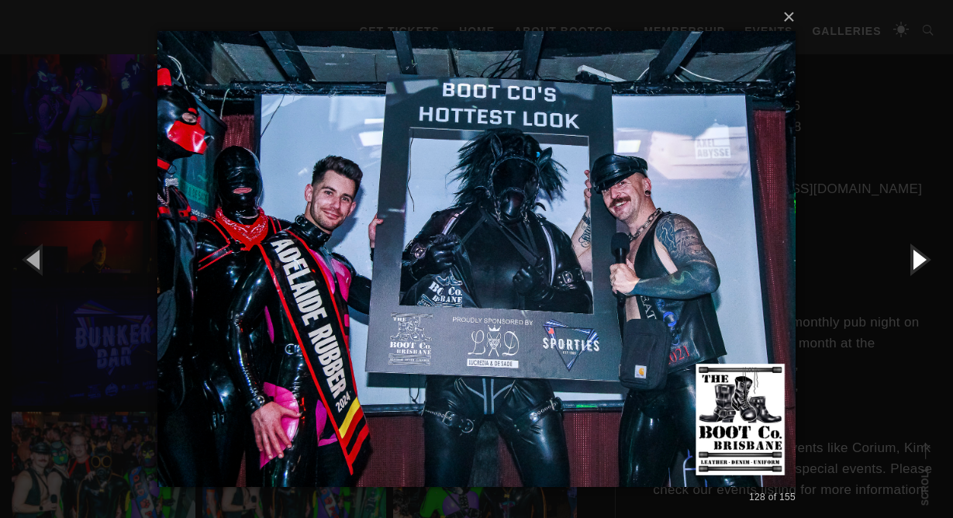
click at [918, 260] on button "button" at bounding box center [918, 258] width 70 height 85
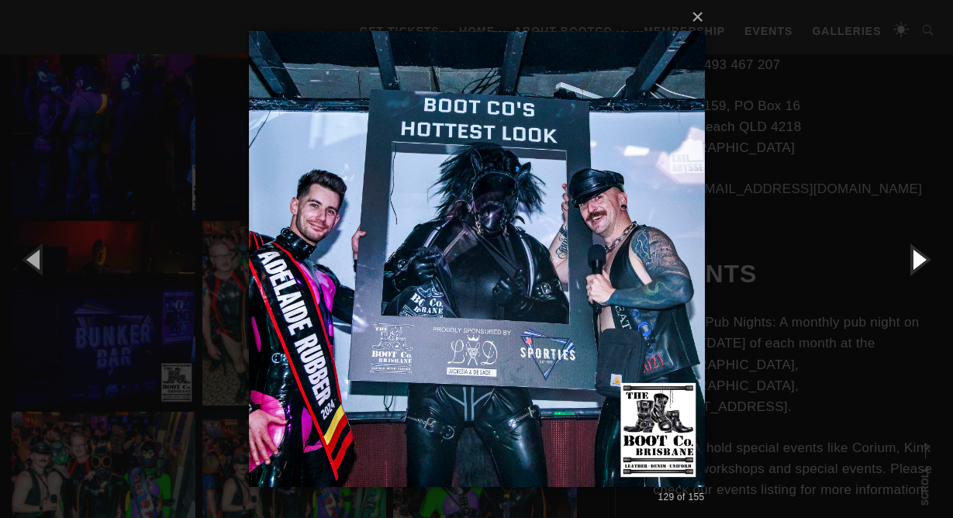
click at [918, 260] on button "button" at bounding box center [918, 258] width 70 height 85
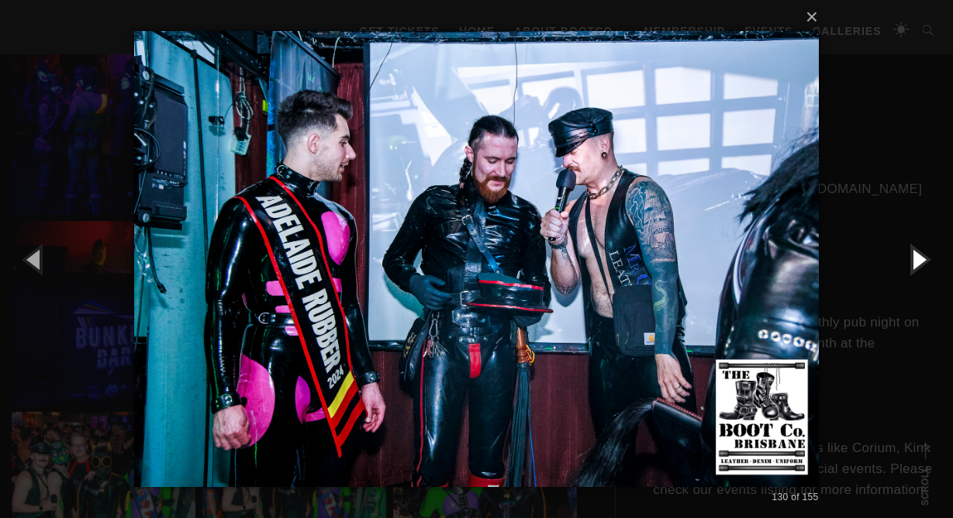
click at [918, 260] on button "button" at bounding box center [918, 258] width 70 height 85
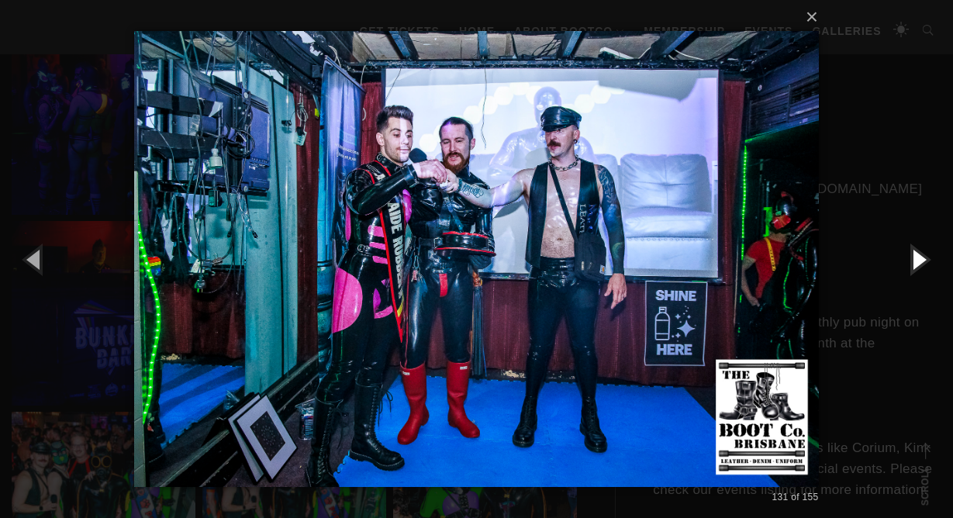
click at [918, 260] on button "button" at bounding box center [918, 258] width 70 height 85
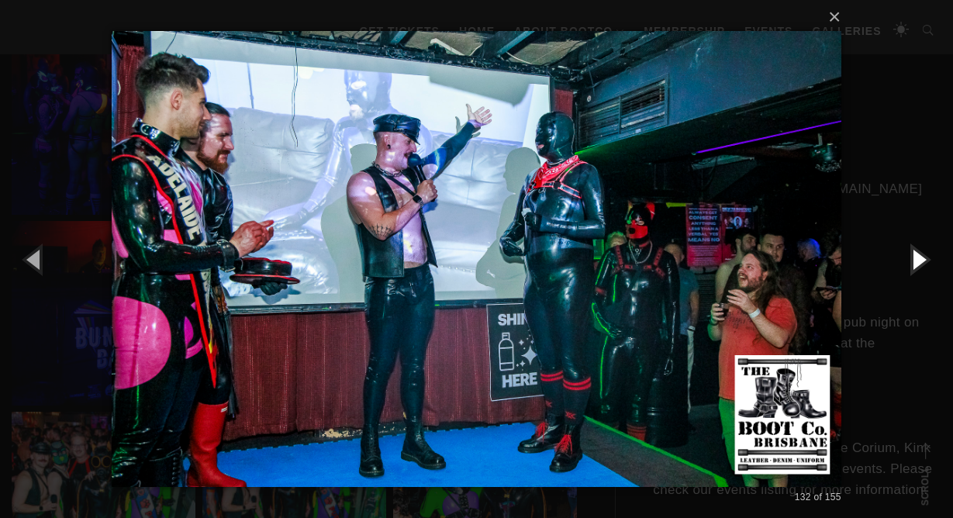
click at [918, 260] on button "button" at bounding box center [918, 258] width 70 height 85
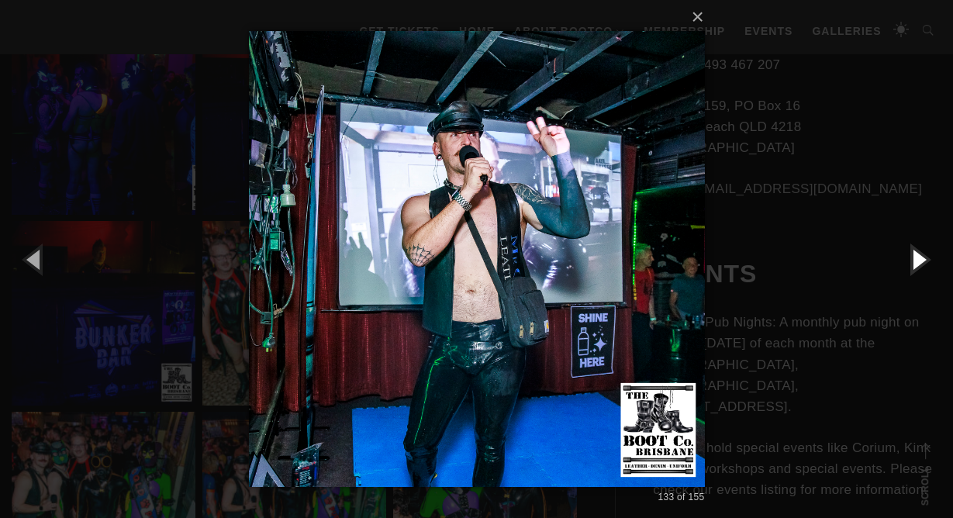
click at [918, 260] on button "button" at bounding box center [918, 258] width 70 height 85
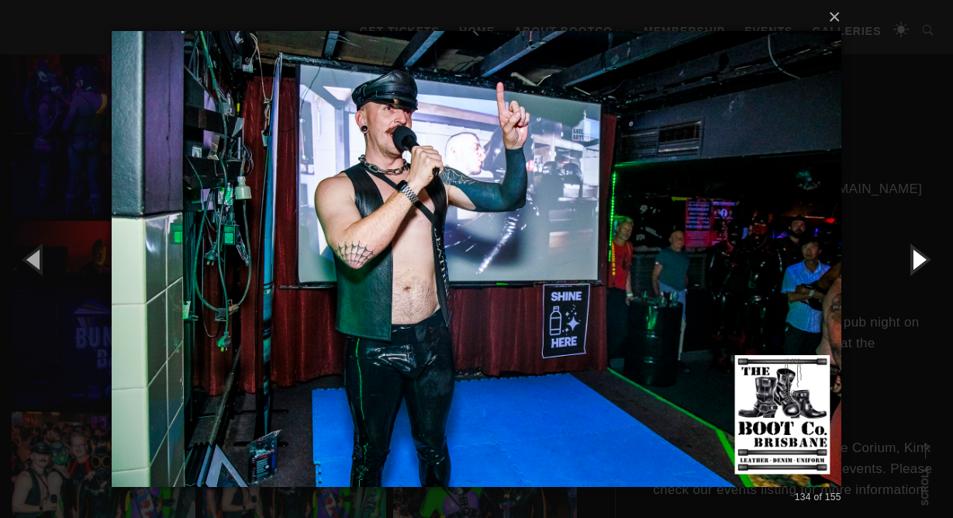
click at [918, 260] on button "button" at bounding box center [918, 258] width 70 height 85
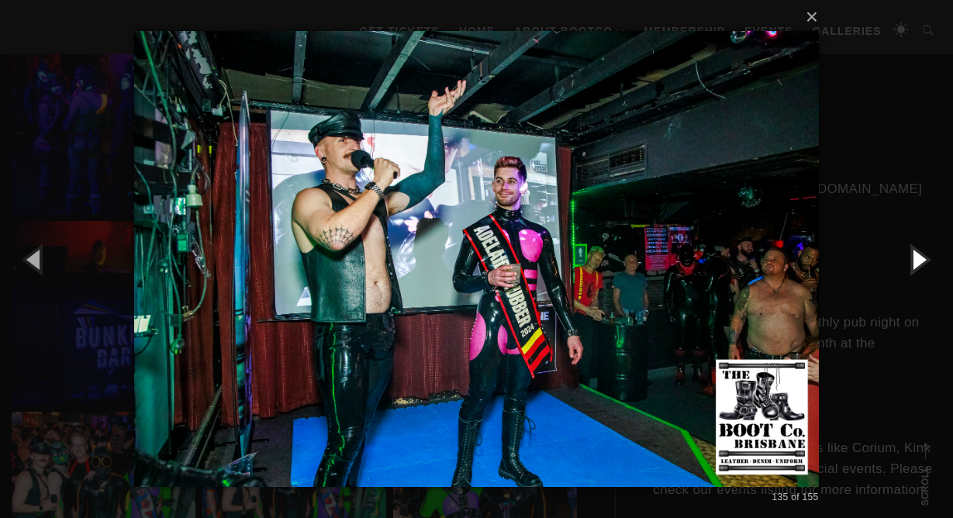
click at [918, 260] on button "button" at bounding box center [918, 258] width 70 height 85
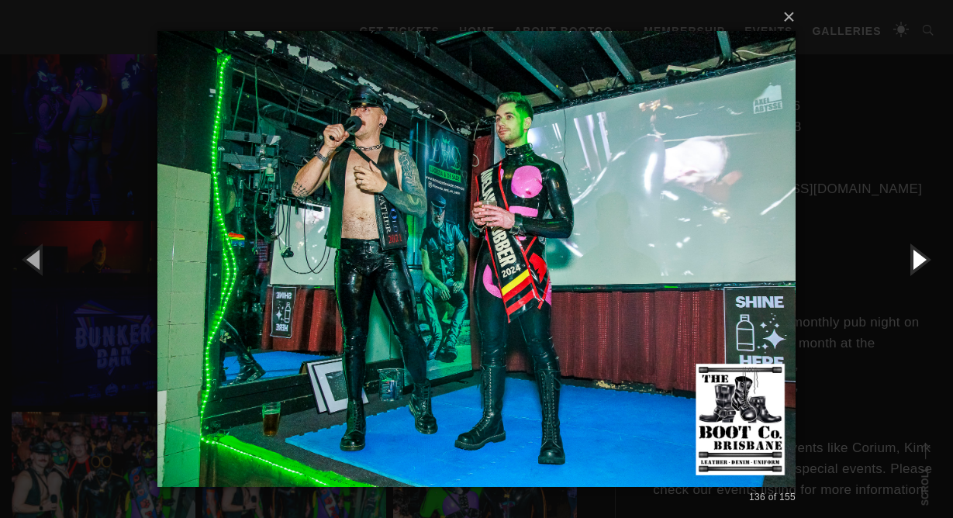
click at [918, 260] on button "button" at bounding box center [918, 258] width 70 height 85
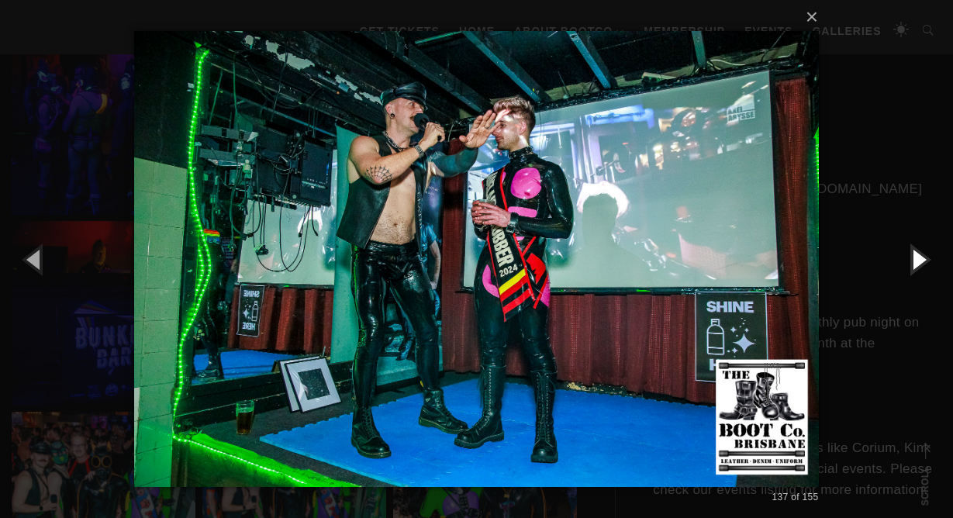
click at [918, 260] on button "button" at bounding box center [918, 258] width 70 height 85
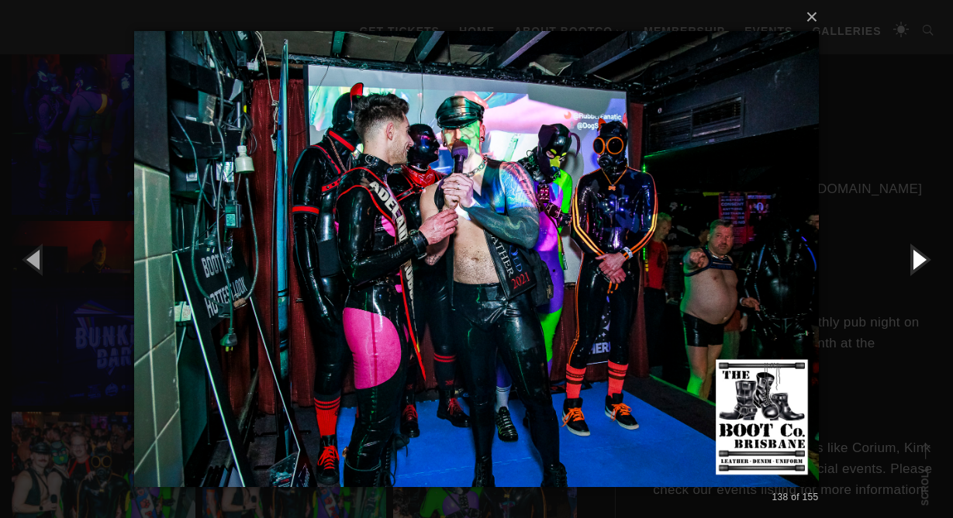
click at [918, 260] on button "button" at bounding box center [918, 258] width 70 height 85
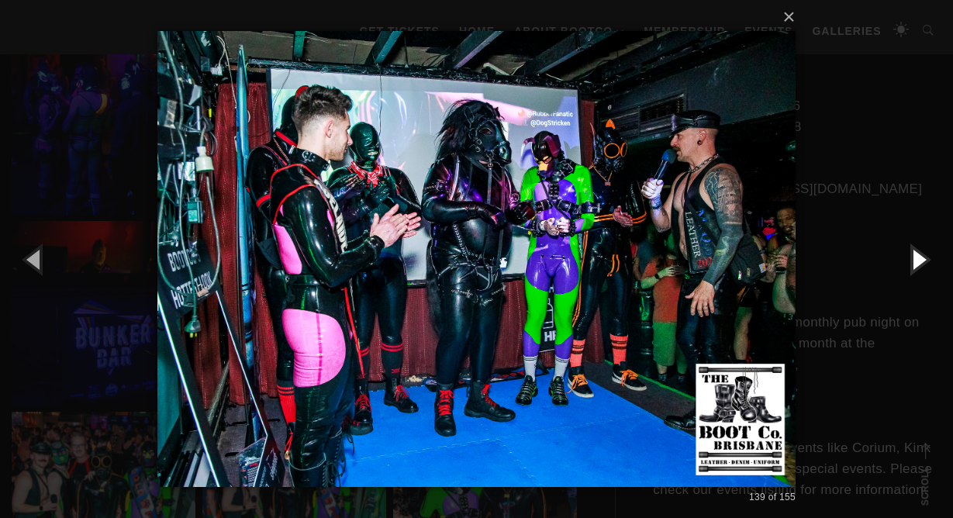
click at [918, 260] on button "button" at bounding box center [918, 258] width 70 height 85
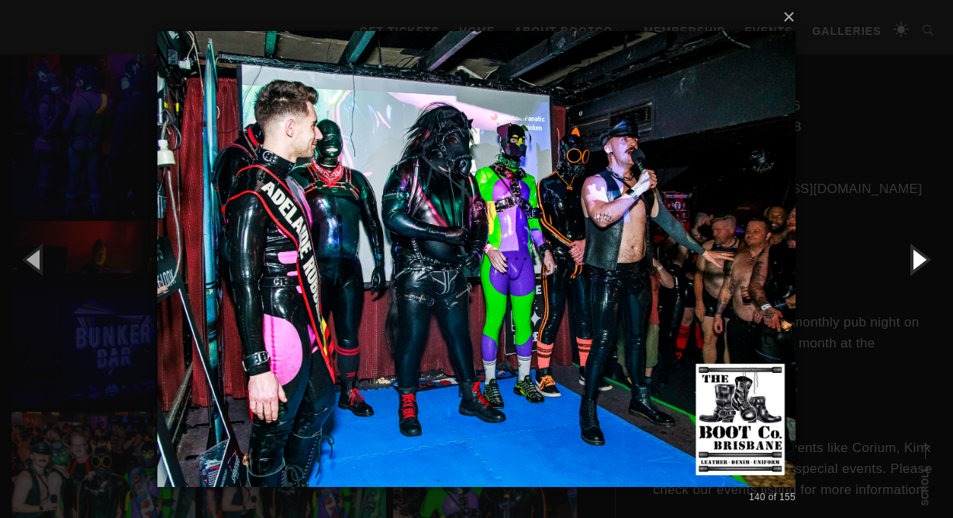
click at [918, 260] on button "button" at bounding box center [918, 258] width 70 height 85
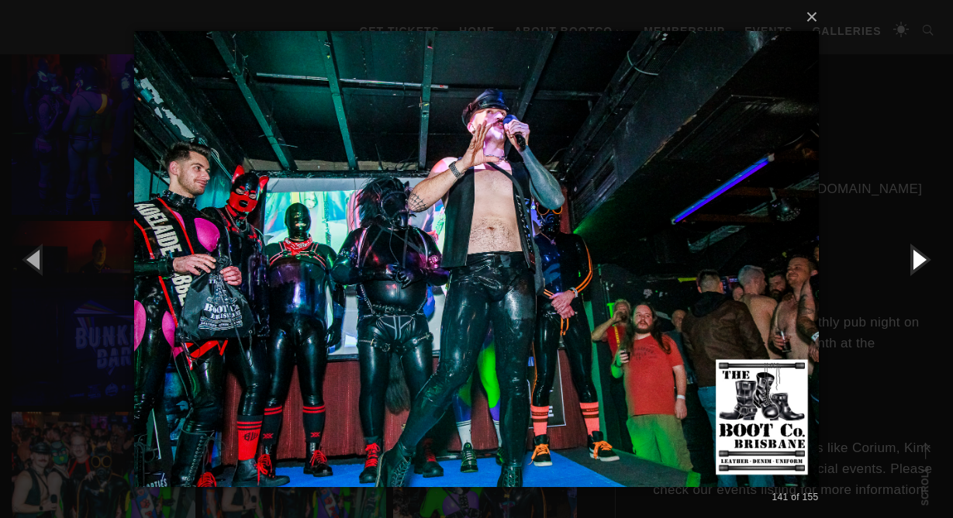
click at [918, 260] on button "button" at bounding box center [918, 258] width 70 height 85
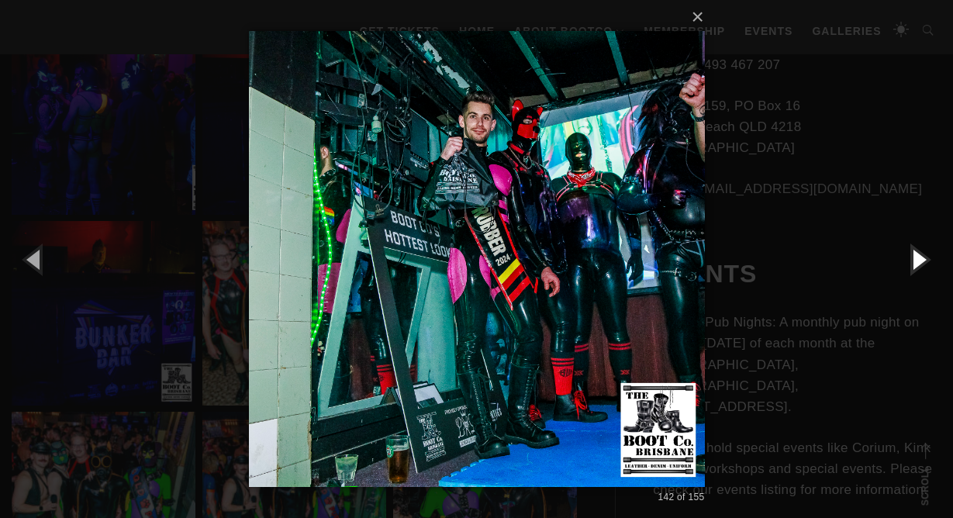
click at [918, 260] on button "button" at bounding box center [918, 258] width 70 height 85
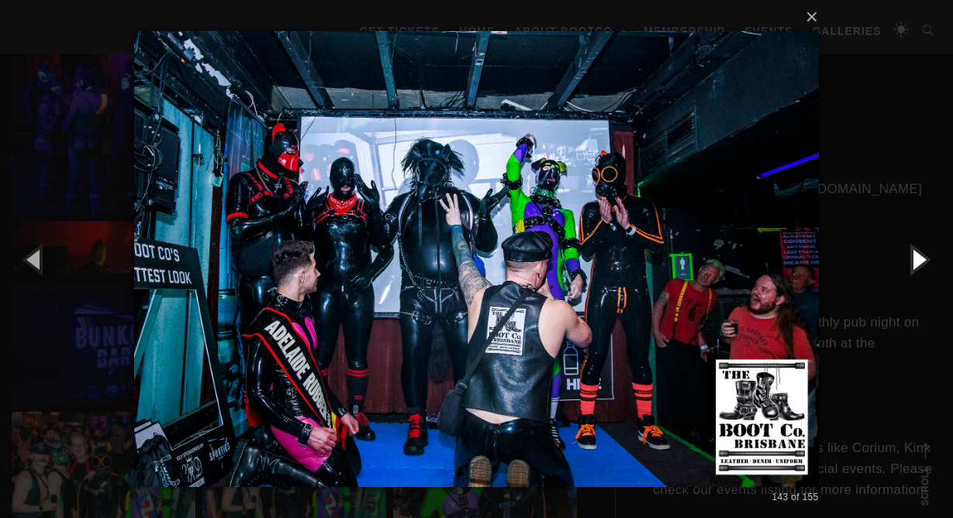
click at [918, 260] on button "button" at bounding box center [918, 258] width 70 height 85
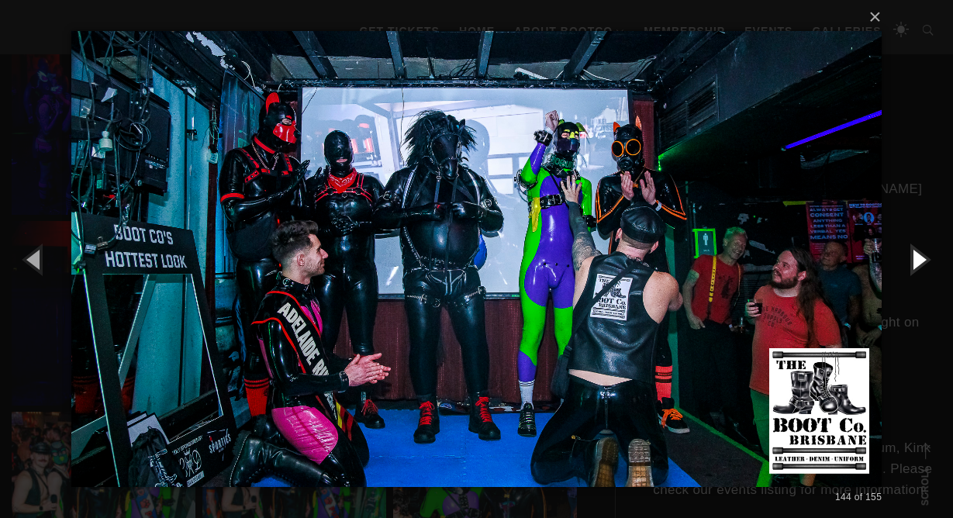
click at [918, 260] on button "button" at bounding box center [918, 258] width 70 height 85
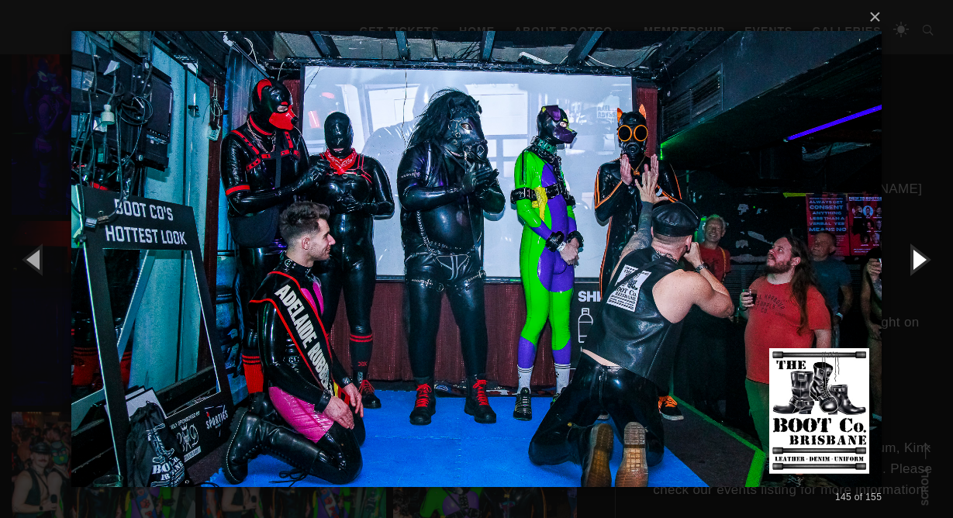
click at [918, 260] on button "button" at bounding box center [918, 258] width 70 height 85
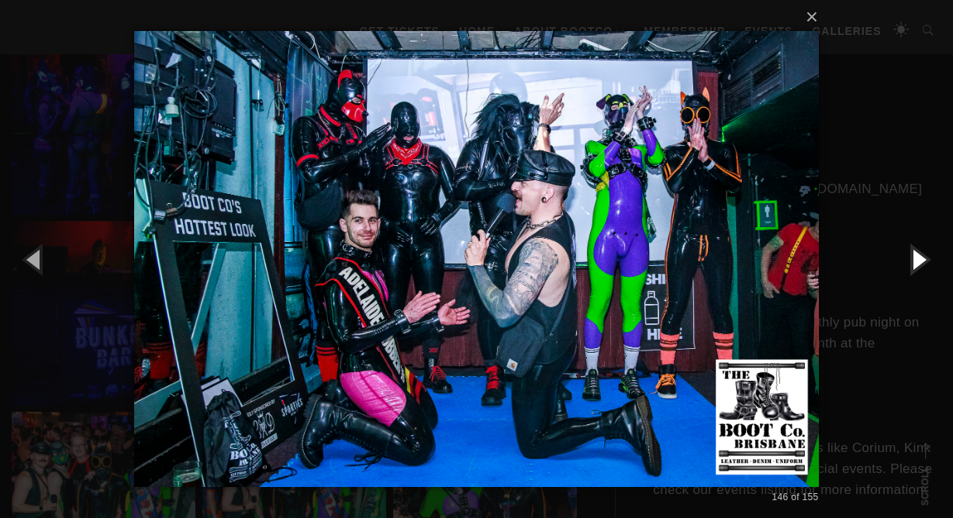
click at [918, 260] on button "button" at bounding box center [918, 258] width 70 height 85
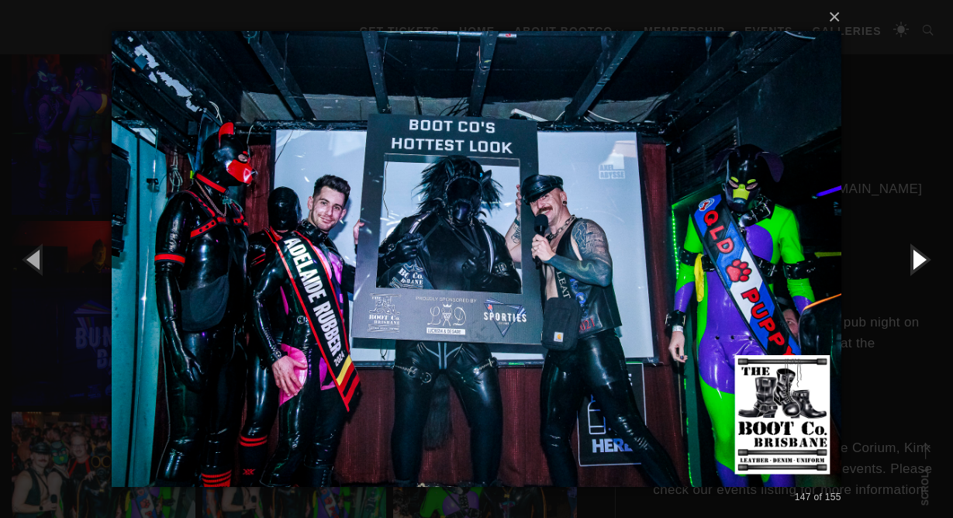
click at [918, 260] on button "button" at bounding box center [918, 258] width 70 height 85
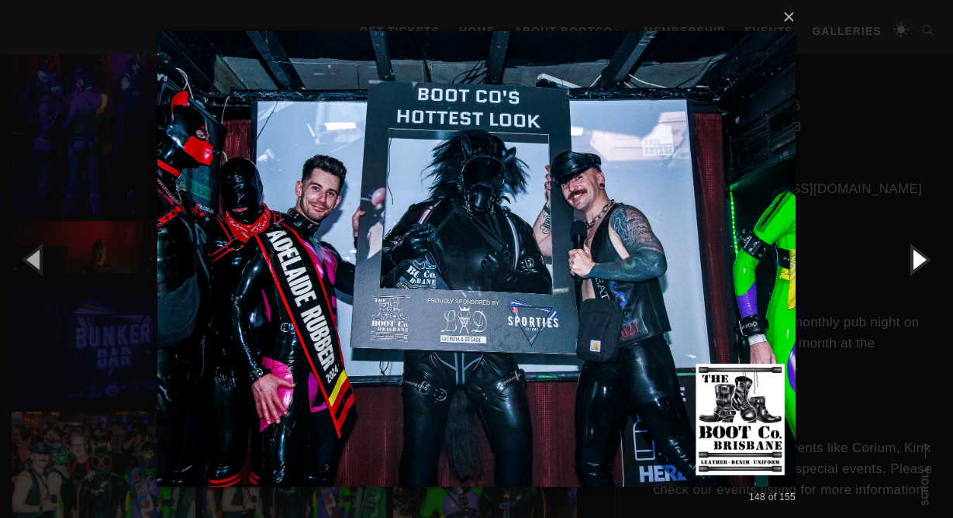
click at [918, 260] on button "button" at bounding box center [918, 258] width 70 height 85
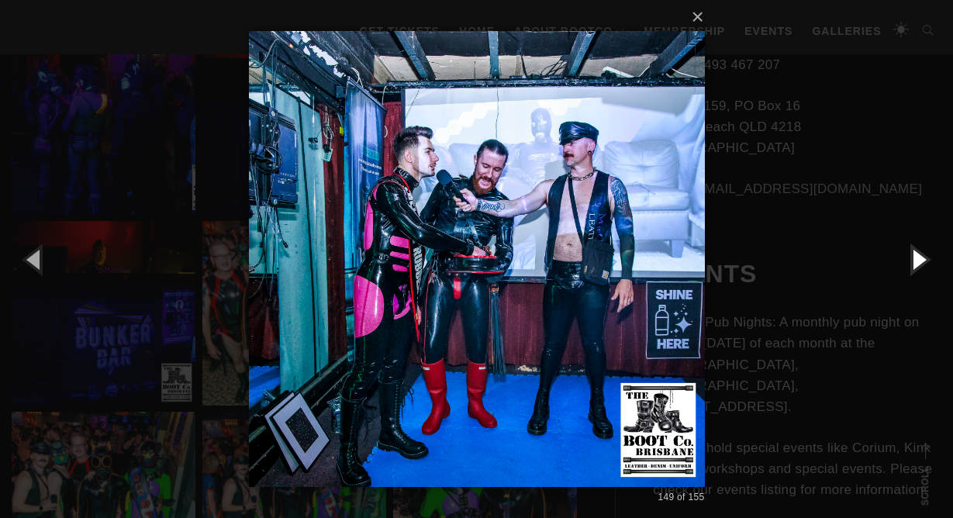
click at [918, 260] on button "button" at bounding box center [918, 258] width 70 height 85
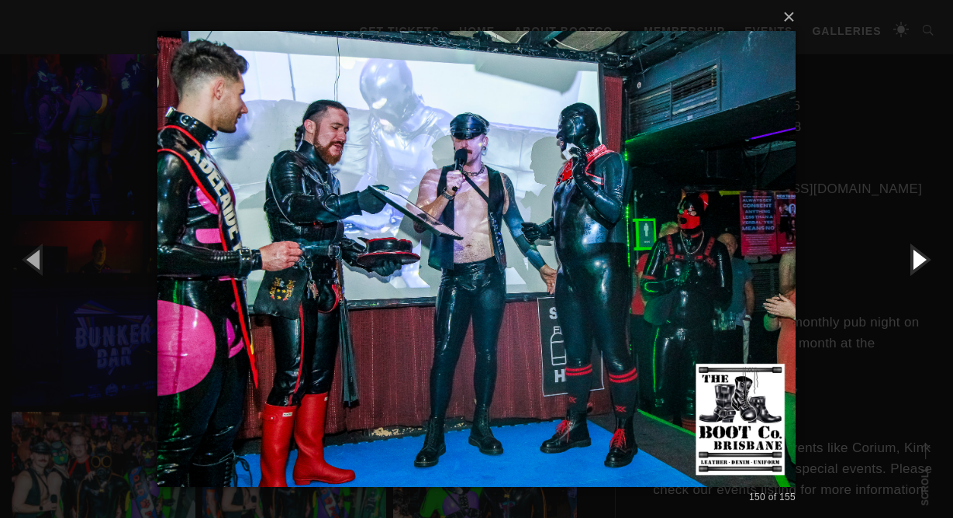
click at [918, 260] on button "button" at bounding box center [918, 258] width 70 height 85
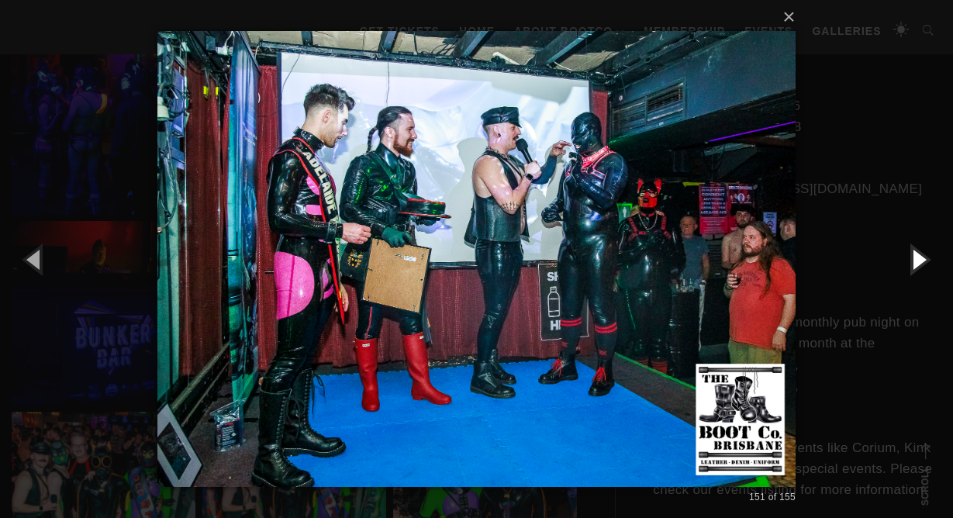
click at [918, 260] on button "button" at bounding box center [918, 258] width 70 height 85
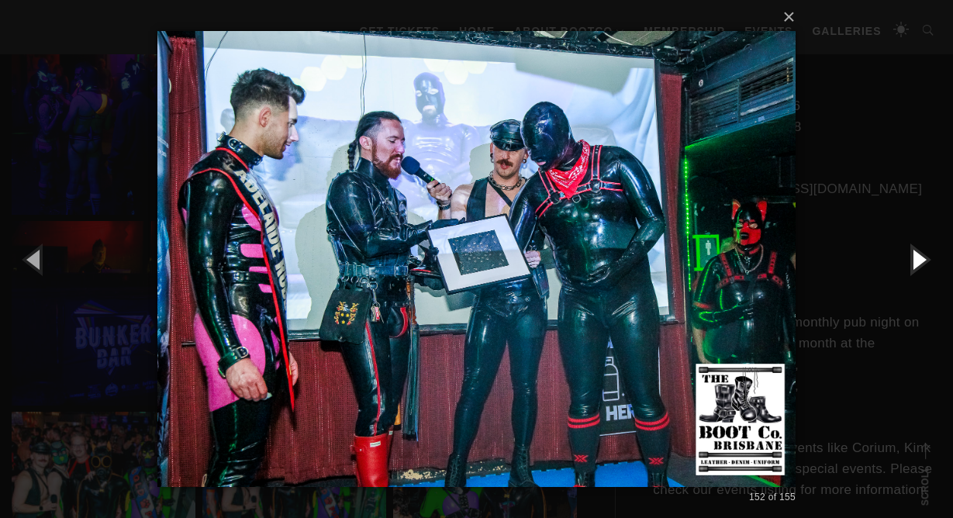
click at [918, 260] on button "button" at bounding box center [918, 258] width 70 height 85
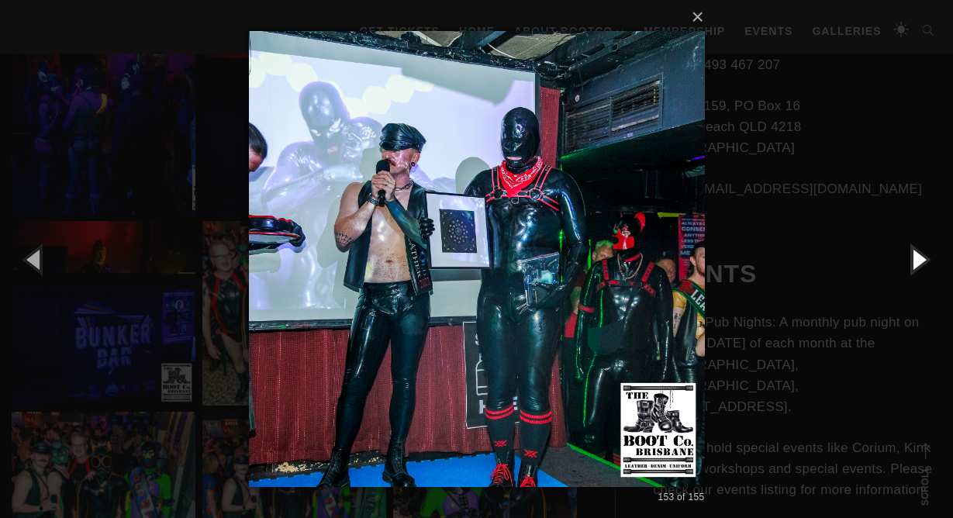
click at [918, 260] on button "button" at bounding box center [918, 258] width 70 height 85
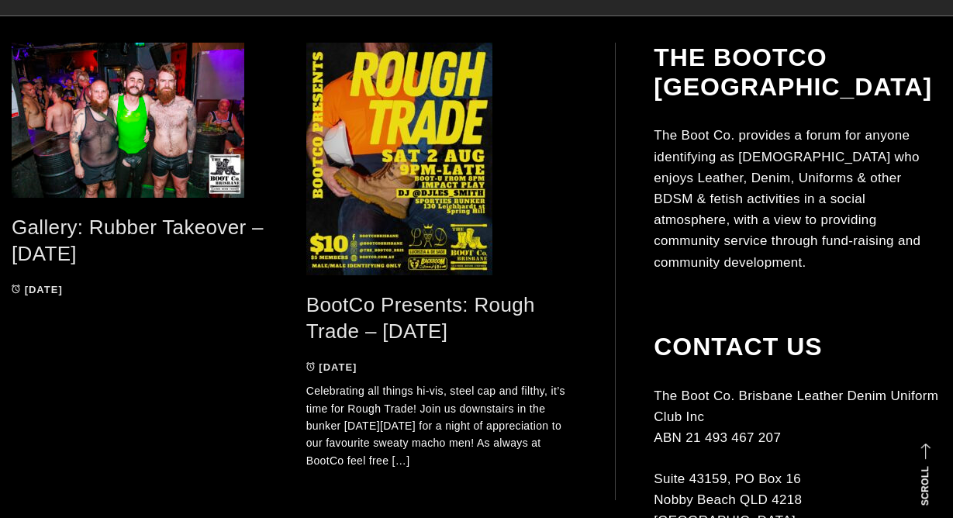
scroll to position [354, 0]
click at [401, 333] on link "BootCo Presents: Rough Trade – [DATE]" at bounding box center [420, 317] width 229 height 50
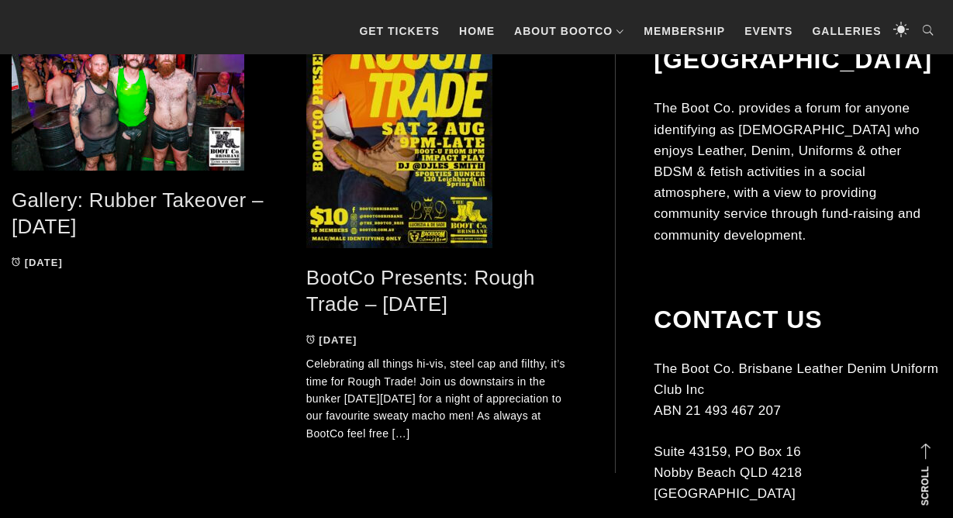
scroll to position [0, 0]
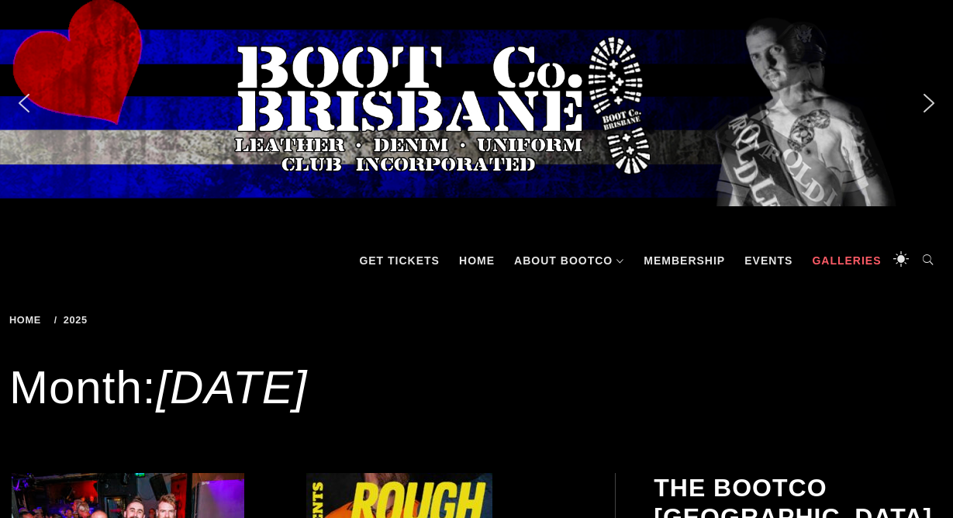
click at [833, 259] on link "Galleries" at bounding box center [846, 260] width 85 height 47
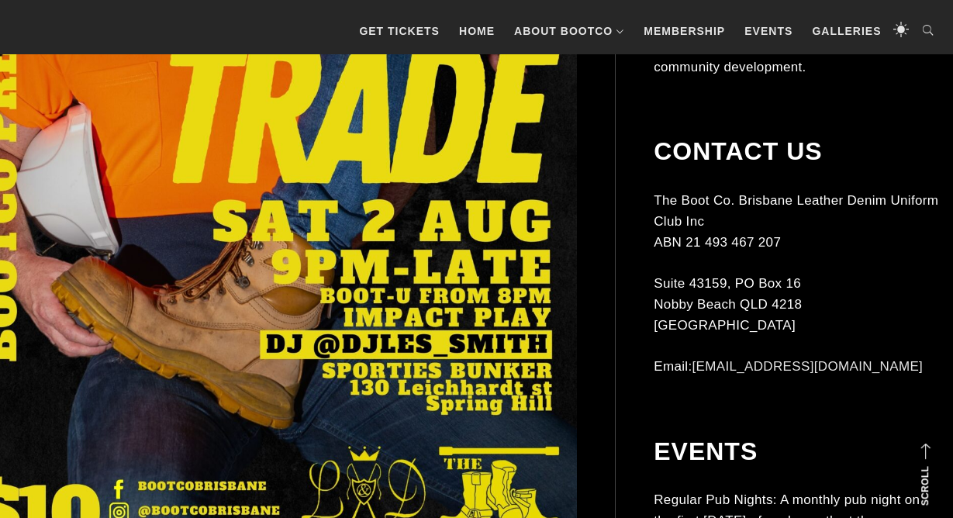
scroll to position [627, 0]
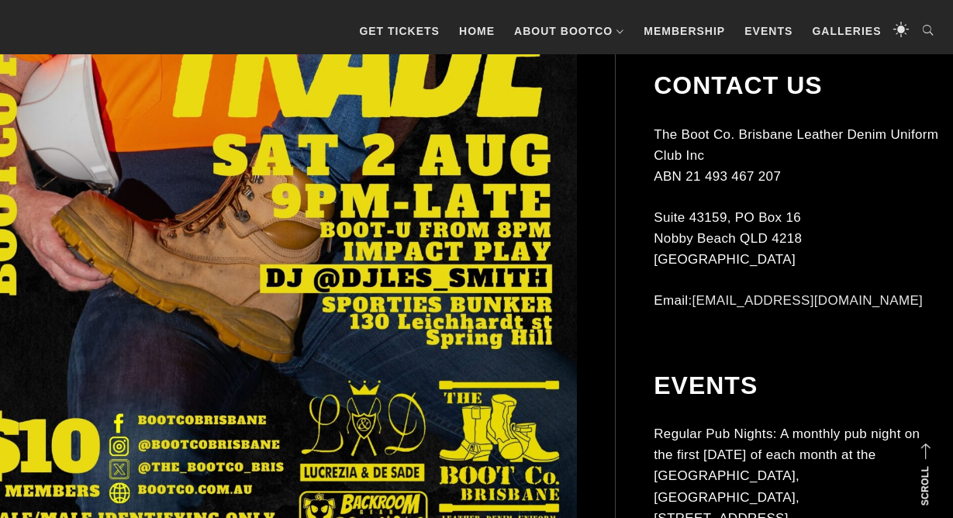
click at [377, 295] on img at bounding box center [269, 165] width 615 height 768
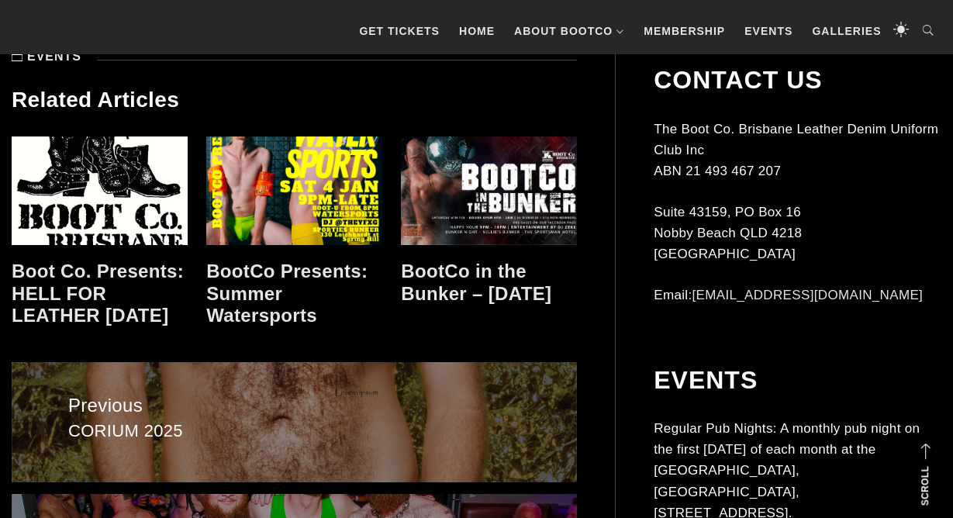
scroll to position [1655, 0]
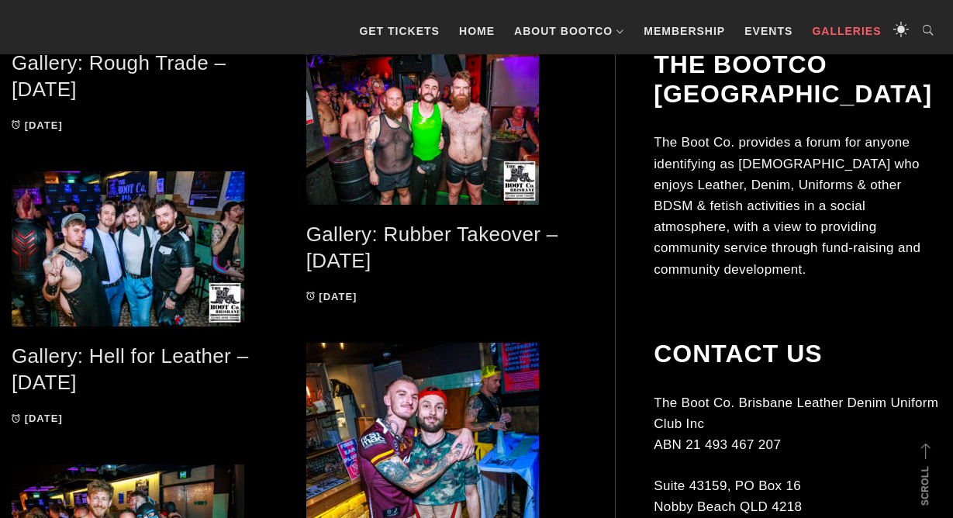
scroll to position [347, 0]
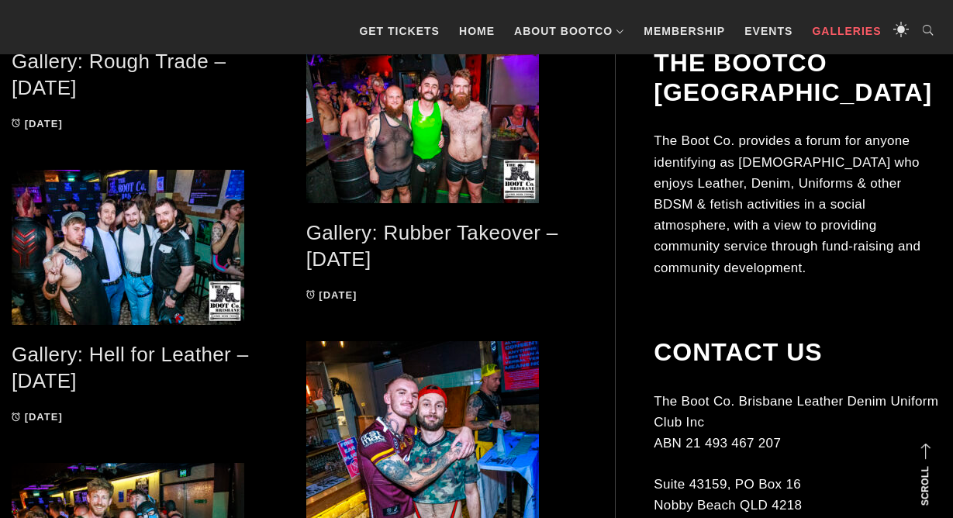
click at [105, 63] on link "Gallery: Rough Trade – [DATE]" at bounding box center [119, 75] width 214 height 50
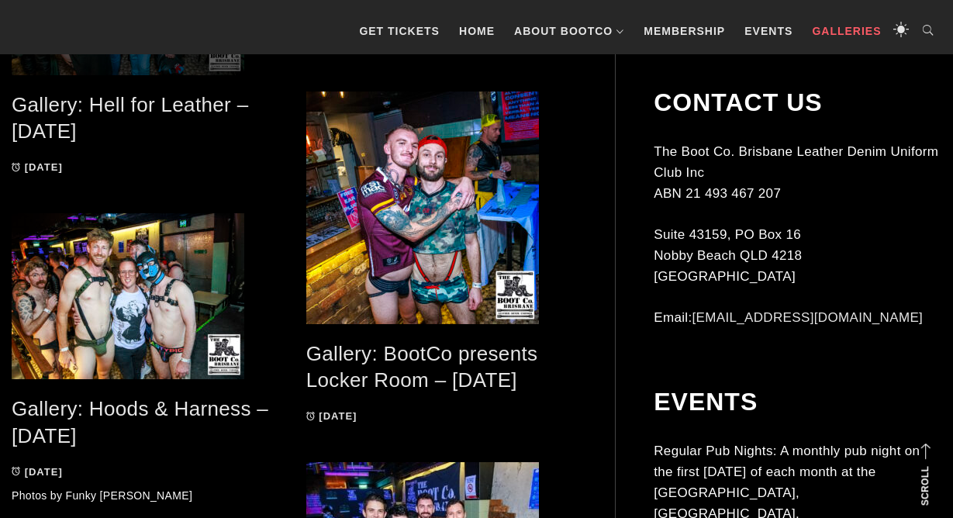
scroll to position [602, 0]
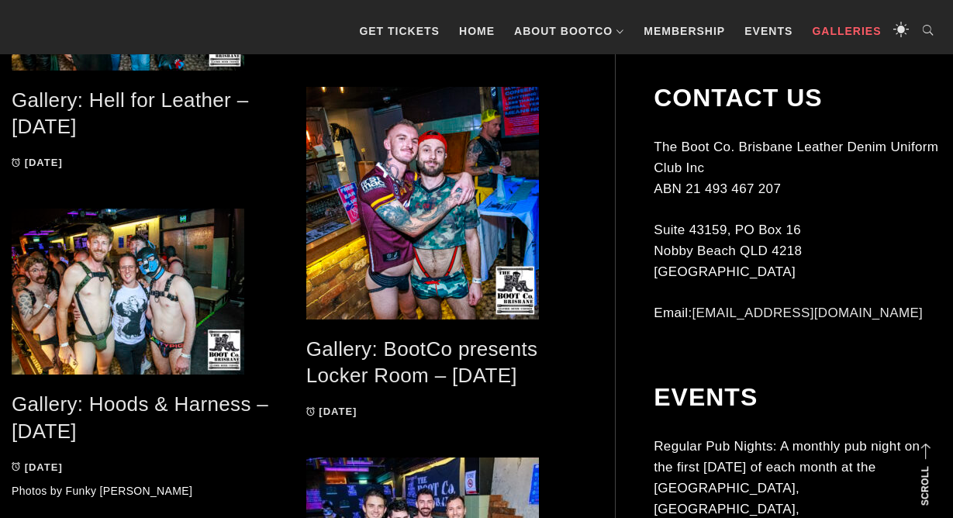
click at [56, 401] on link "Gallery: Hoods & Harness – [DATE]" at bounding box center [140, 417] width 257 height 50
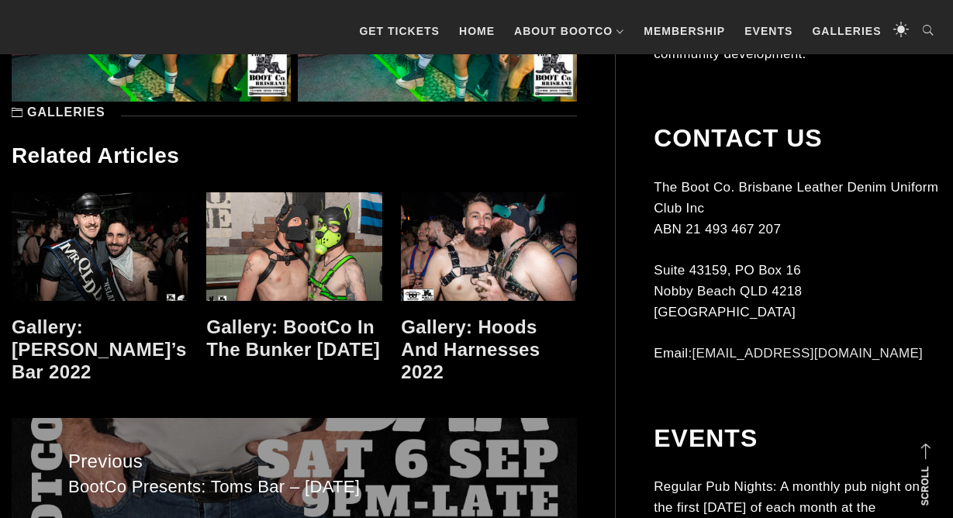
scroll to position [9491, 0]
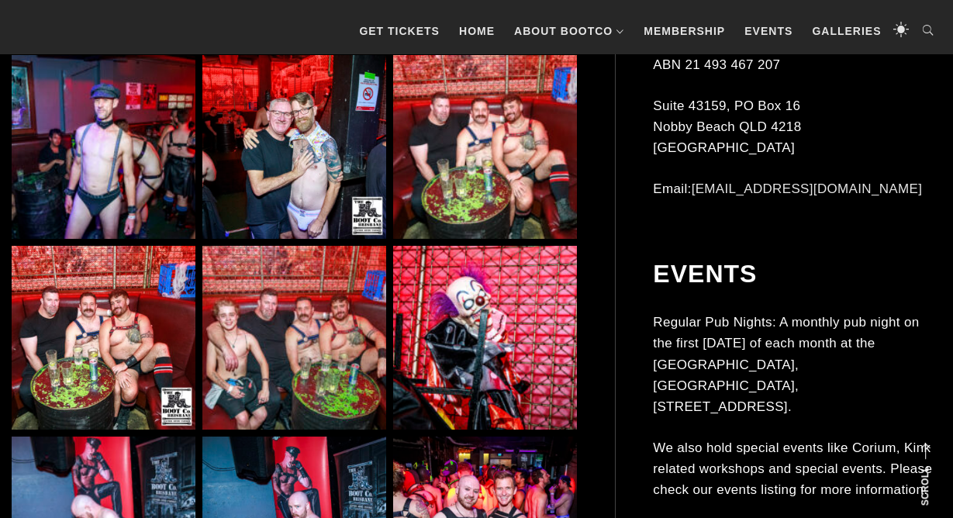
scroll to position [10484, 0]
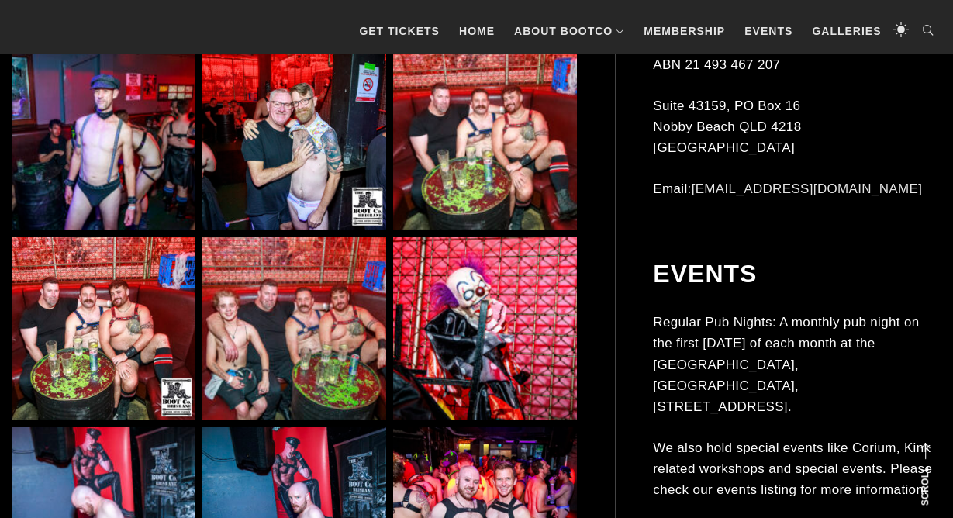
click at [95, 308] on img at bounding box center [104, 328] width 184 height 184
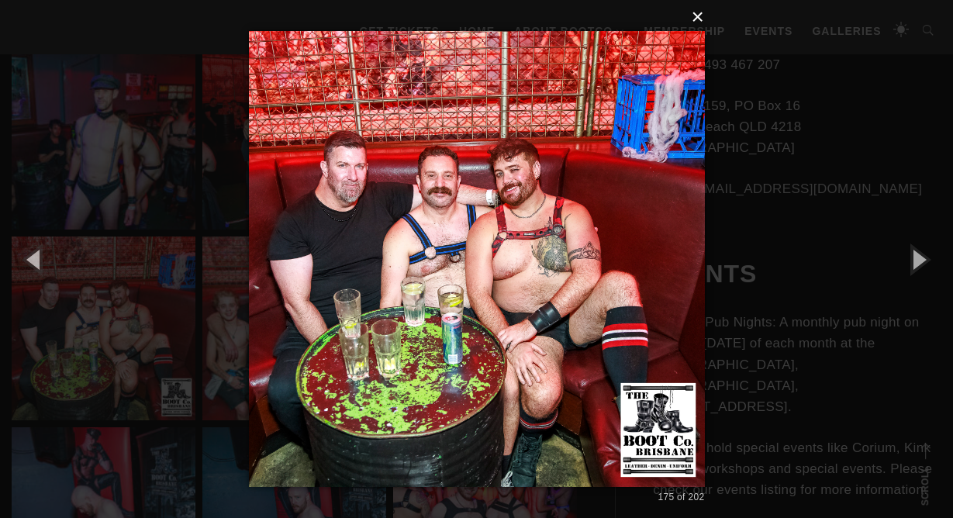
click at [700, 15] on button "×" at bounding box center [482, 17] width 456 height 34
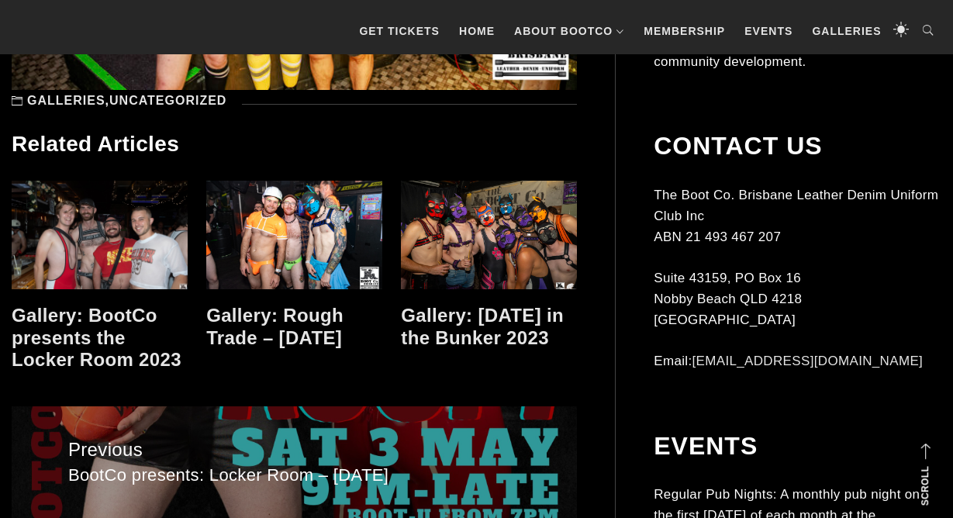
scroll to position [12441, 0]
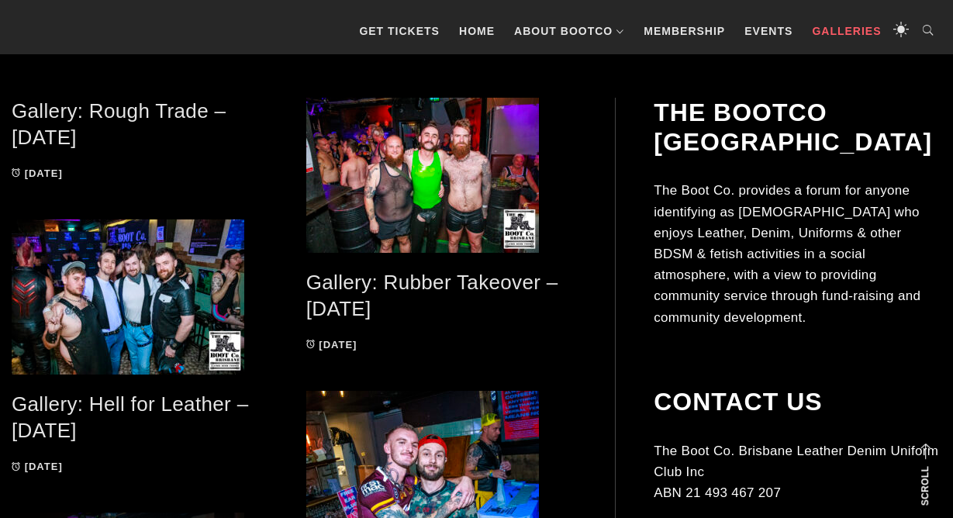
scroll to position [296, 0]
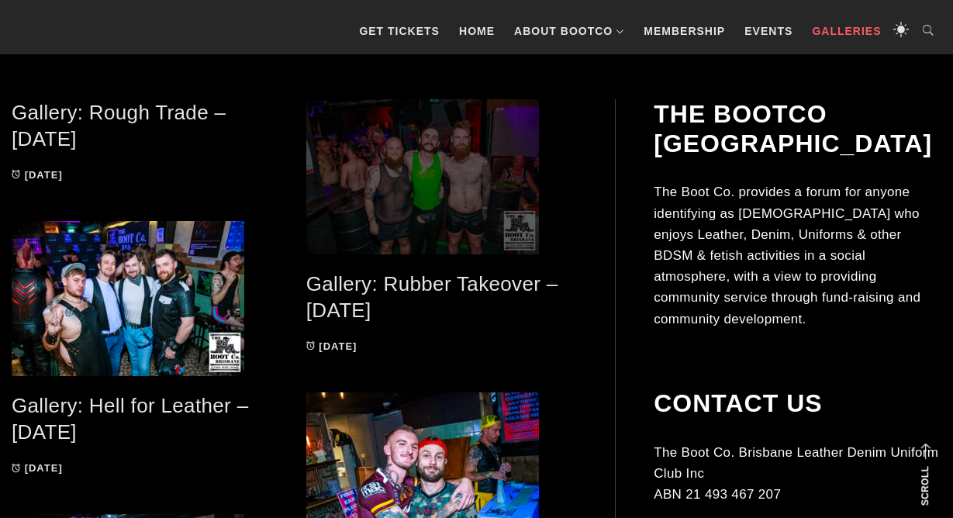
click at [416, 151] on span at bounding box center [441, 176] width 271 height 155
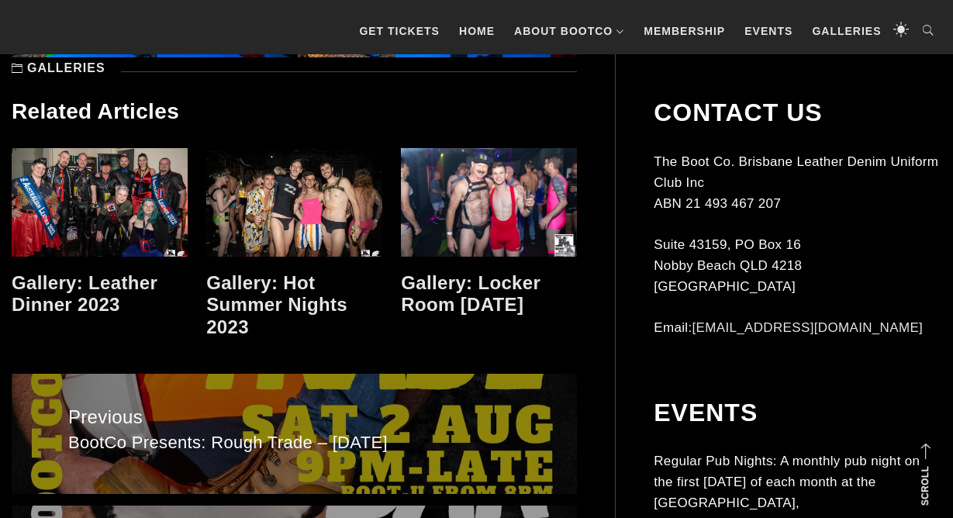
scroll to position [10042, 0]
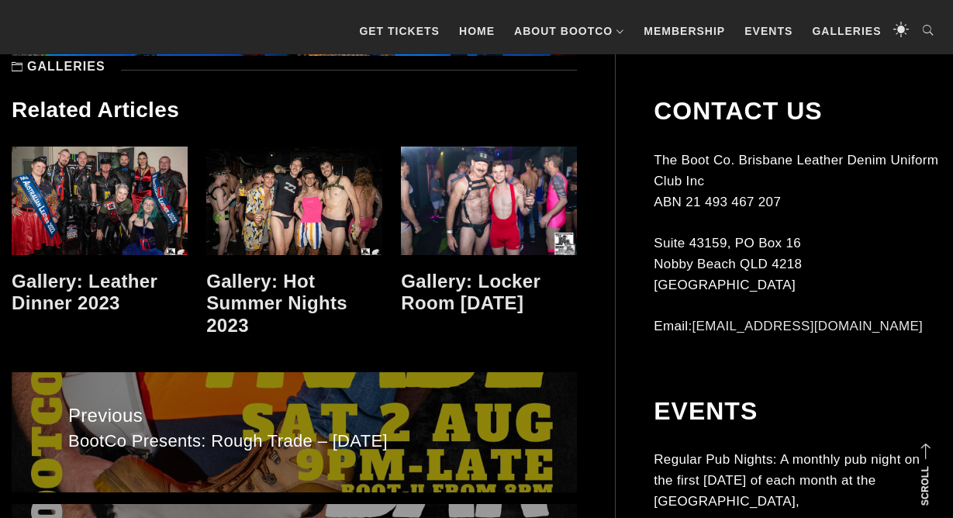
click at [276, 304] on link "Gallery: Hot Summer Nights 2023" at bounding box center [276, 304] width 141 height 66
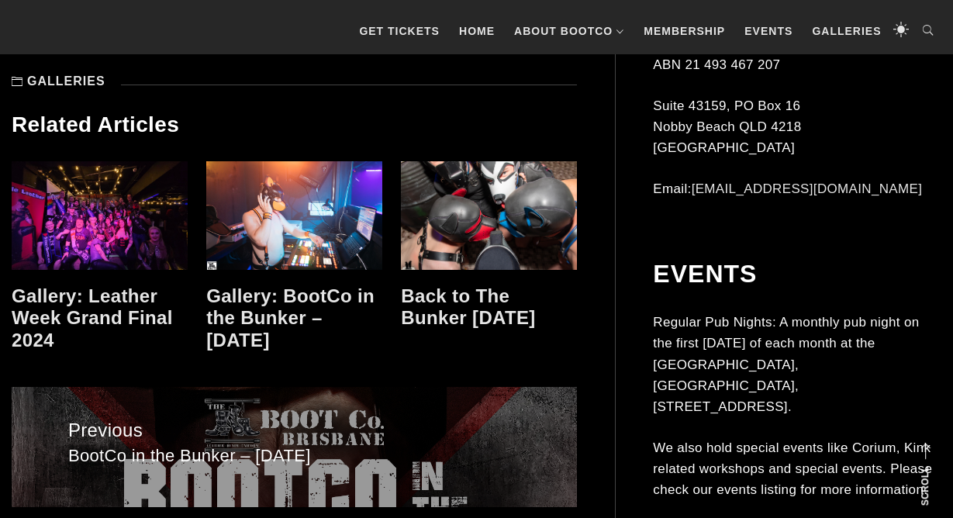
scroll to position [7551, 0]
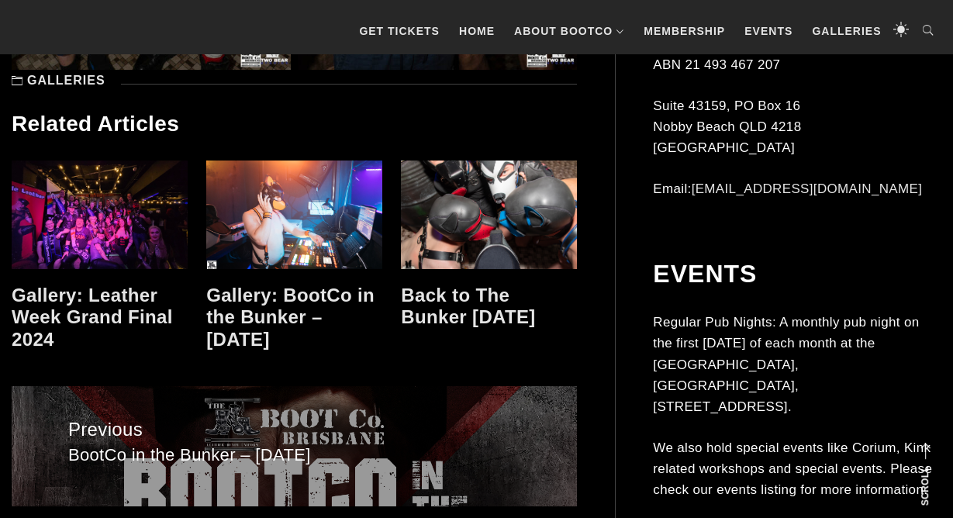
click at [122, 306] on h4 "Gallery: Leather Week Grand Final 2024" at bounding box center [100, 318] width 176 height 67
click at [123, 295] on link "Gallery: Leather Week Grand Final 2024" at bounding box center [92, 318] width 161 height 66
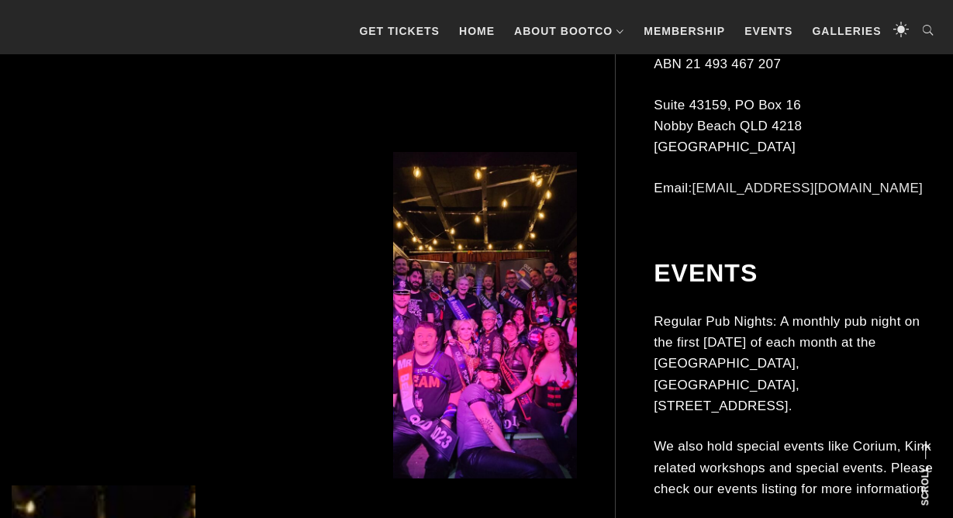
scroll to position [983, 0]
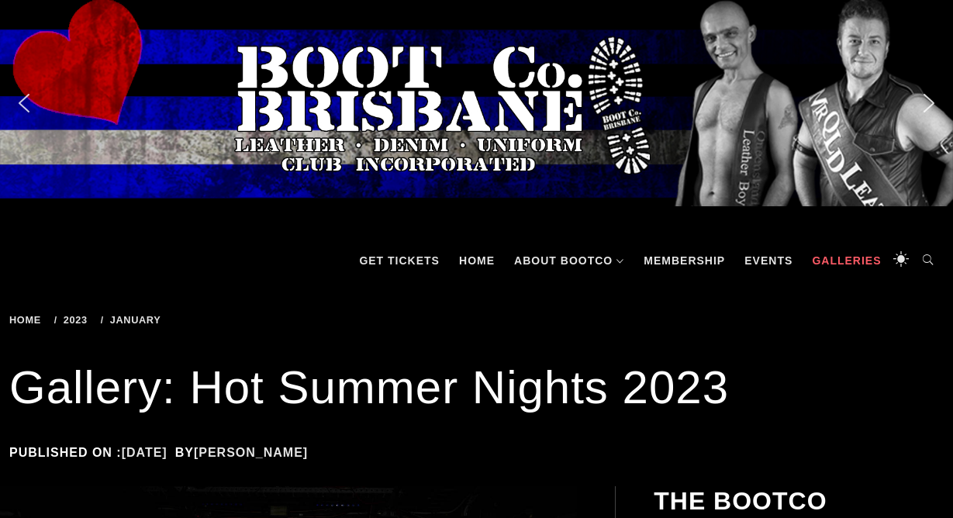
click at [831, 257] on link "Galleries" at bounding box center [846, 260] width 85 height 47
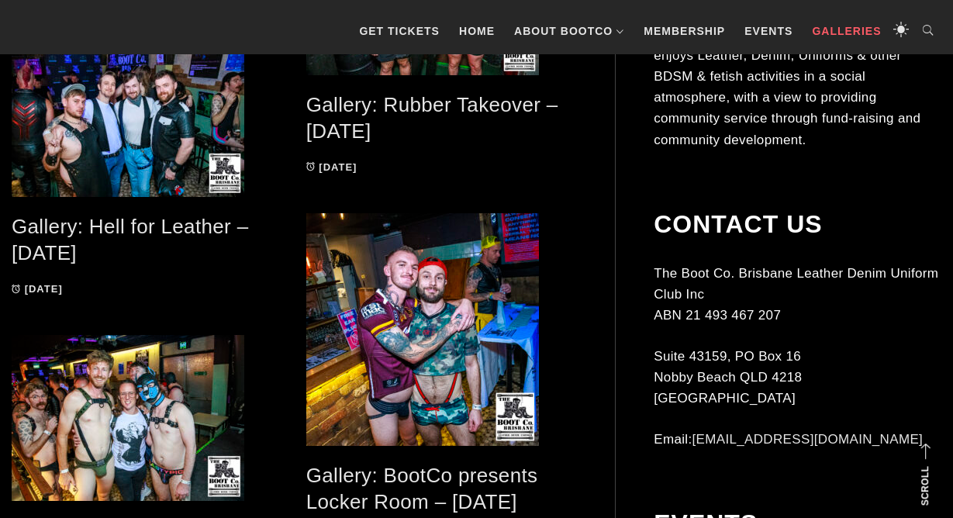
scroll to position [465, 0]
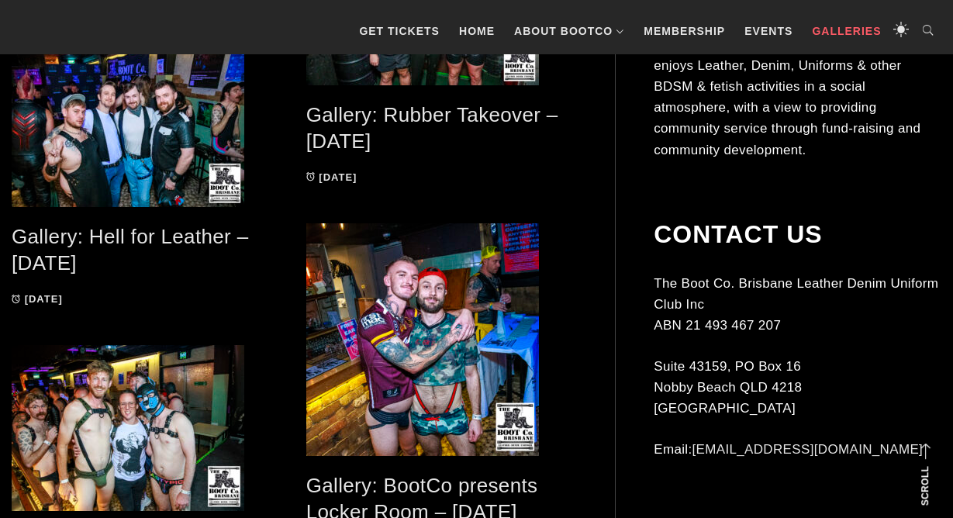
click at [88, 231] on link "Gallery: Hell for Leather – [DATE]" at bounding box center [130, 250] width 236 height 50
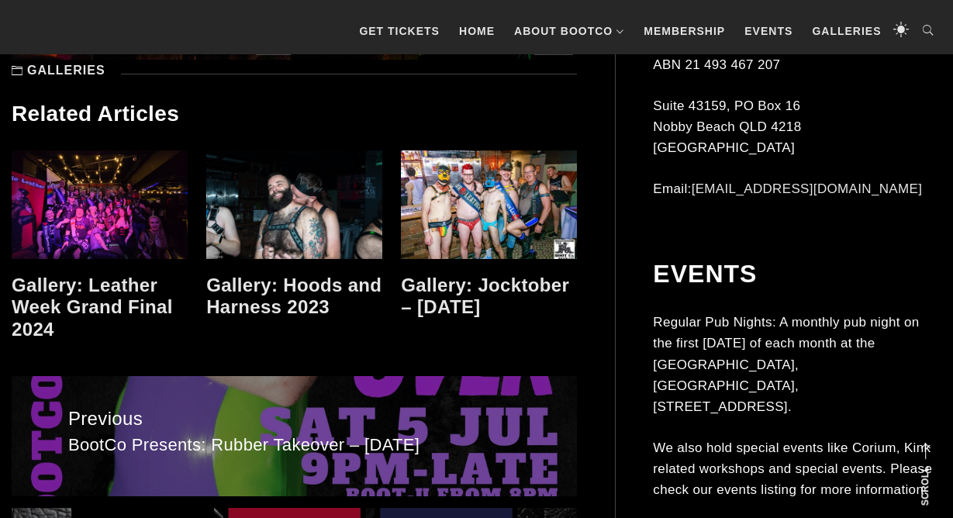
scroll to position [8834, 0]
